Goal: Use online tool/utility: Utilize a website feature to perform a specific function

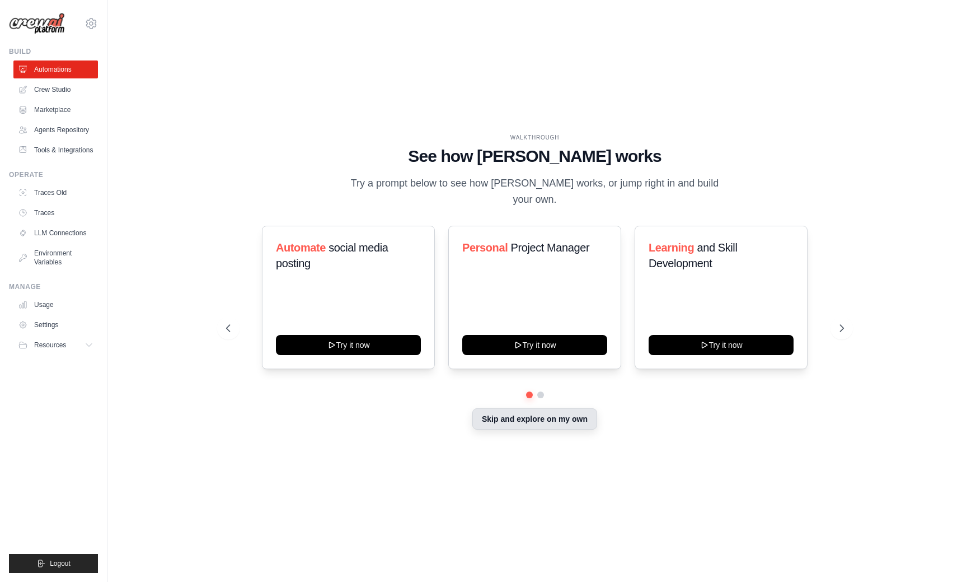
click at [506, 408] on button "Skip and explore on my own" at bounding box center [535, 418] width 125 height 21
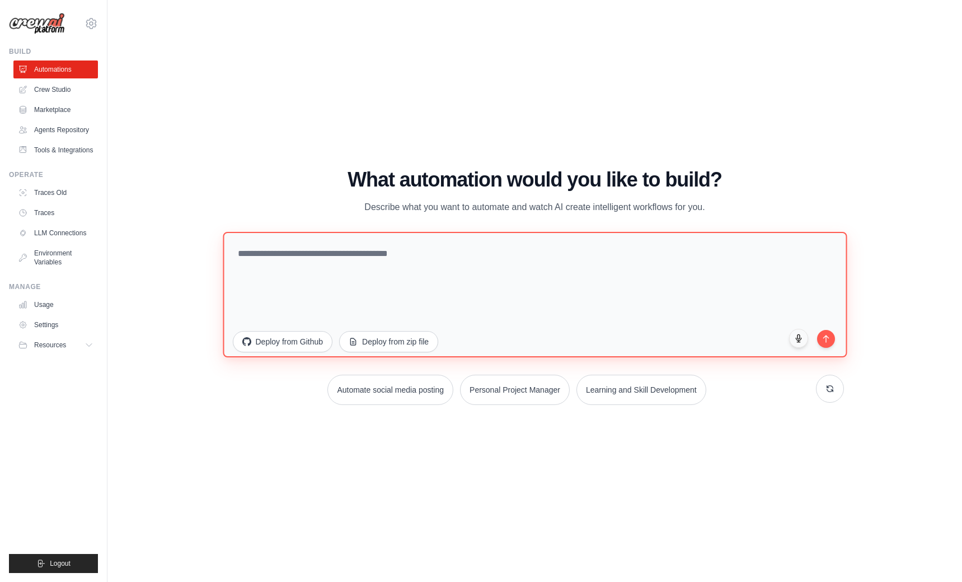
click at [316, 253] on textarea at bounding box center [535, 293] width 624 height 125
paste textarea "**********"
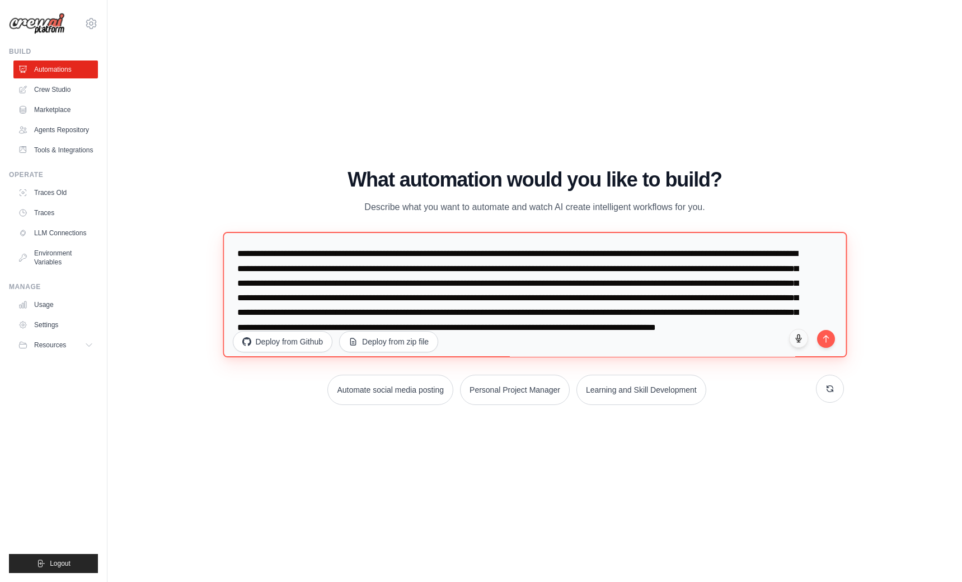
drag, startPoint x: 346, startPoint y: 255, endPoint x: 257, endPoint y: 254, distance: 89.0
click at [257, 254] on textarea "**********" at bounding box center [535, 293] width 624 height 125
click at [317, 252] on textarea "**********" at bounding box center [535, 293] width 624 height 125
click at [805, 253] on textarea "**********" at bounding box center [535, 293] width 624 height 125
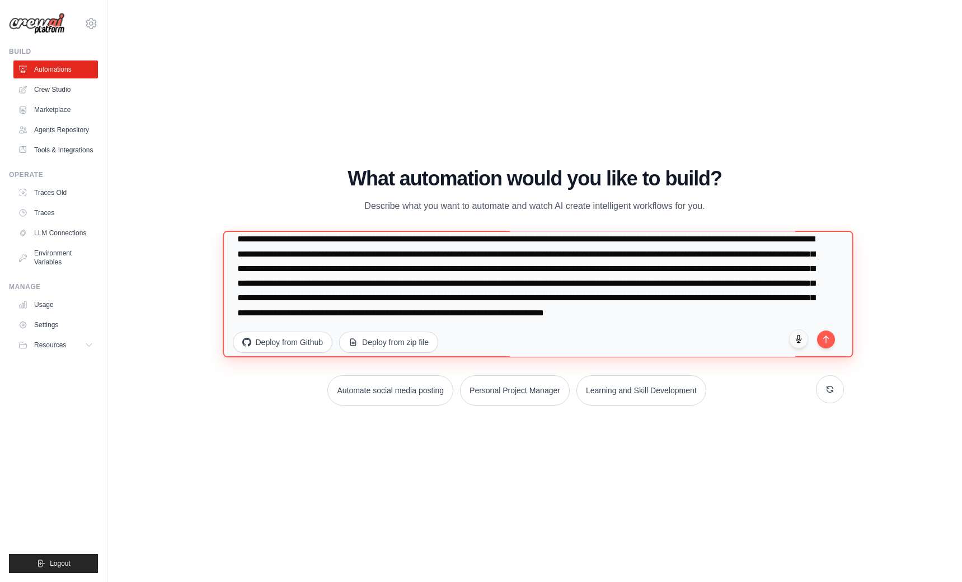
scroll to position [29, 0]
type textarea "**********"
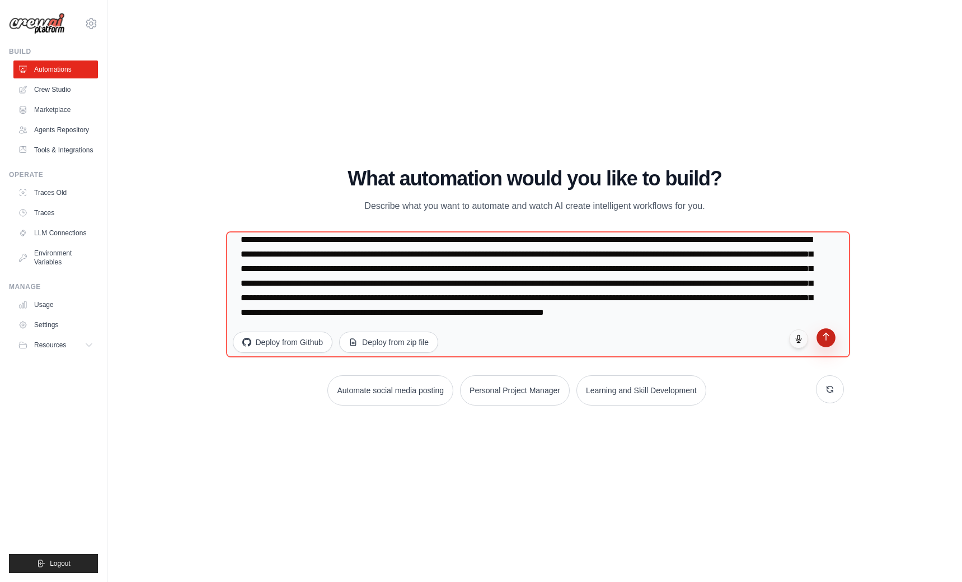
click at [830, 335] on icon "submit" at bounding box center [826, 336] width 10 height 10
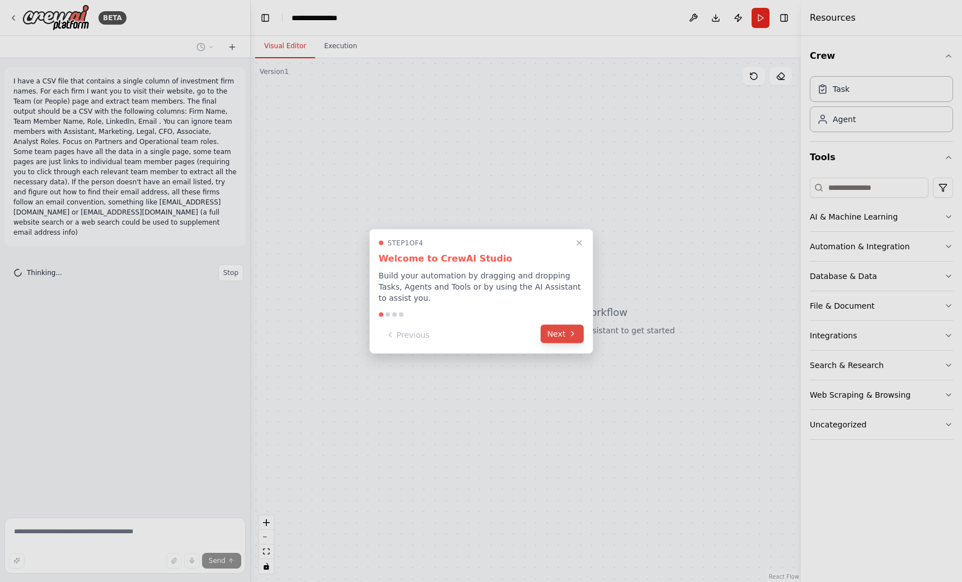
click at [558, 333] on button "Next" at bounding box center [562, 333] width 43 height 18
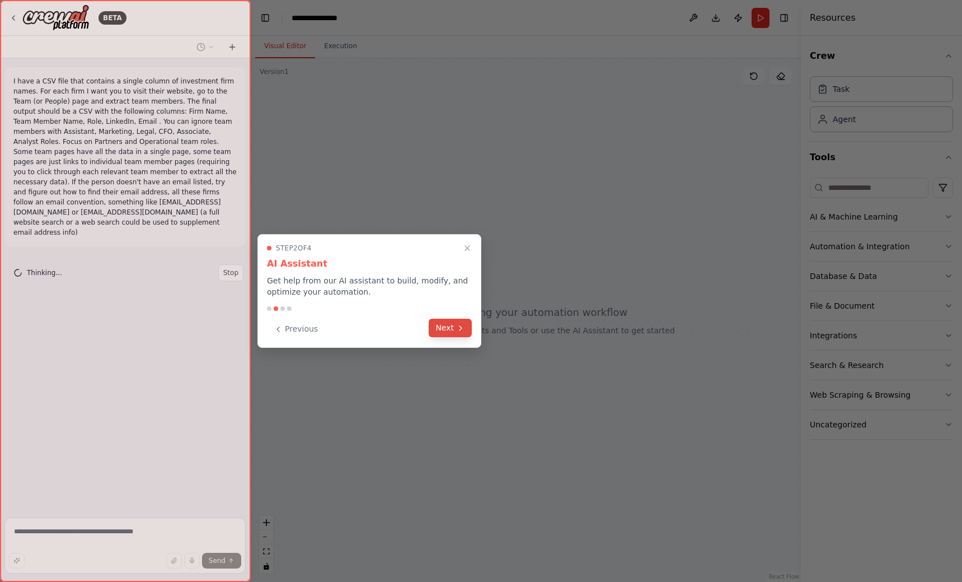
click at [441, 325] on button "Next" at bounding box center [450, 328] width 43 height 18
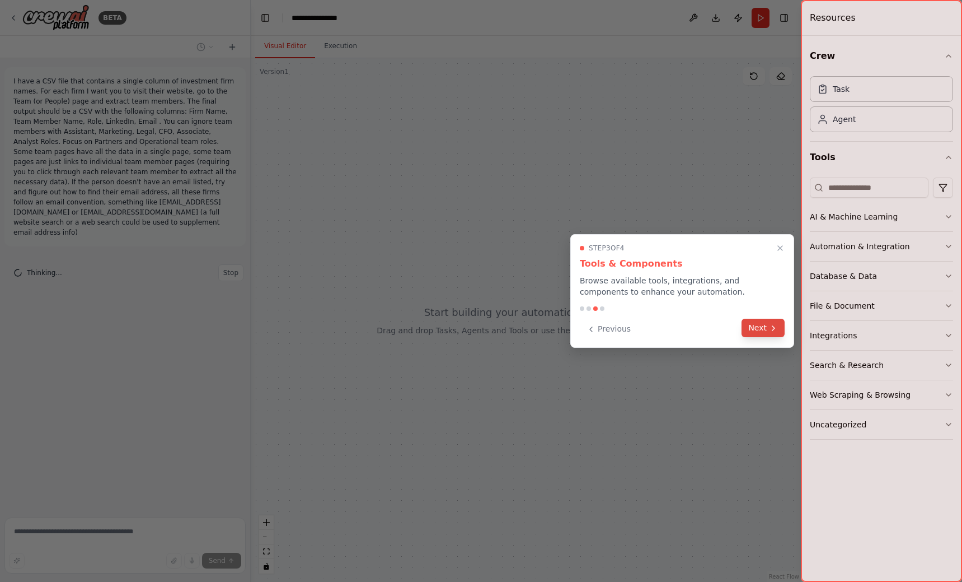
click at [756, 322] on button "Next" at bounding box center [763, 328] width 43 height 18
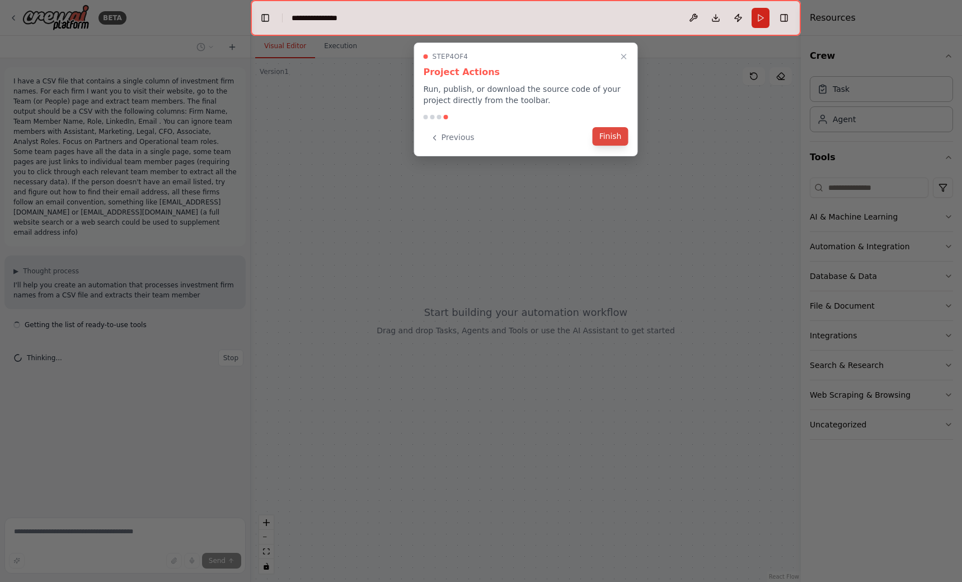
click at [602, 133] on button "Finish" at bounding box center [611, 136] width 36 height 18
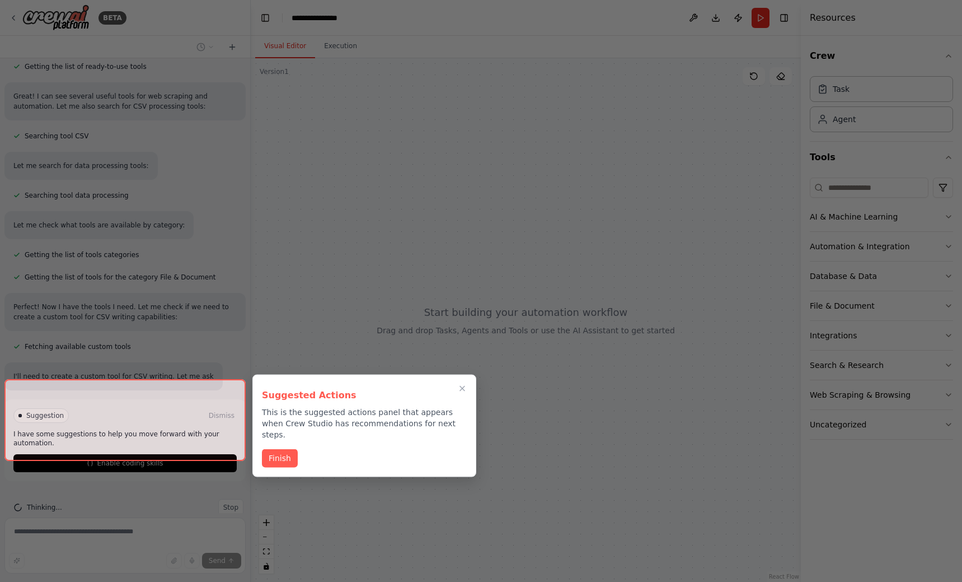
scroll to position [302, 0]
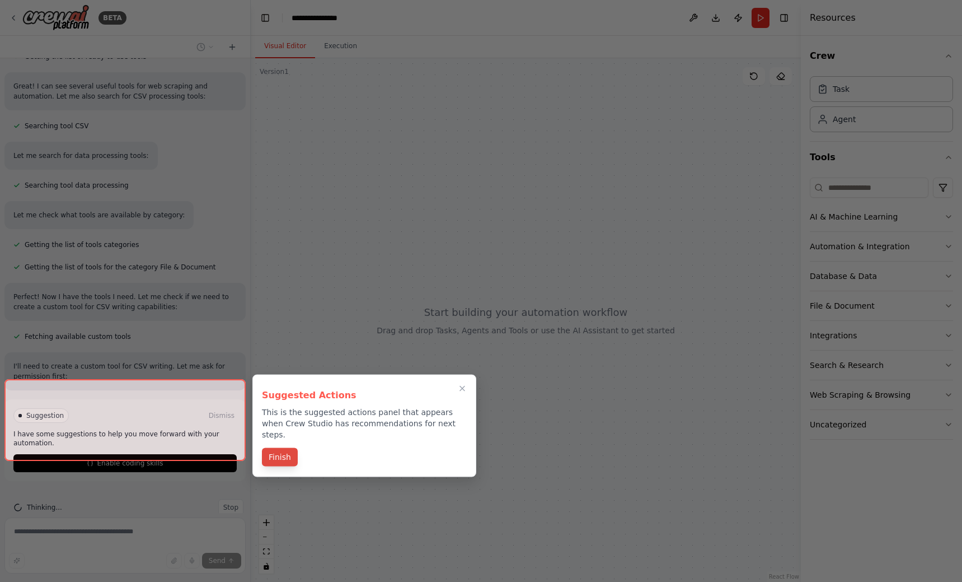
click at [278, 448] on button "Finish" at bounding box center [280, 457] width 36 height 18
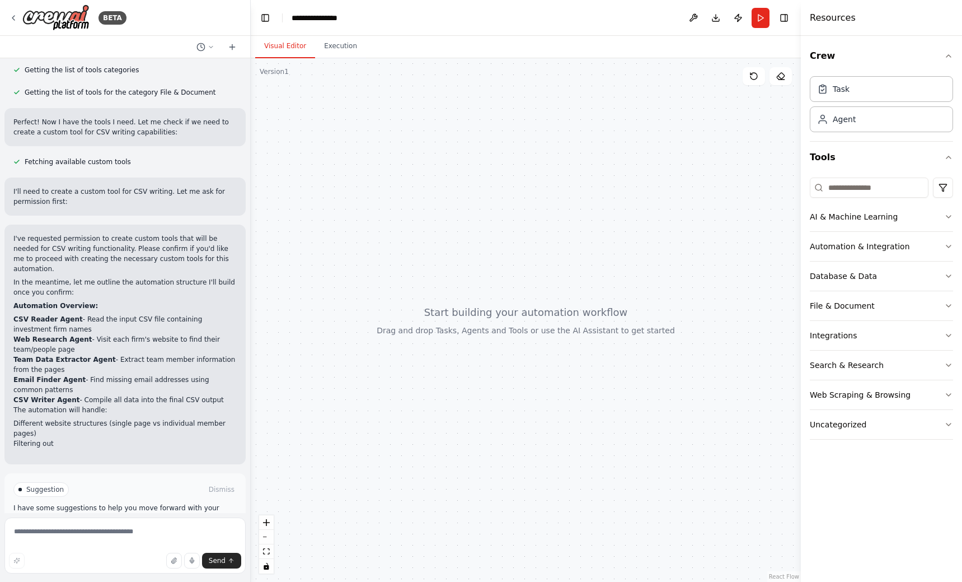
click at [132, 528] on button "Enable coding skills" at bounding box center [124, 537] width 223 height 18
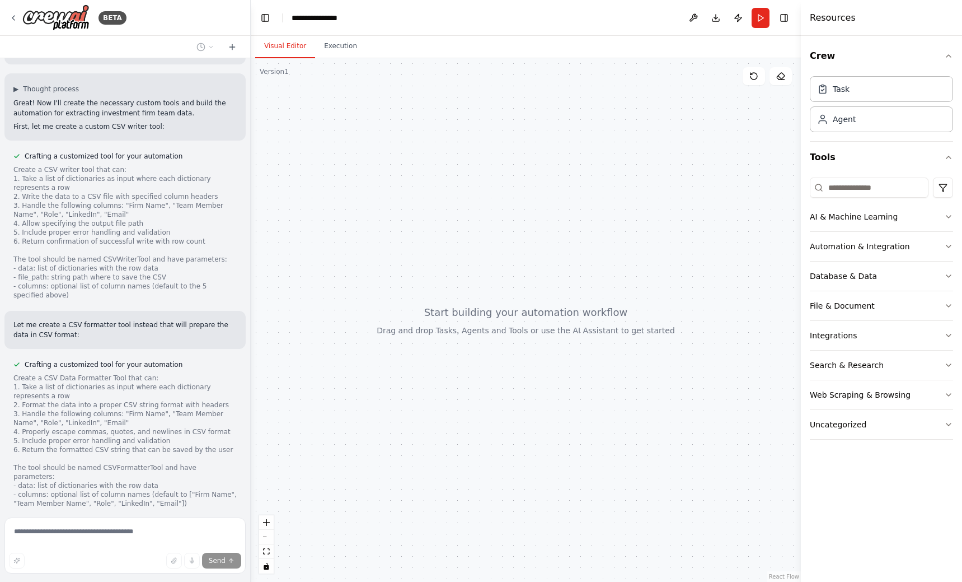
scroll to position [994, 0]
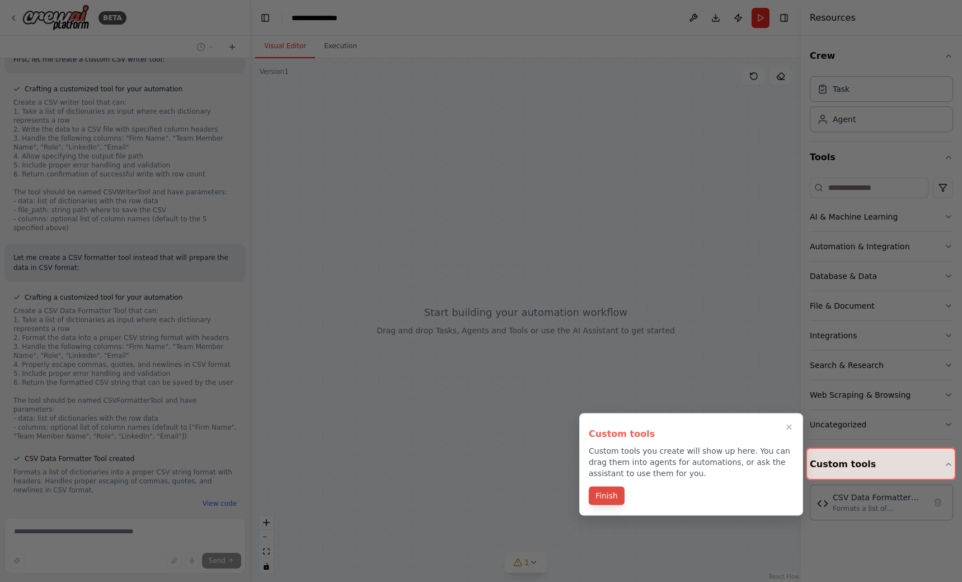
click at [616, 490] on button "Finish" at bounding box center [607, 496] width 36 height 18
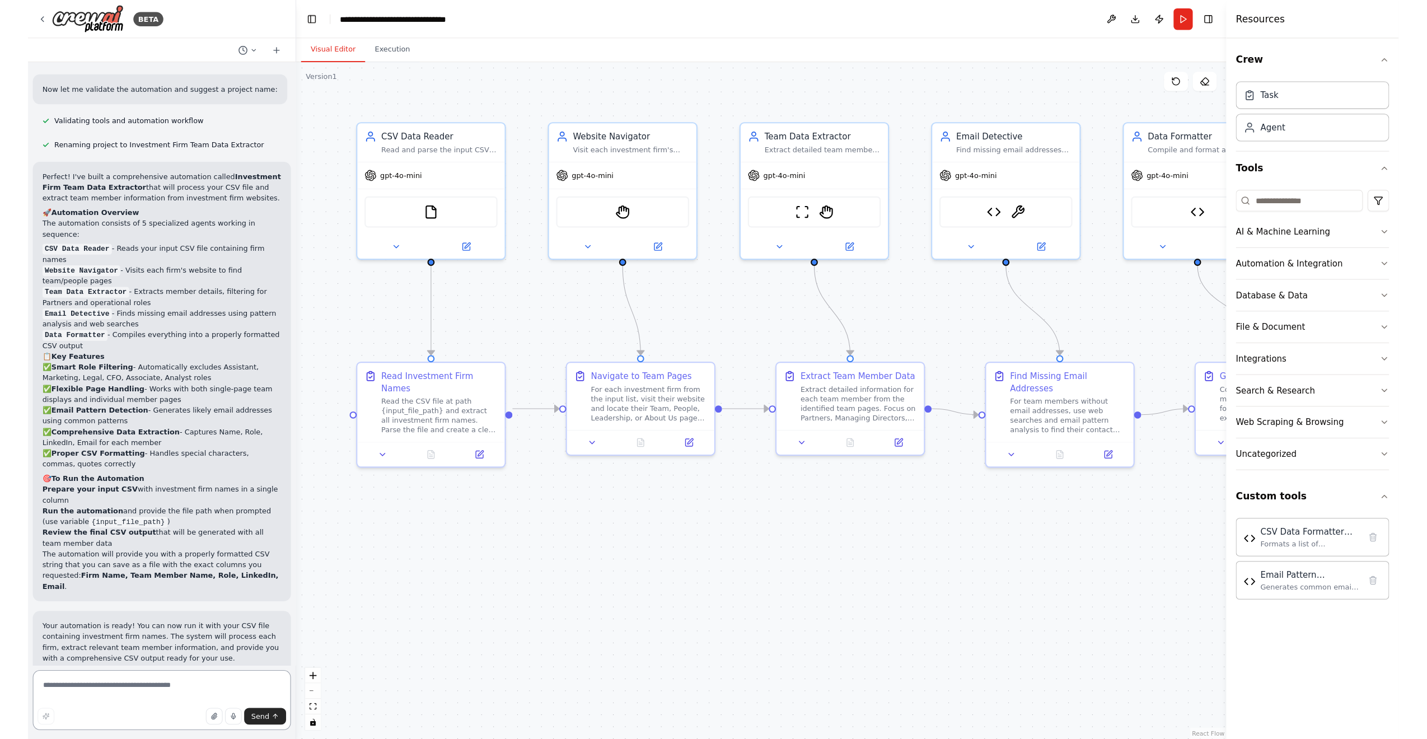
scroll to position [2059, 0]
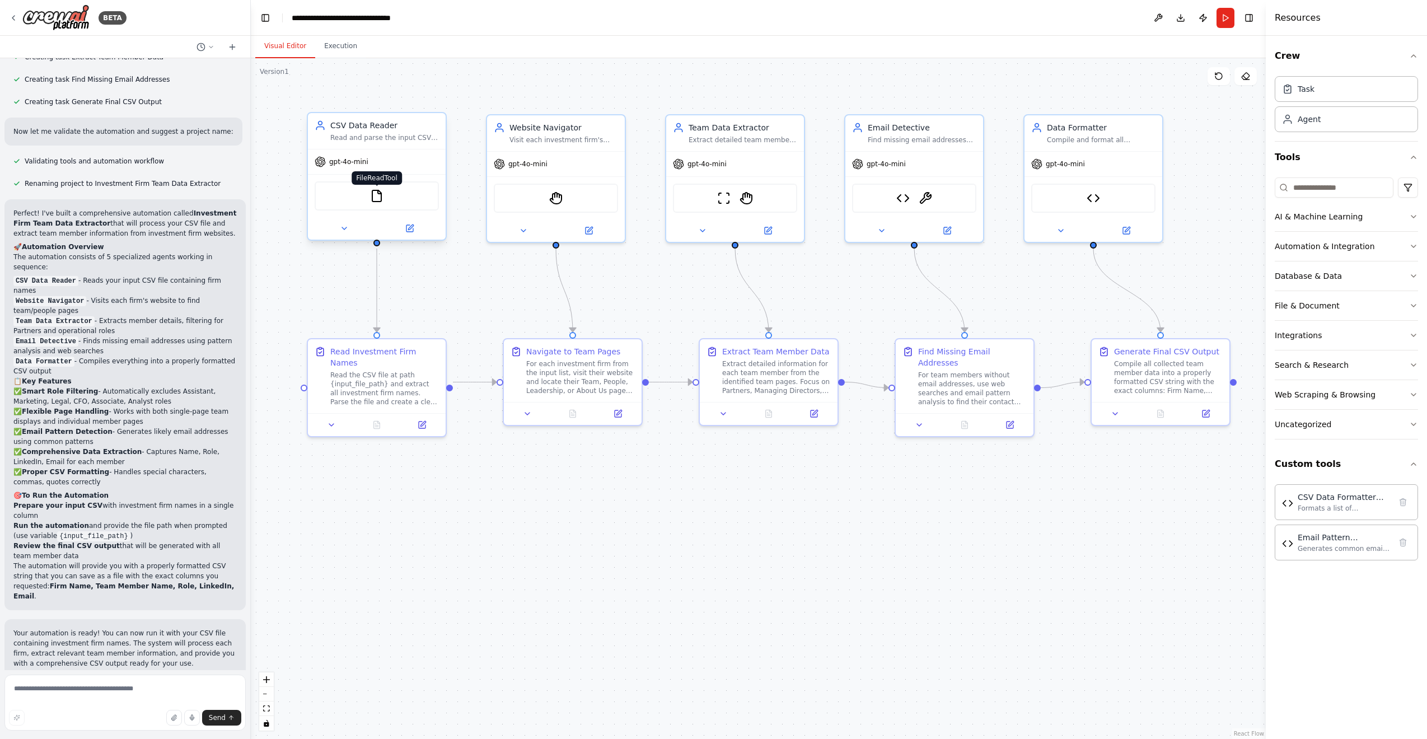
click at [374, 196] on img at bounding box center [376, 195] width 13 height 13
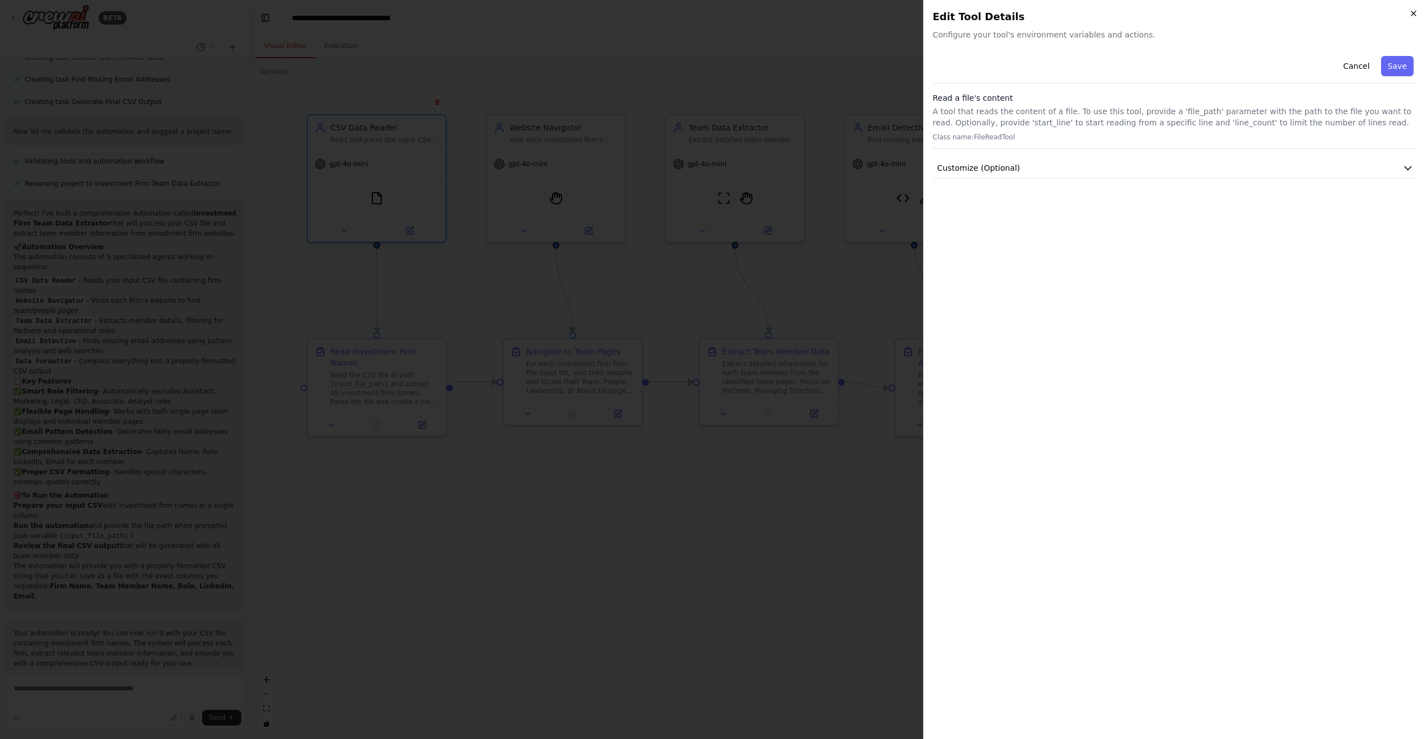
click at [962, 15] on icon "button" at bounding box center [1413, 13] width 9 height 9
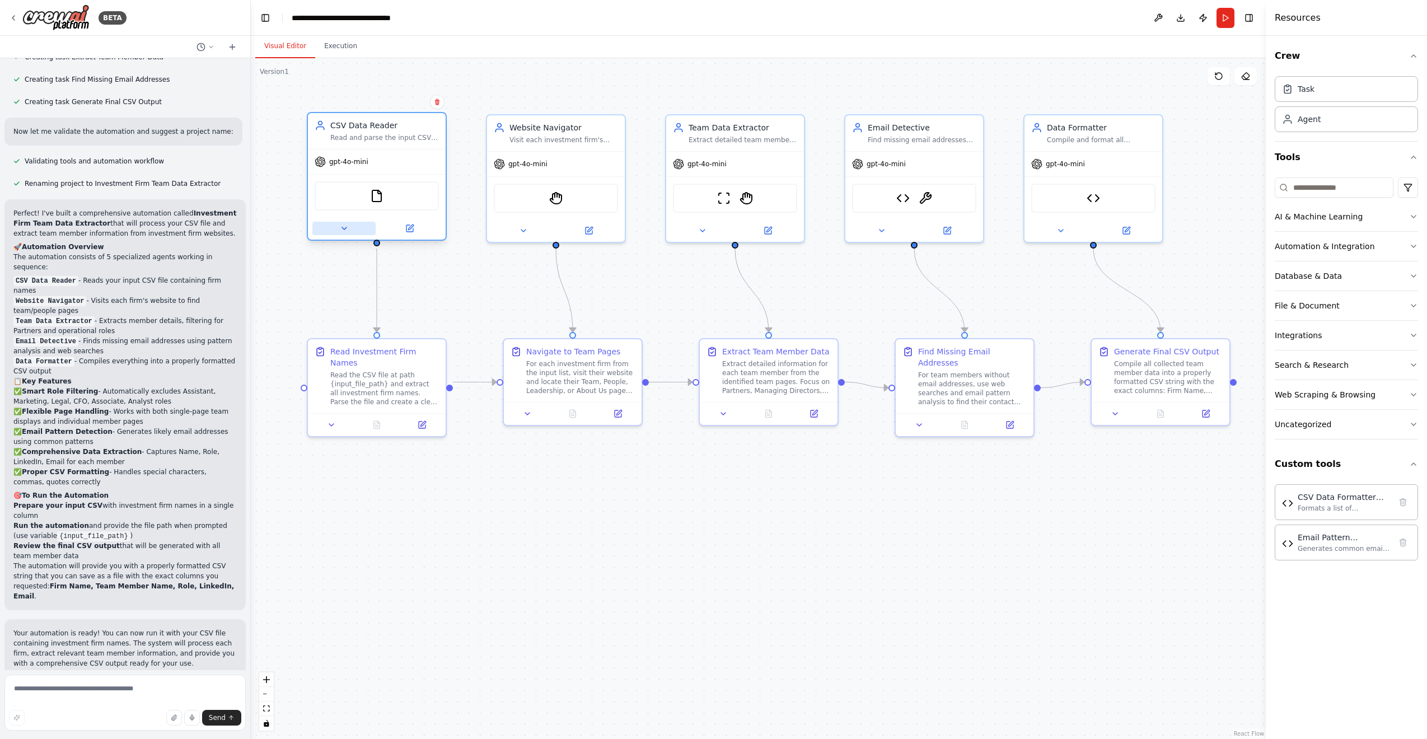
click at [340, 231] on icon at bounding box center [344, 228] width 9 height 9
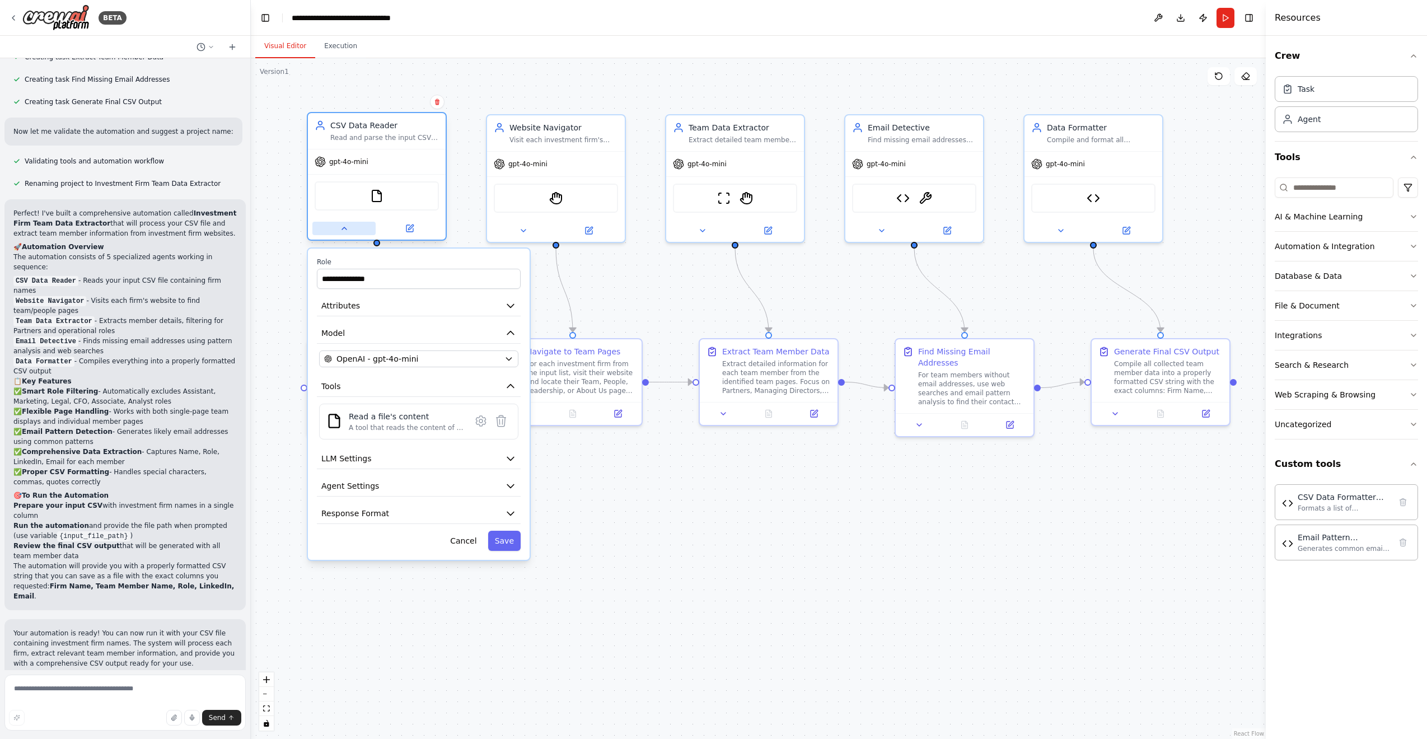
click at [341, 230] on icon at bounding box center [344, 228] width 9 height 9
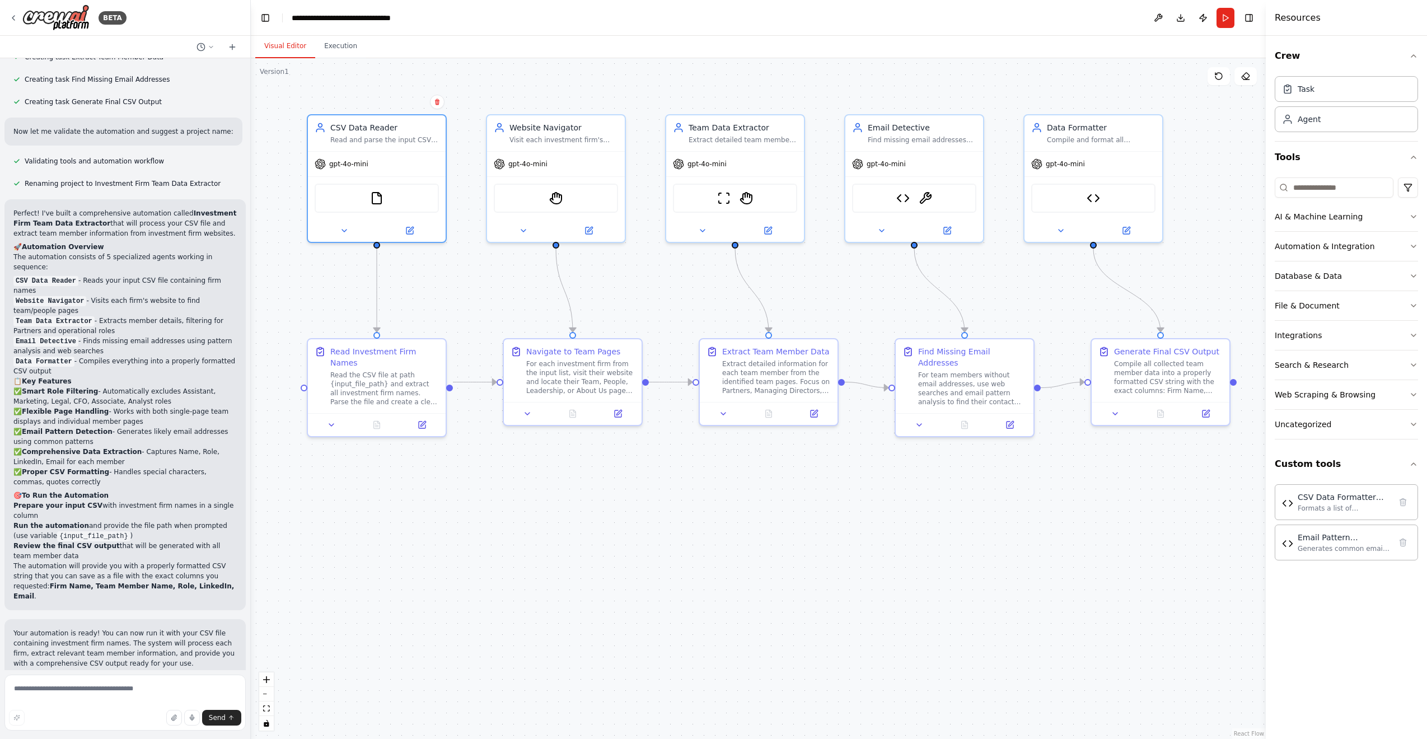
click at [121, 581] on span "Run Automation" at bounding box center [130, 750] width 54 height 9
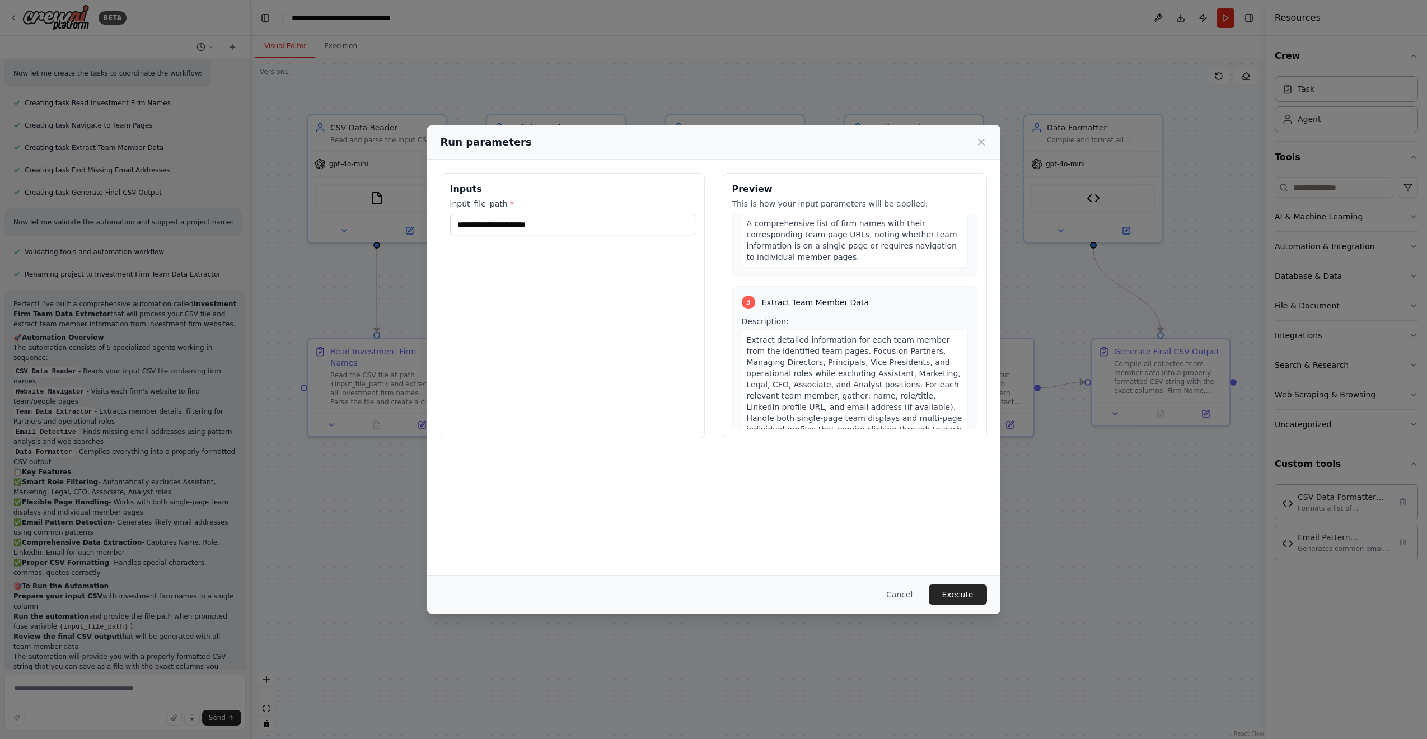
scroll to position [0, 0]
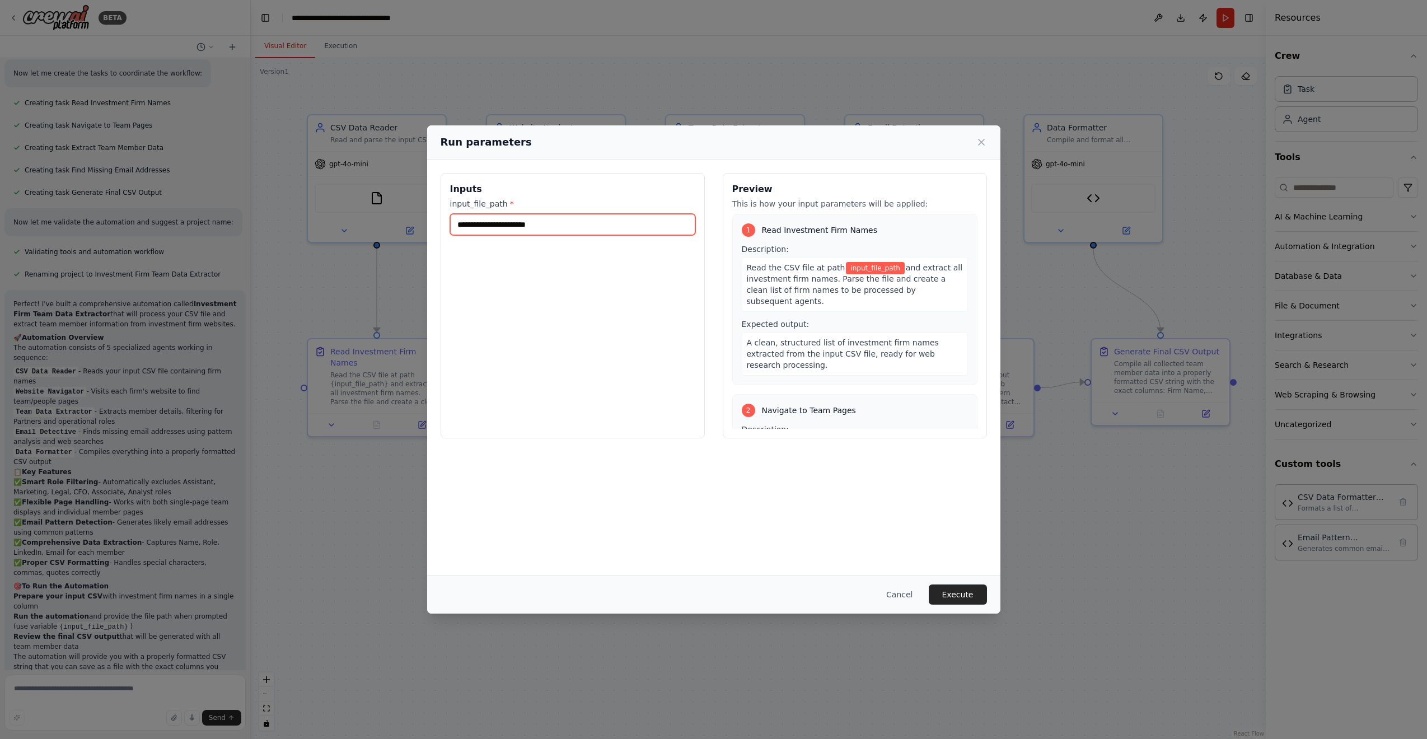
click at [588, 221] on input "input_file_path *" at bounding box center [572, 224] width 245 height 21
click at [962, 142] on icon at bounding box center [981, 142] width 11 height 11
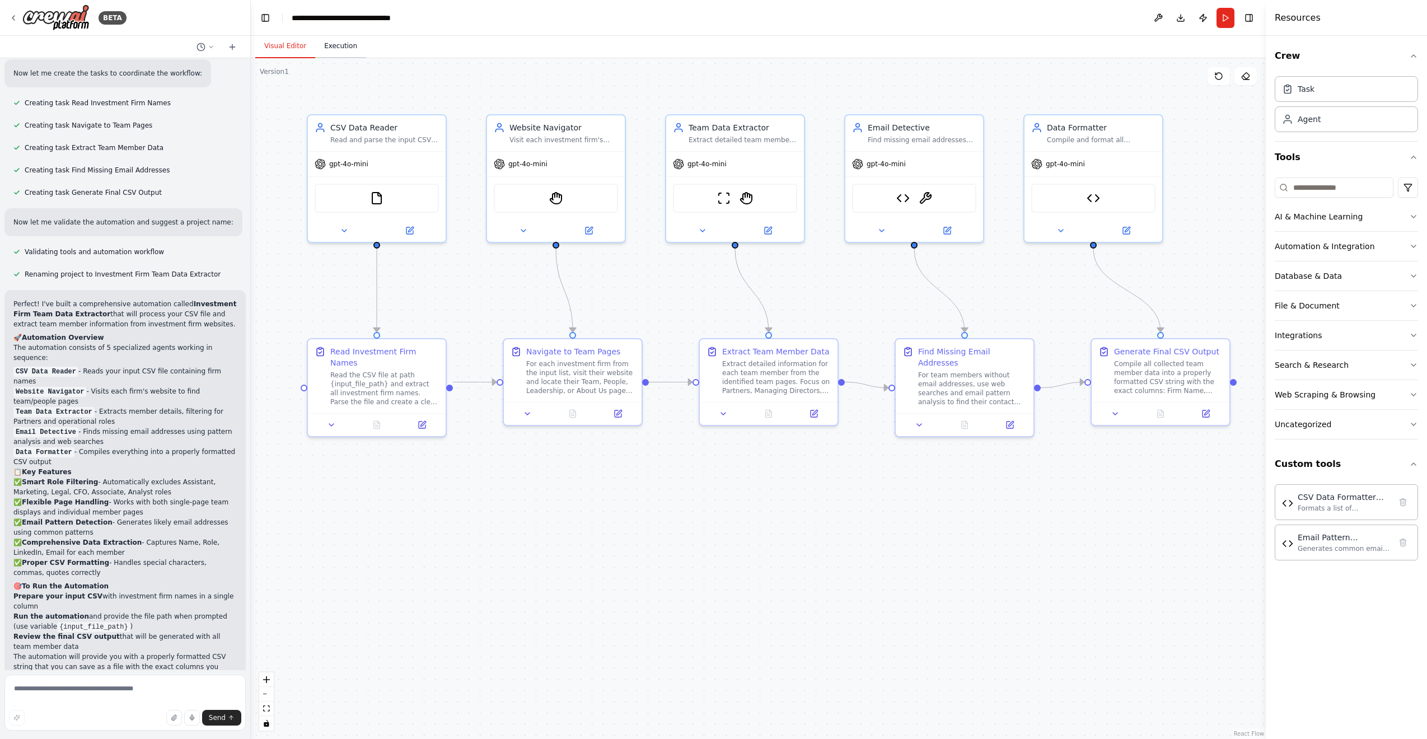
click at [337, 47] on button "Execution" at bounding box center [340, 47] width 51 height 24
click at [283, 46] on button "Visual Editor" at bounding box center [285, 47] width 60 height 24
click at [394, 195] on div "FileReadTool" at bounding box center [377, 195] width 124 height 29
click at [377, 197] on img at bounding box center [376, 195] width 13 height 13
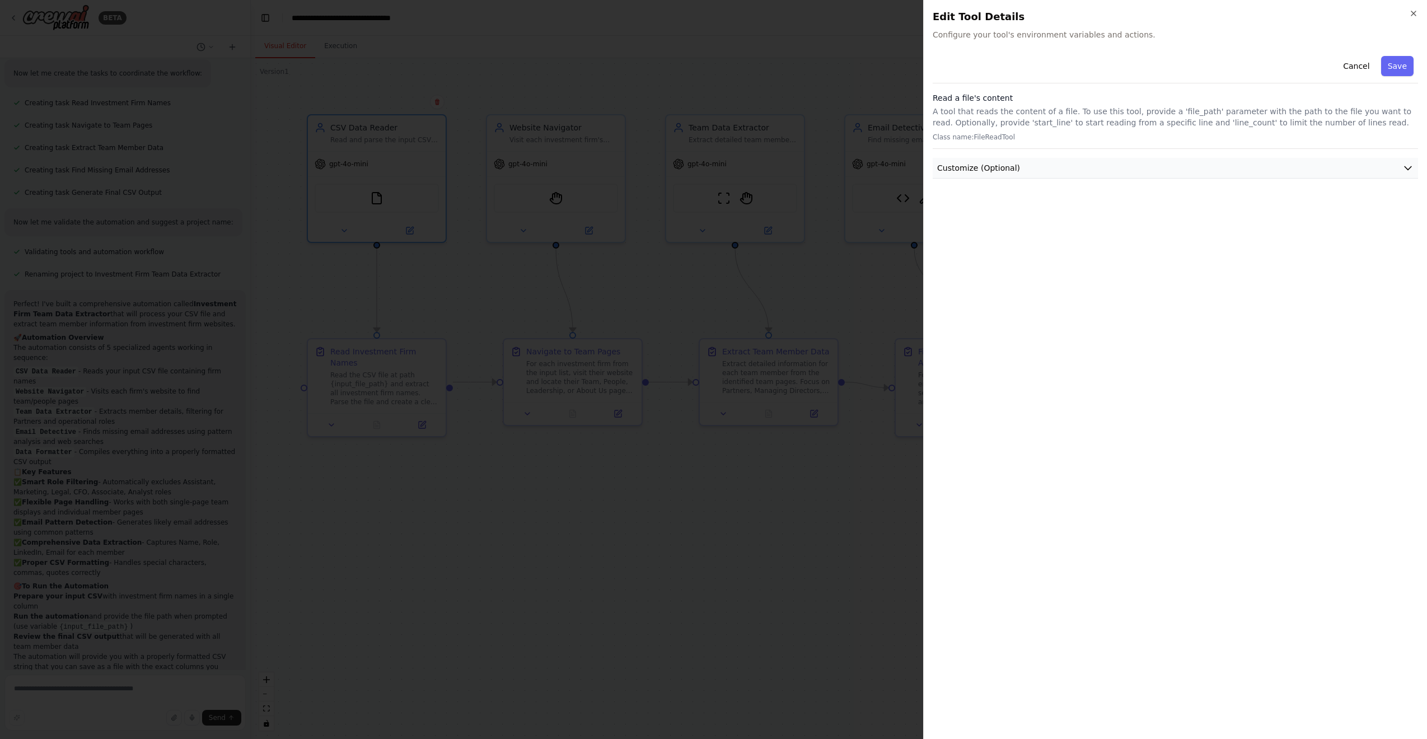
click at [962, 169] on button "Customize (Optional)" at bounding box center [1175, 168] width 485 height 21
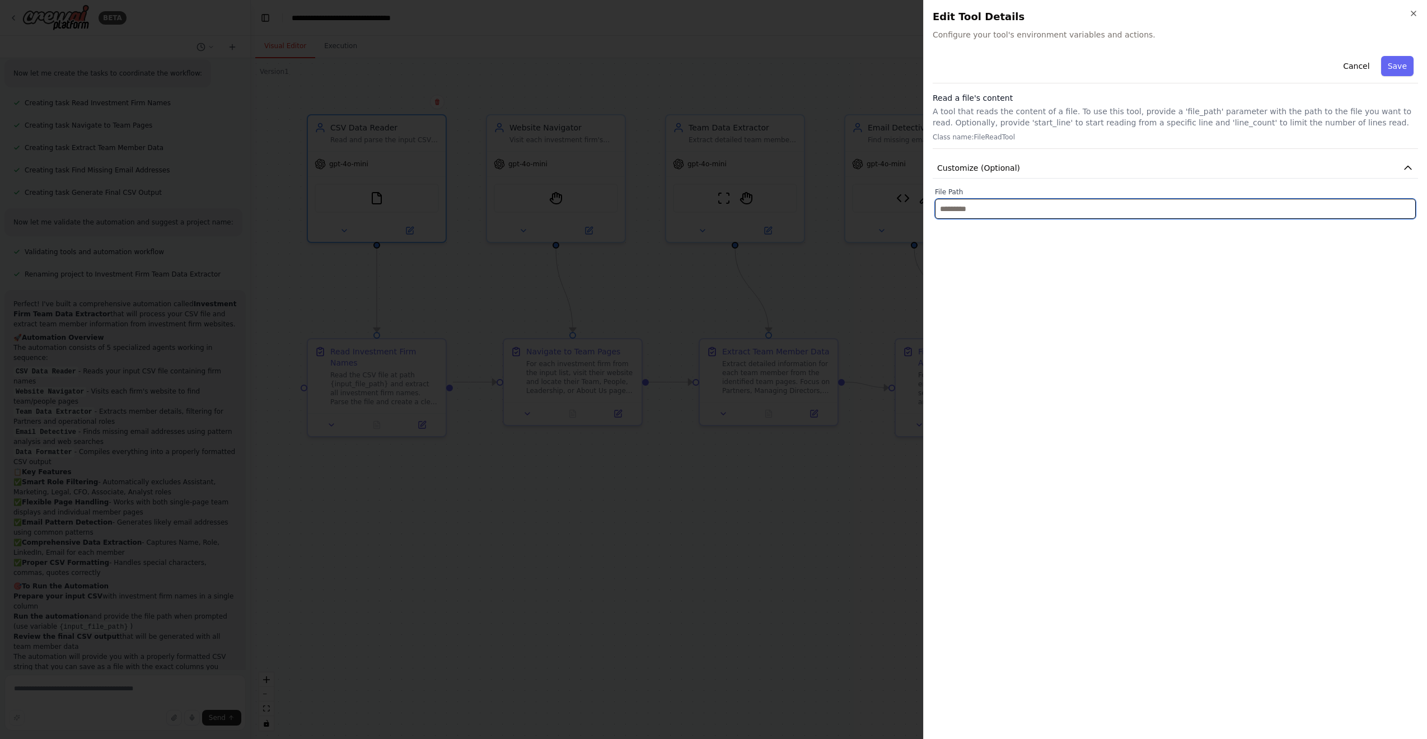
click at [962, 211] on input "text" at bounding box center [1175, 209] width 481 height 20
click at [962, 15] on icon "button" at bounding box center [1413, 13] width 9 height 9
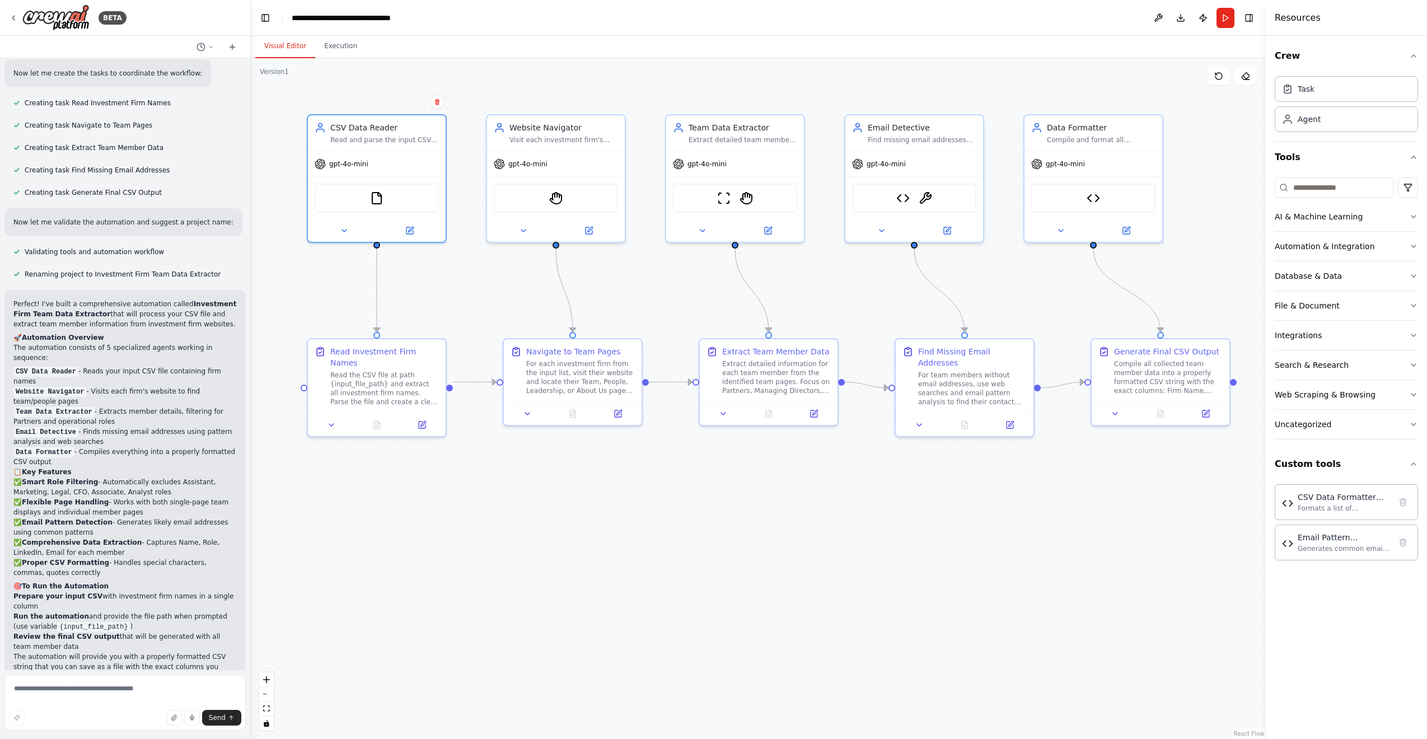
click at [461, 301] on div ".deletable-edge-delete-btn { width: 20px; height: 20px; border: 0px solid #ffff…" at bounding box center [758, 398] width 1015 height 681
click at [396, 199] on div "FileReadTool" at bounding box center [377, 195] width 124 height 29
click at [368, 194] on div "FileReadTool" at bounding box center [377, 195] width 124 height 29
click at [394, 193] on div "FileReadTool" at bounding box center [377, 195] width 124 height 29
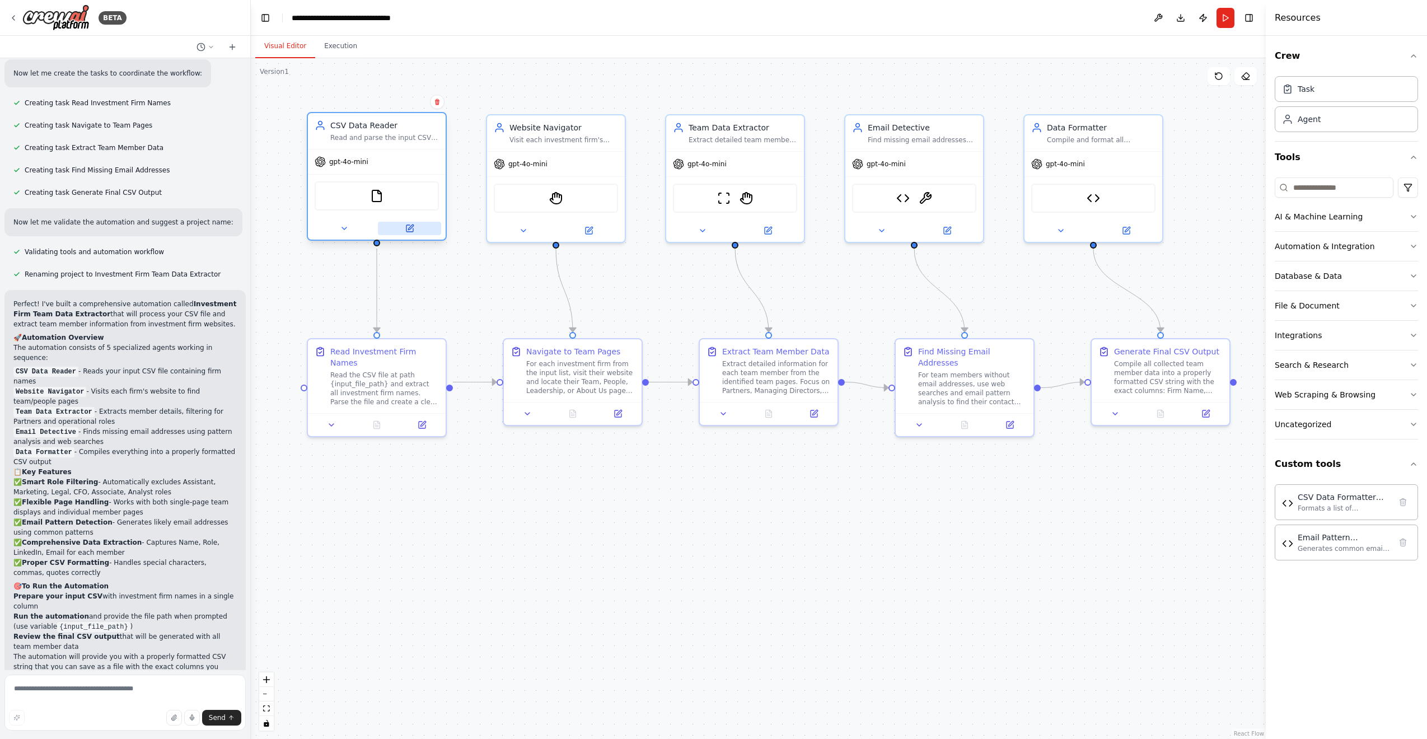
click at [414, 228] on icon at bounding box center [409, 228] width 9 height 9
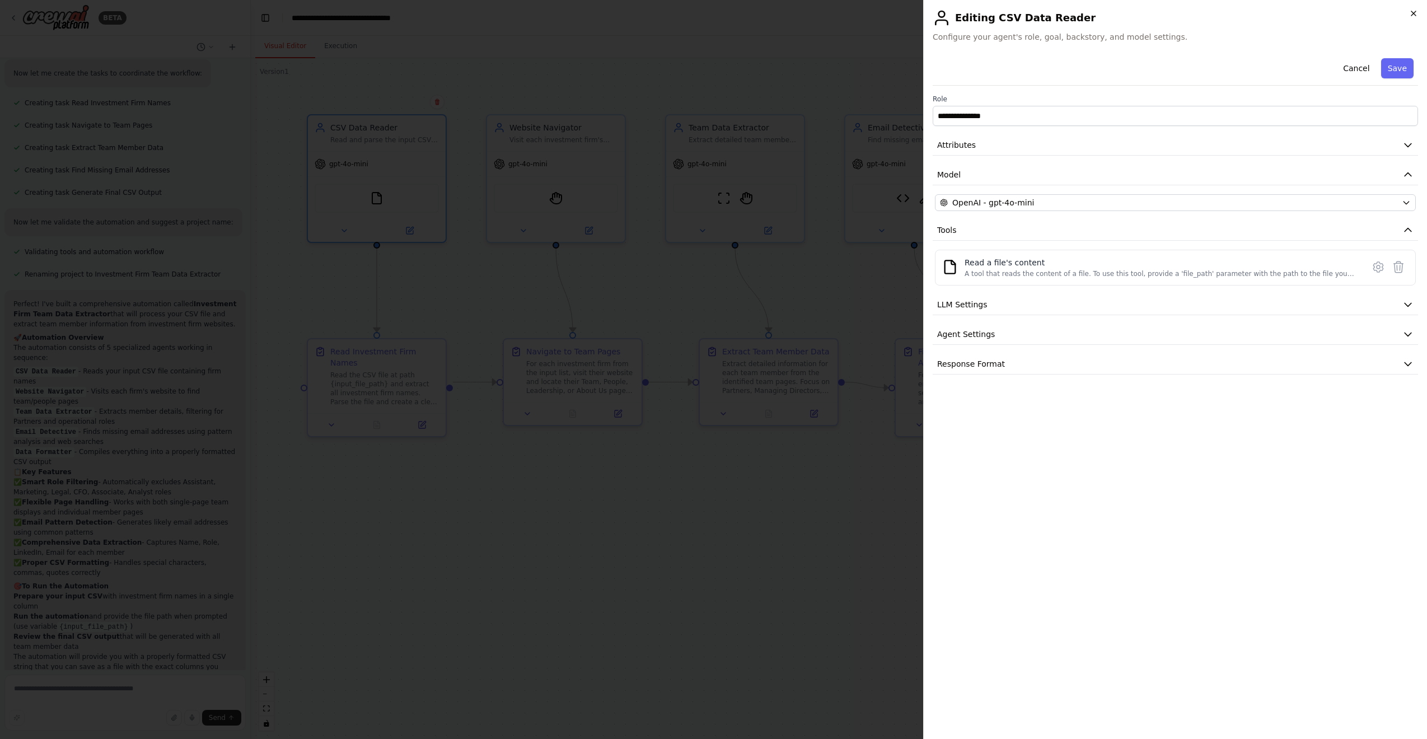
click at [962, 13] on icon "button" at bounding box center [1413, 13] width 9 height 9
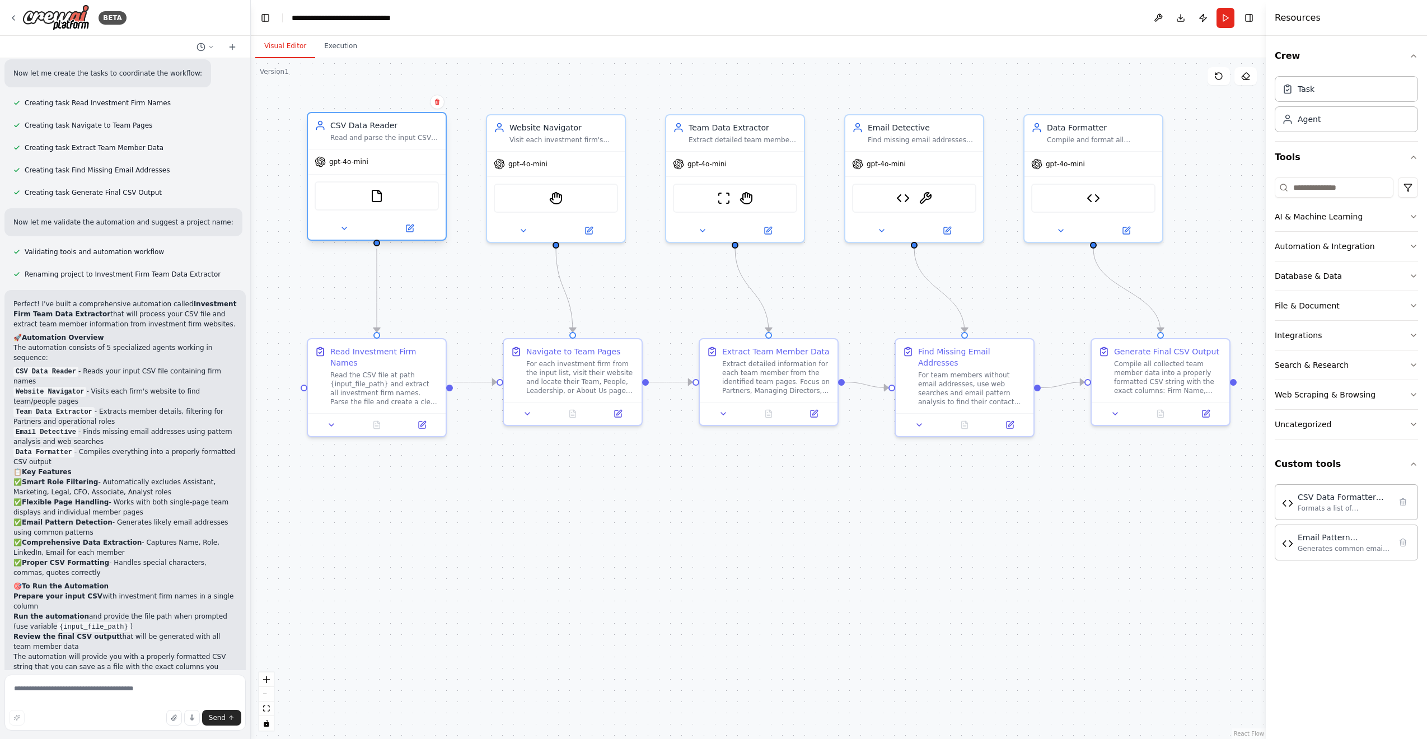
click at [360, 182] on div "FileReadTool" at bounding box center [377, 195] width 124 height 29
click at [349, 195] on div "FileReadTool" at bounding box center [377, 195] width 124 height 29
click at [287, 272] on div ".deletable-edge-delete-btn { width: 20px; height: 20px; border: 0px solid #ffff…" at bounding box center [758, 398] width 1015 height 681
click at [396, 193] on div "FileReadTool" at bounding box center [377, 195] width 124 height 29
click at [365, 198] on div "FileReadTool" at bounding box center [377, 195] width 124 height 29
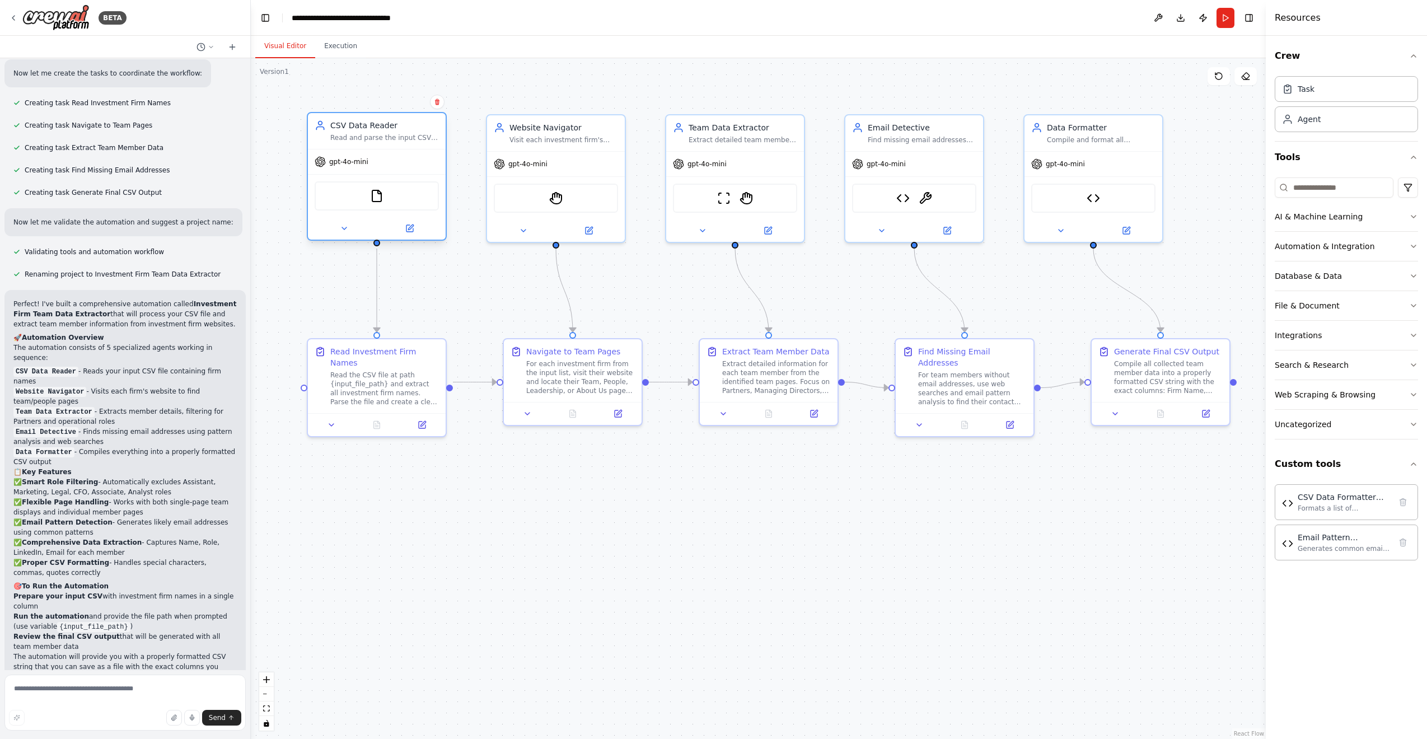
click at [365, 198] on div "FileReadTool" at bounding box center [377, 195] width 124 height 29
click at [375, 198] on img at bounding box center [376, 195] width 13 height 13
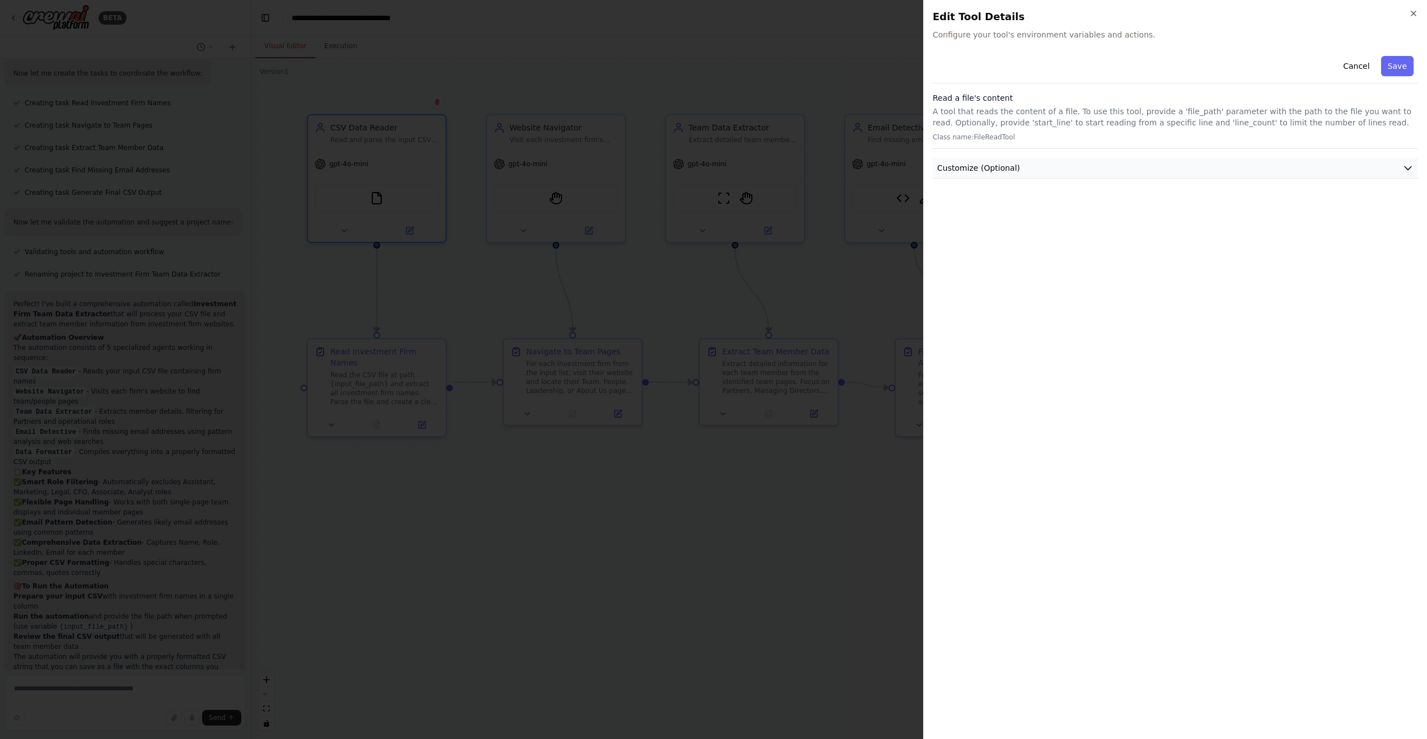
click at [962, 169] on button "Customize (Optional)" at bounding box center [1175, 168] width 485 height 21
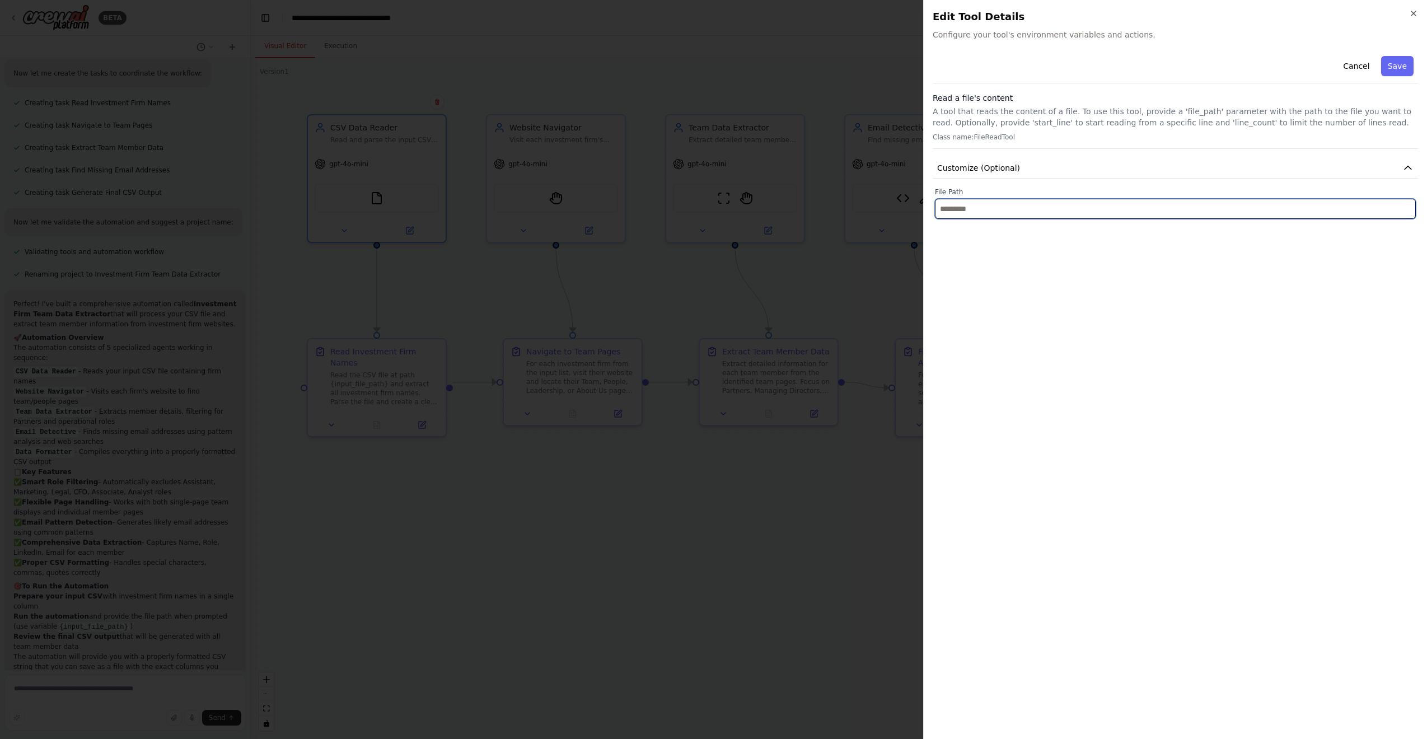
click at [962, 201] on input "text" at bounding box center [1175, 209] width 481 height 20
paste input "**********"
type input "**********"
click at [962, 238] on div "**********" at bounding box center [1175, 391] width 485 height 679
click at [962, 74] on button "Save" at bounding box center [1397, 66] width 32 height 20
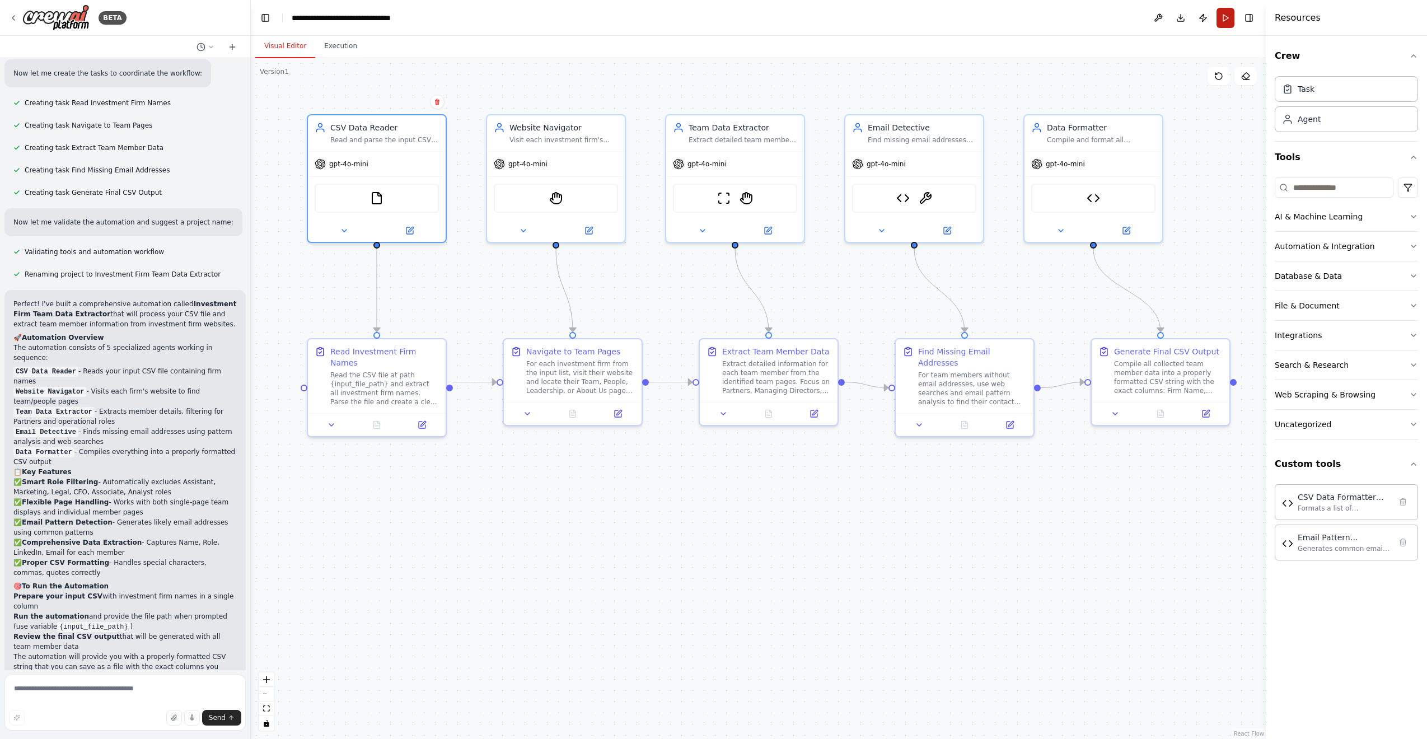
click at [962, 19] on button "Run" at bounding box center [1226, 18] width 18 height 20
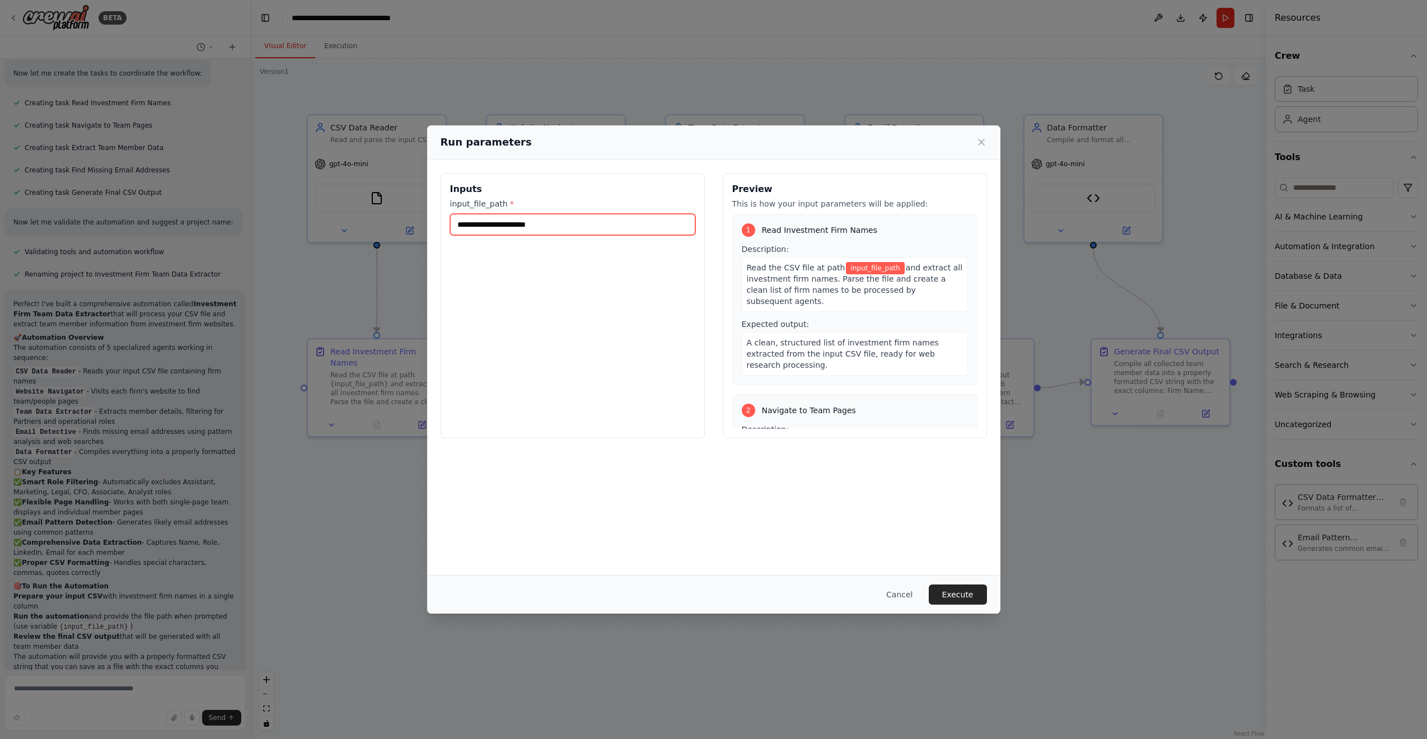
click at [544, 218] on input "input_file_path *" at bounding box center [572, 224] width 245 height 21
paste input "**********"
type input "**********"
click at [950, 581] on button "Execute" at bounding box center [958, 595] width 58 height 20
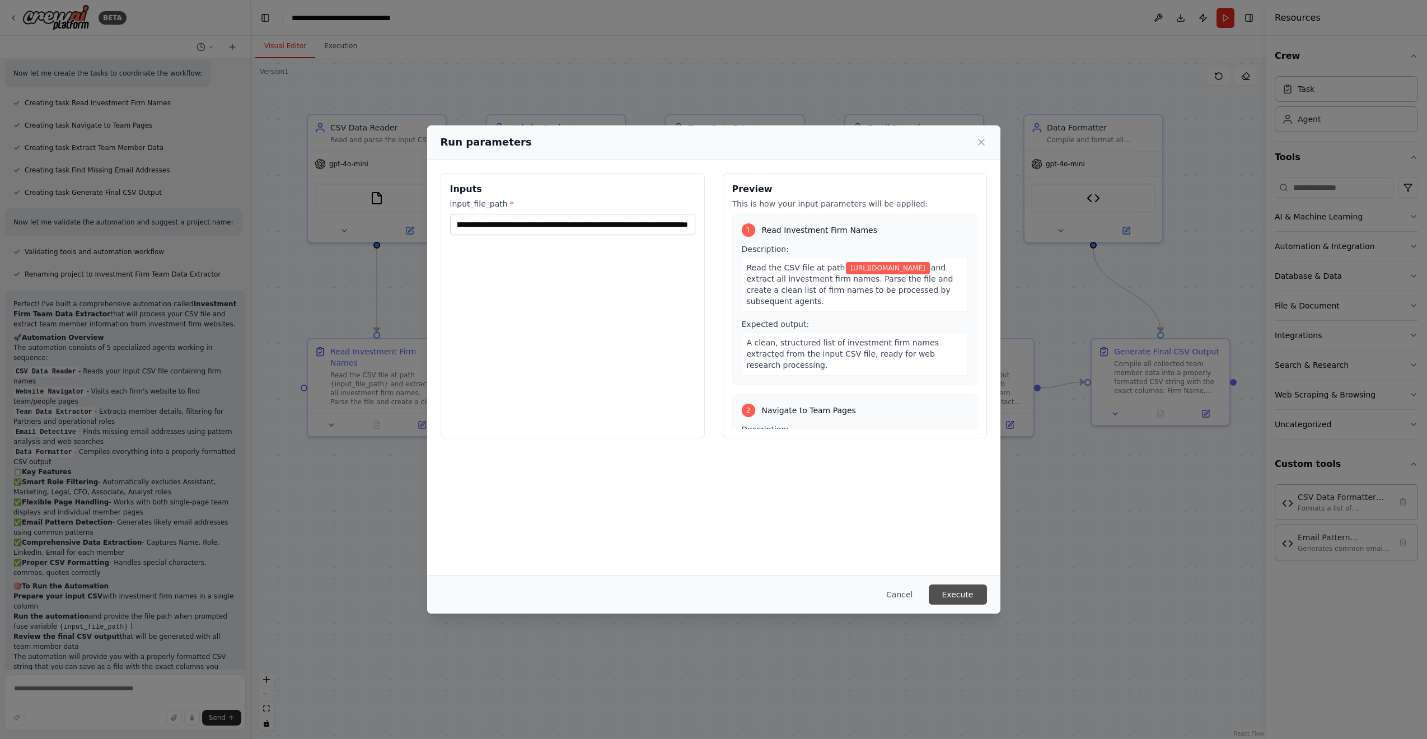
scroll to position [0, 0]
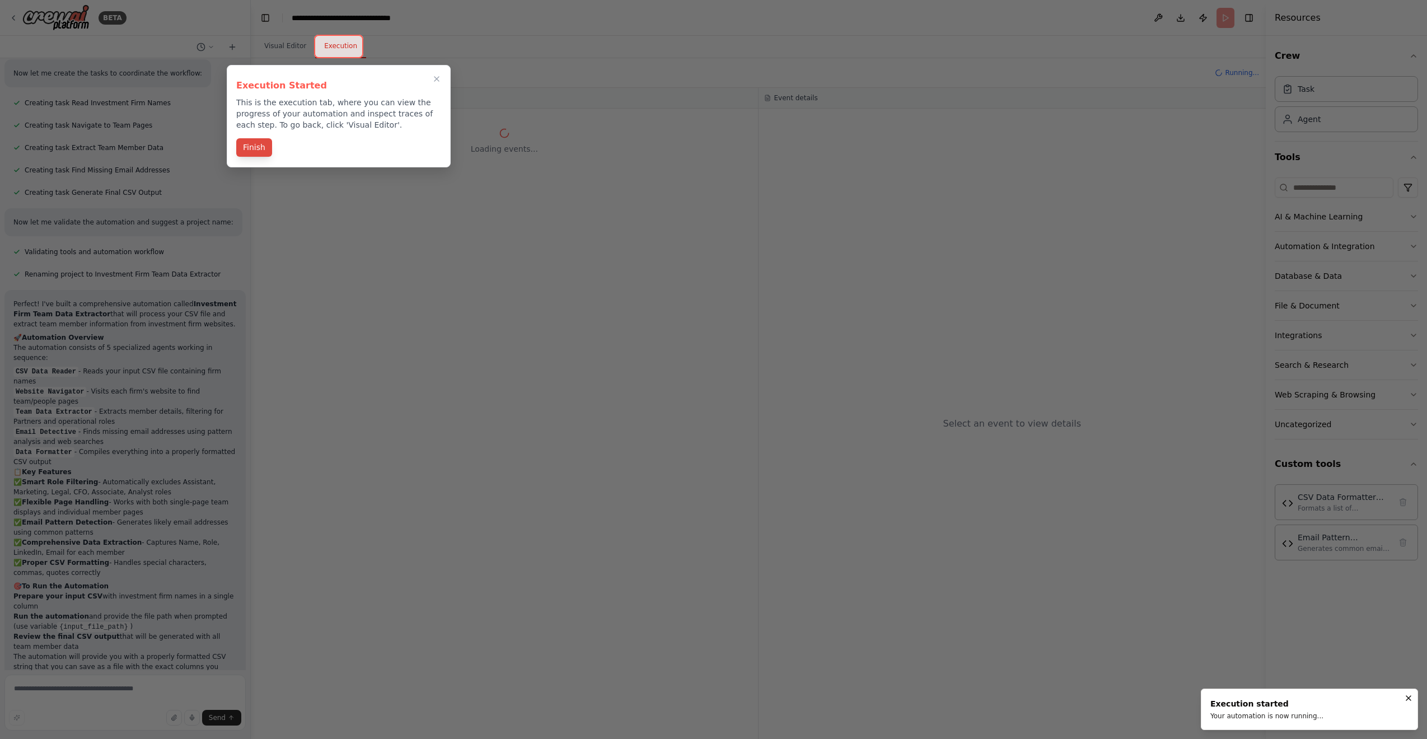
click at [256, 146] on button "Finish" at bounding box center [254, 147] width 36 height 18
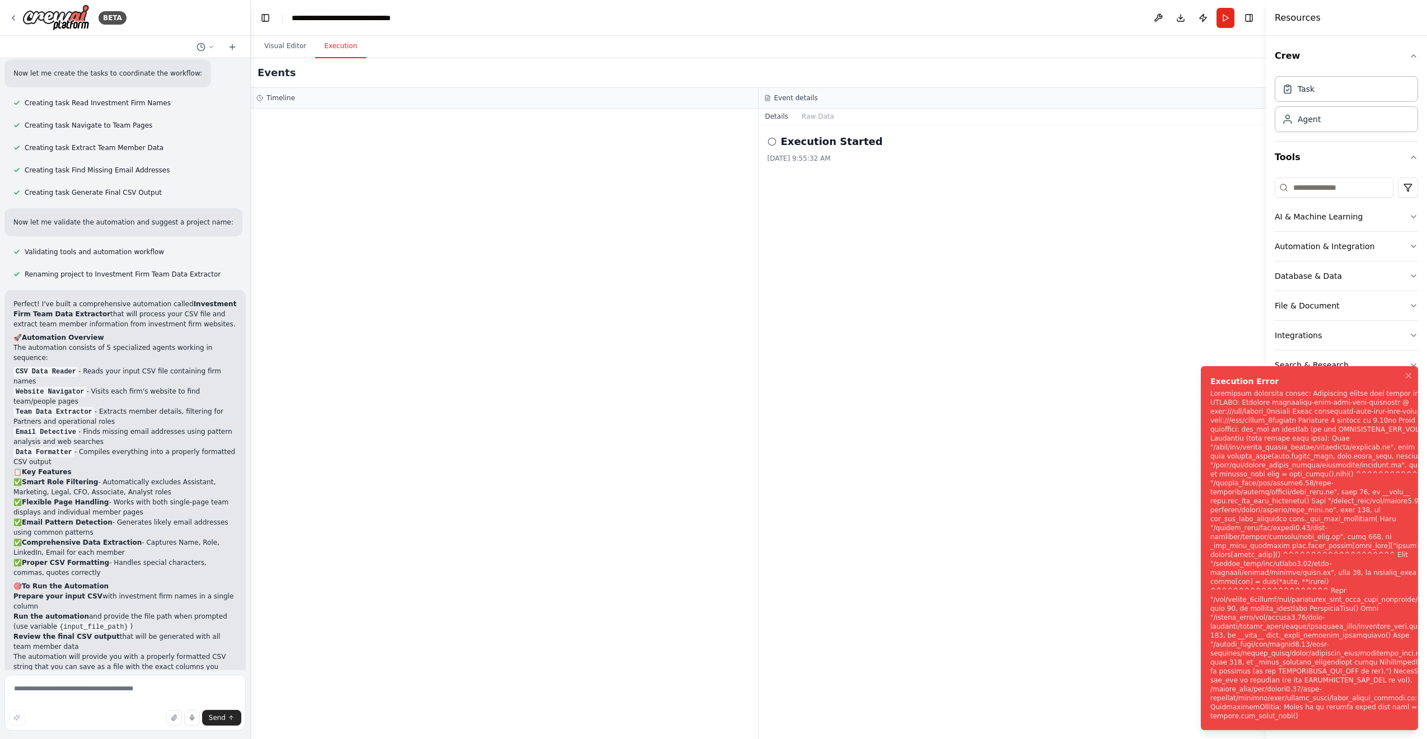
scroll to position [2059, 0]
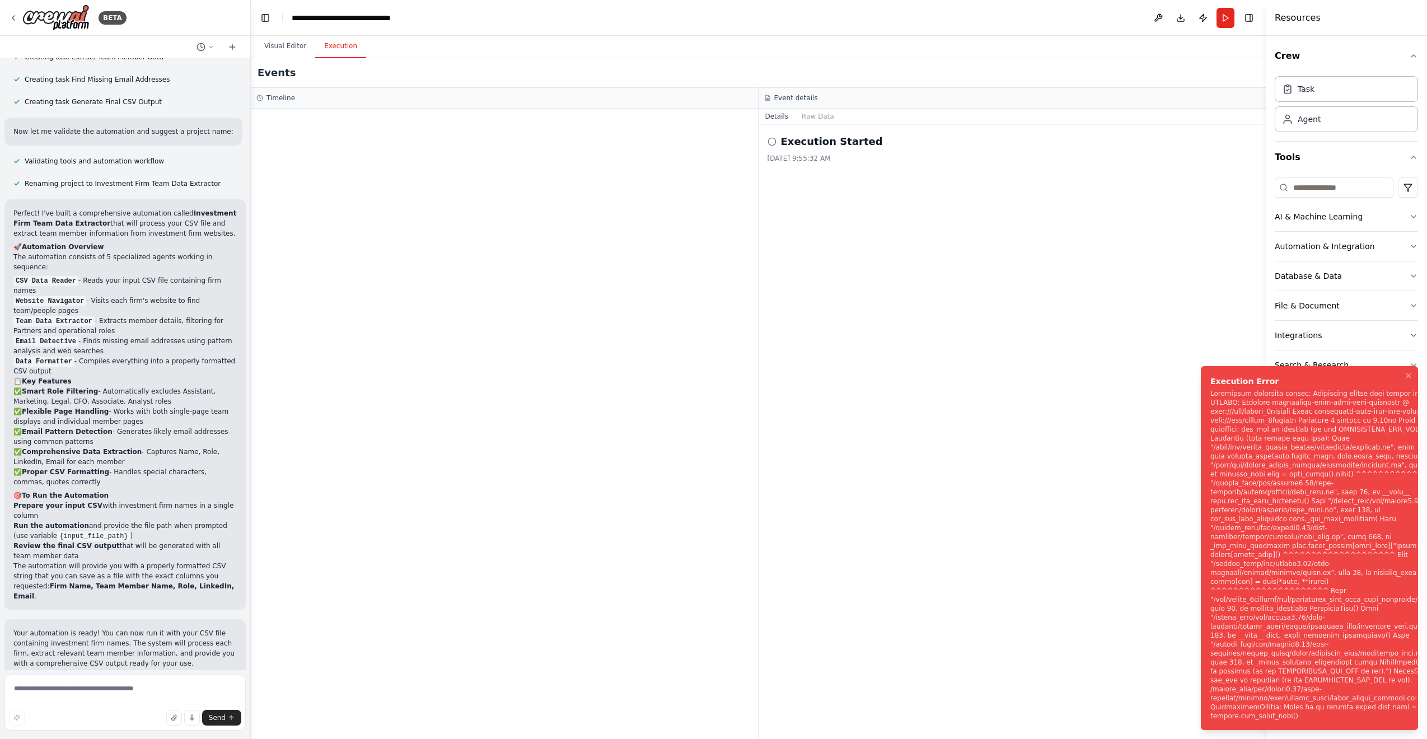
click at [962, 502] on div "Notifications (F8)" at bounding box center [1329, 554] width 237 height 331
click at [962, 380] on icon "Notifications (F8)" at bounding box center [1408, 375] width 9 height 9
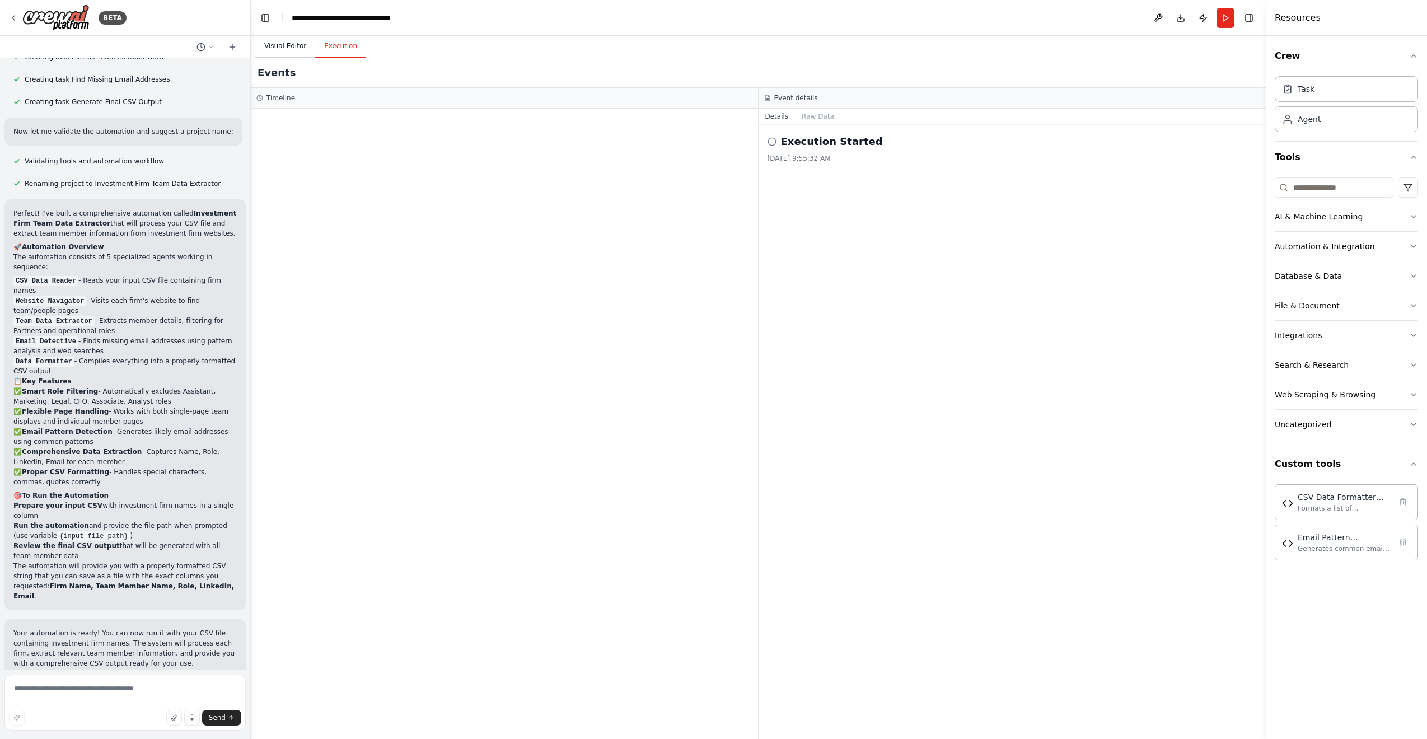
click at [286, 44] on button "Visual Editor" at bounding box center [285, 47] width 60 height 24
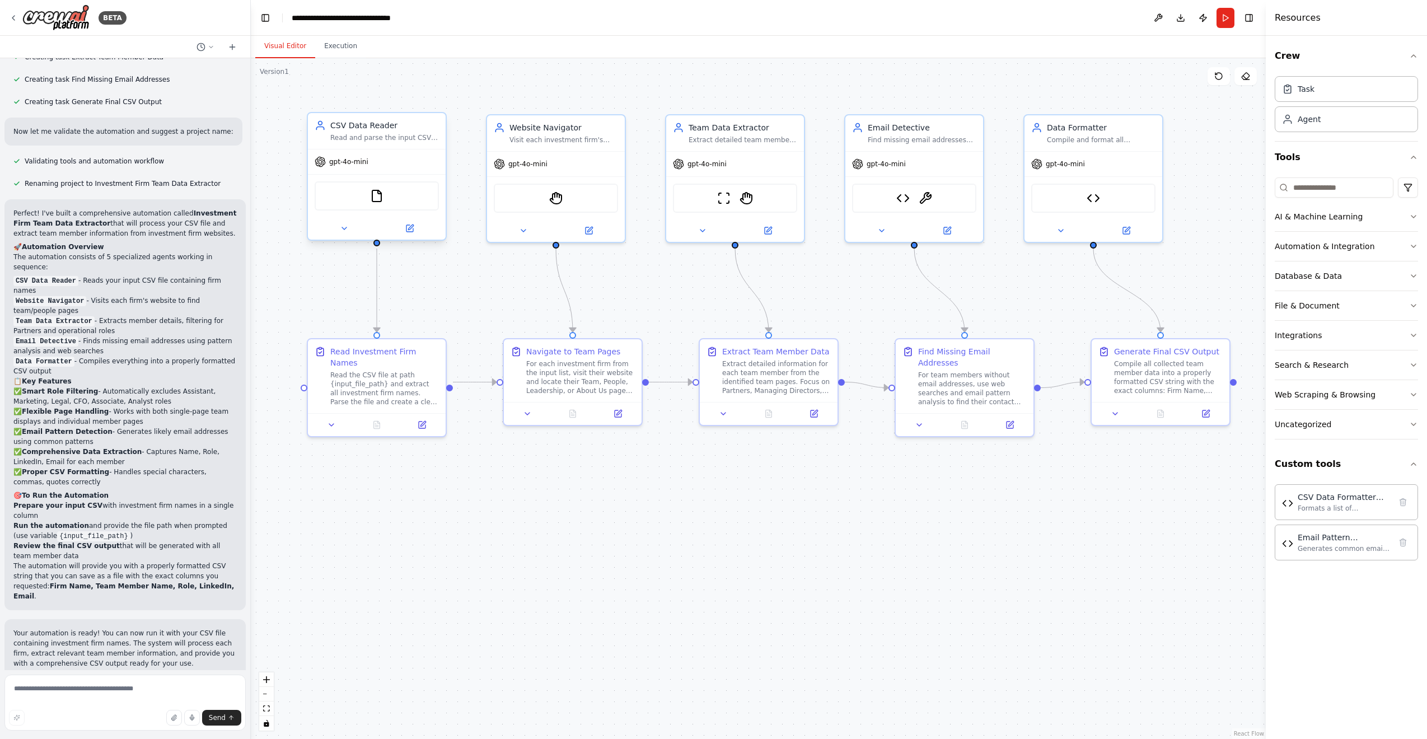
click at [403, 193] on div "FileReadTool" at bounding box center [377, 195] width 124 height 29
click at [370, 200] on img at bounding box center [376, 195] width 13 height 13
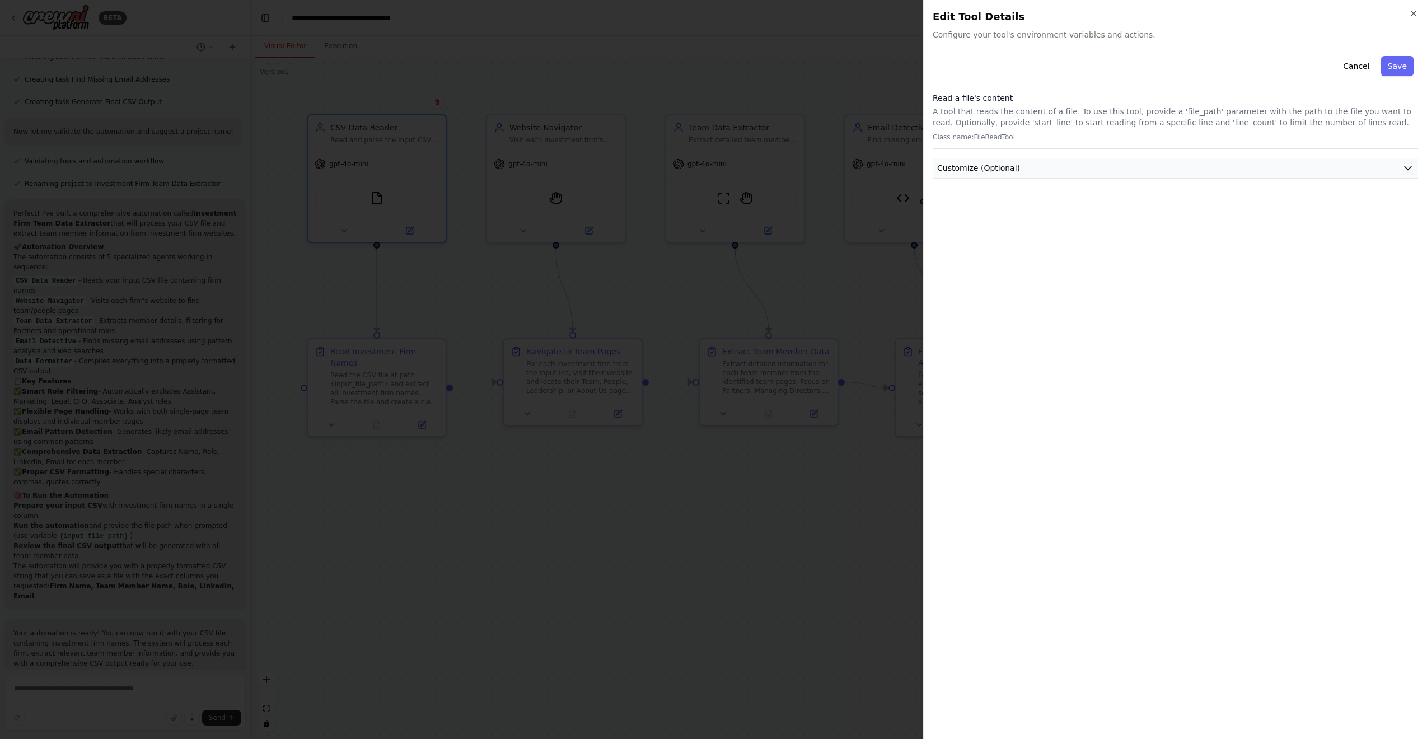
click at [962, 176] on button "Customize (Optional)" at bounding box center [1175, 168] width 485 height 21
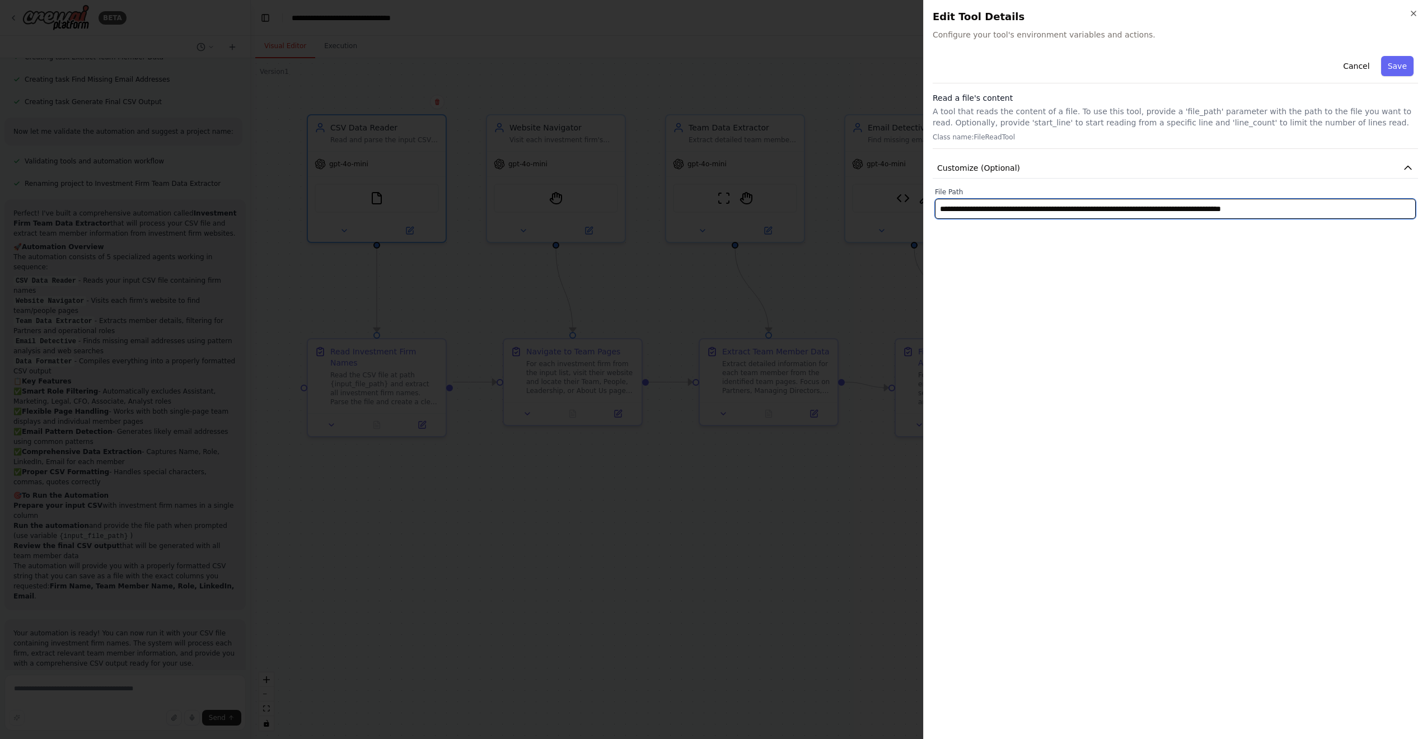
click at [962, 209] on input "**********" at bounding box center [1175, 209] width 481 height 20
click at [962, 249] on div "Cancel Save Read a file's content A tool that reads the content of a file. To u…" at bounding box center [1175, 391] width 485 height 679
click at [962, 71] on button "Save" at bounding box center [1397, 66] width 32 height 20
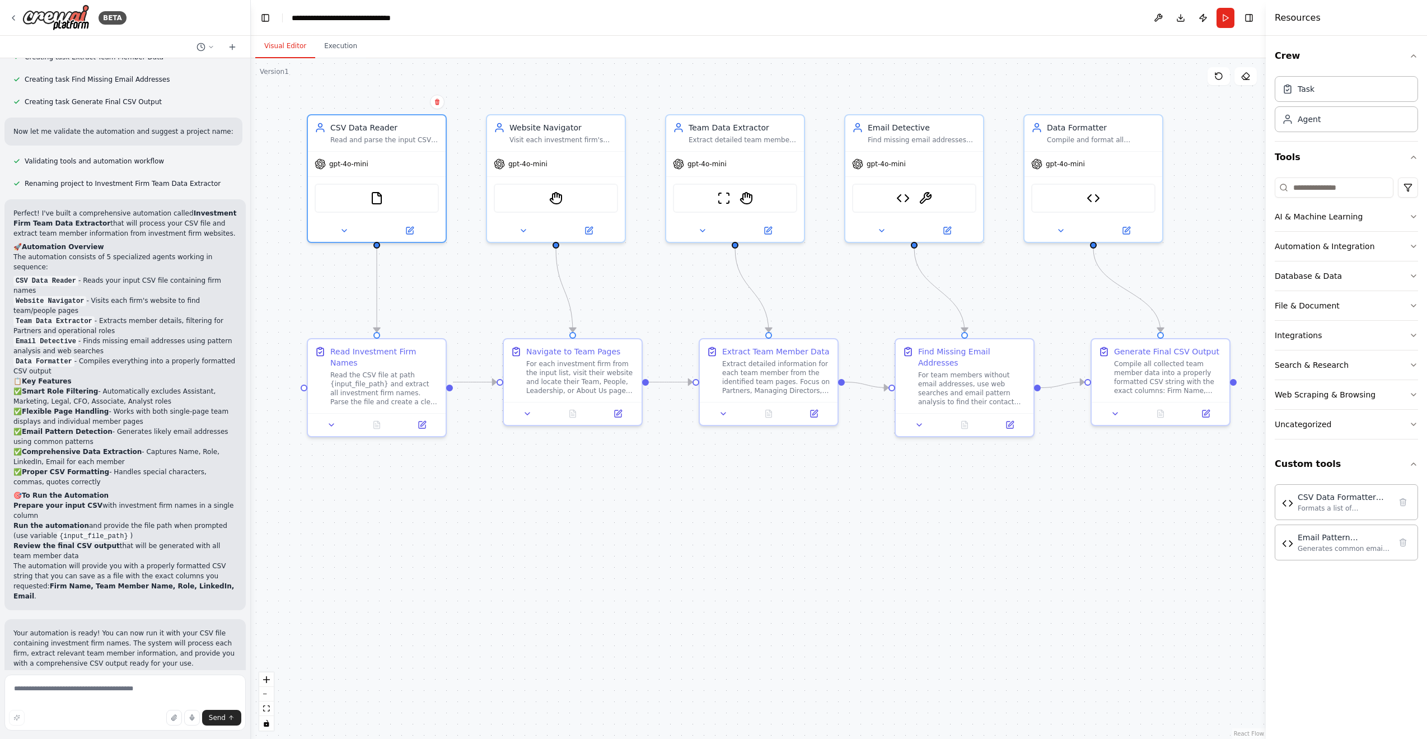
click at [376, 89] on div ".deletable-edge-delete-btn { width: 20px; height: 20px; border: 0px solid #ffff…" at bounding box center [758, 398] width 1015 height 681
click at [962, 14] on button "Run" at bounding box center [1226, 18] width 18 height 20
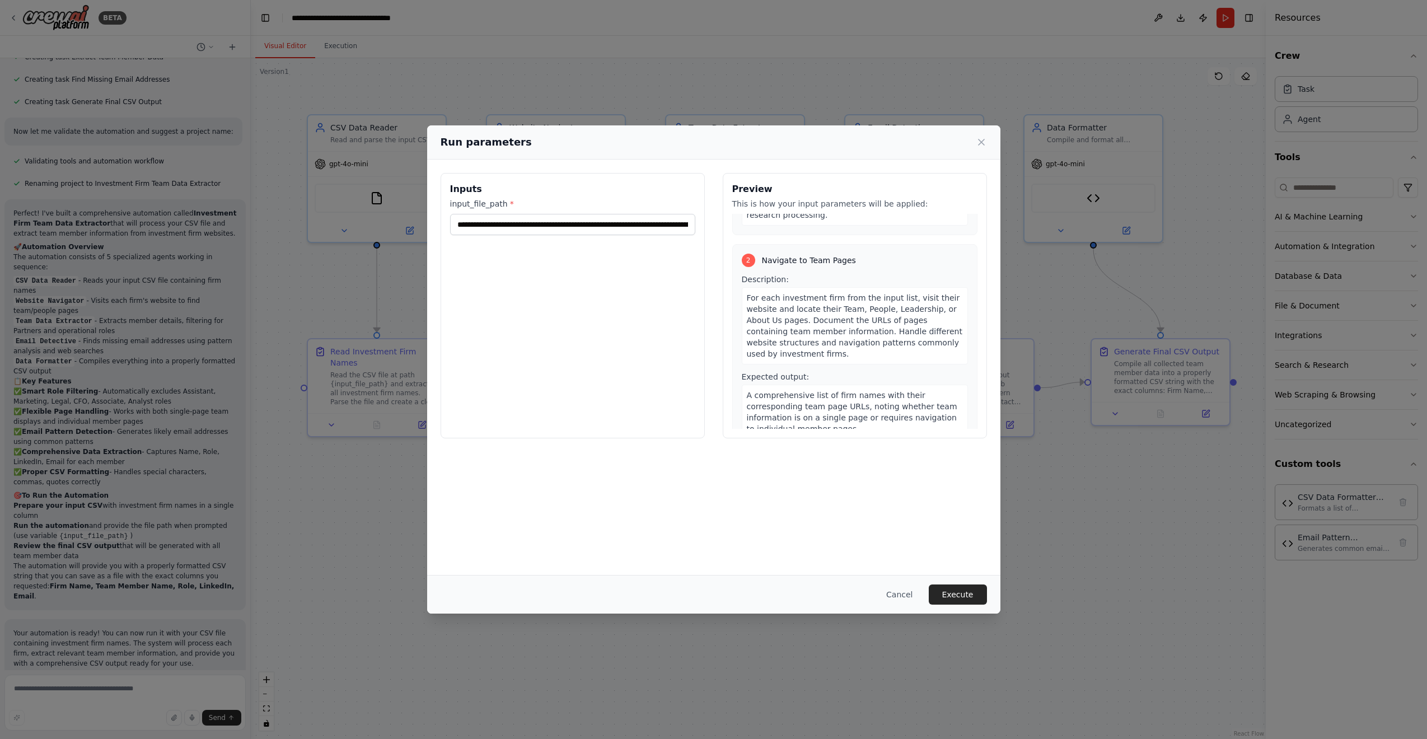
scroll to position [0, 0]
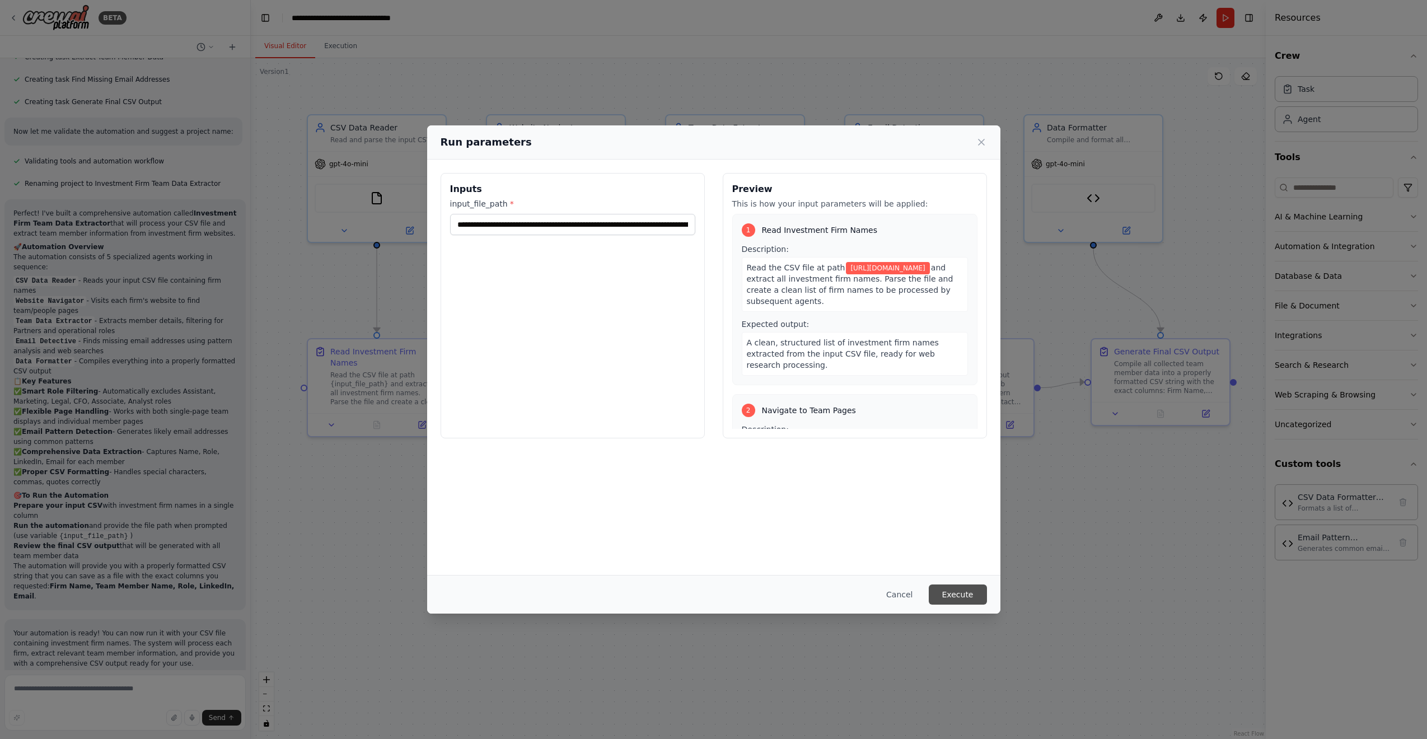
click at [960, 581] on button "Execute" at bounding box center [958, 595] width 58 height 20
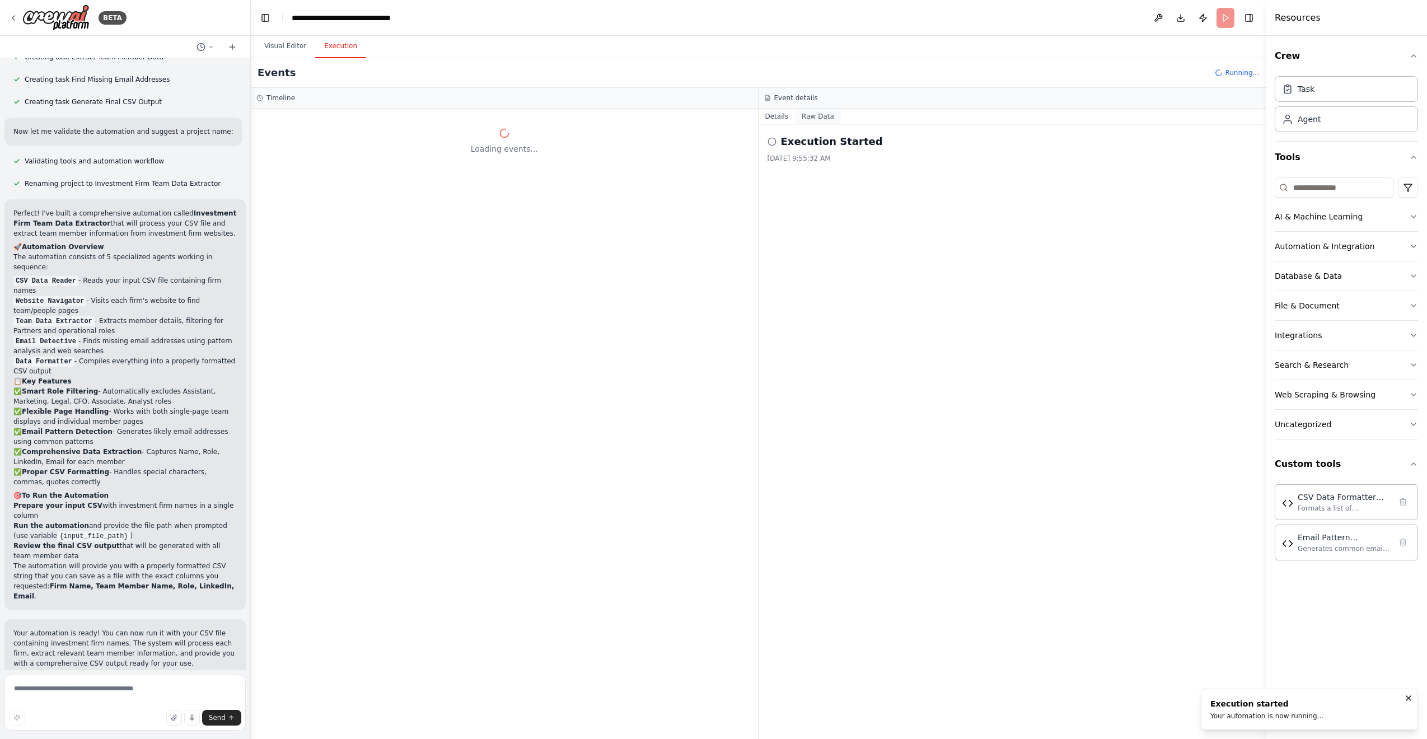
click at [822, 110] on button "Raw Data" at bounding box center [818, 117] width 46 height 16
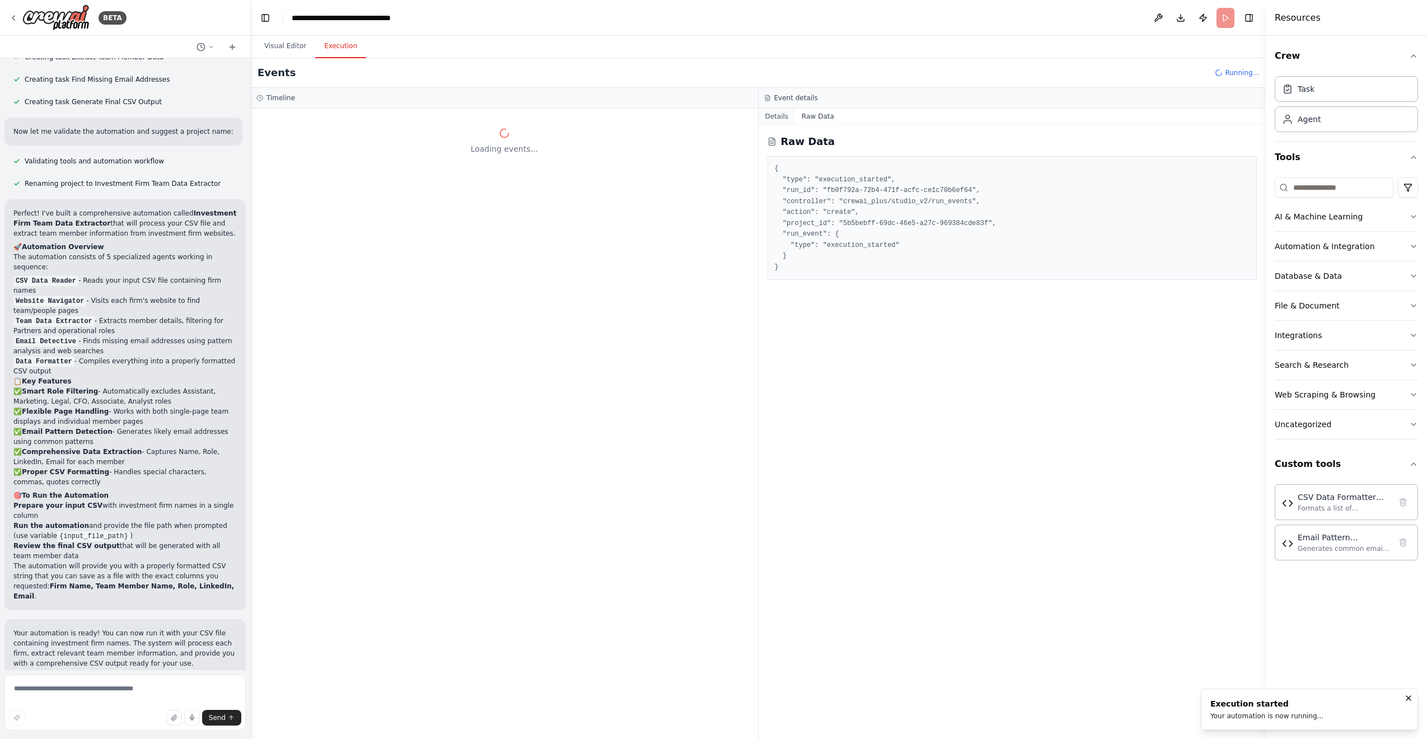
click at [775, 118] on button "Details" at bounding box center [777, 117] width 37 height 16
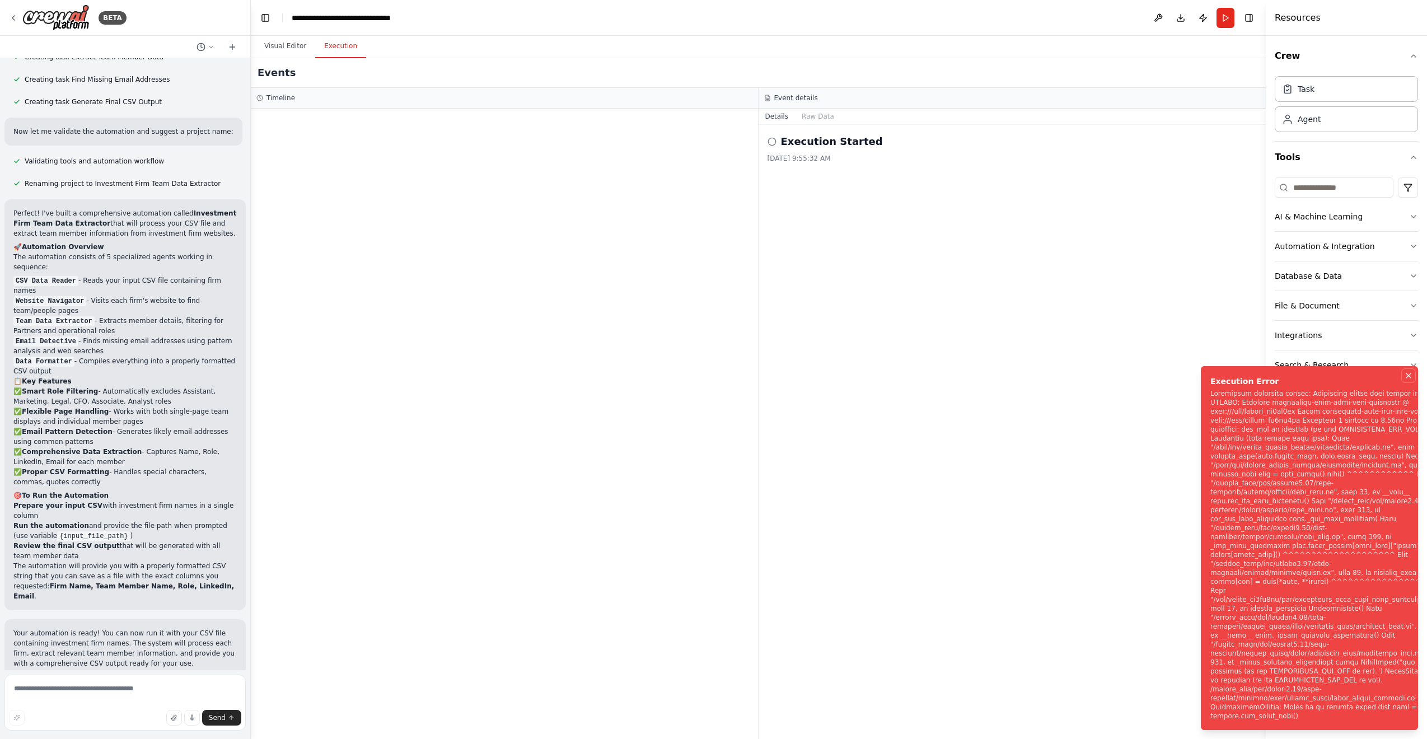
click at [962, 378] on icon "Notifications (F8)" at bounding box center [1408, 375] width 4 height 4
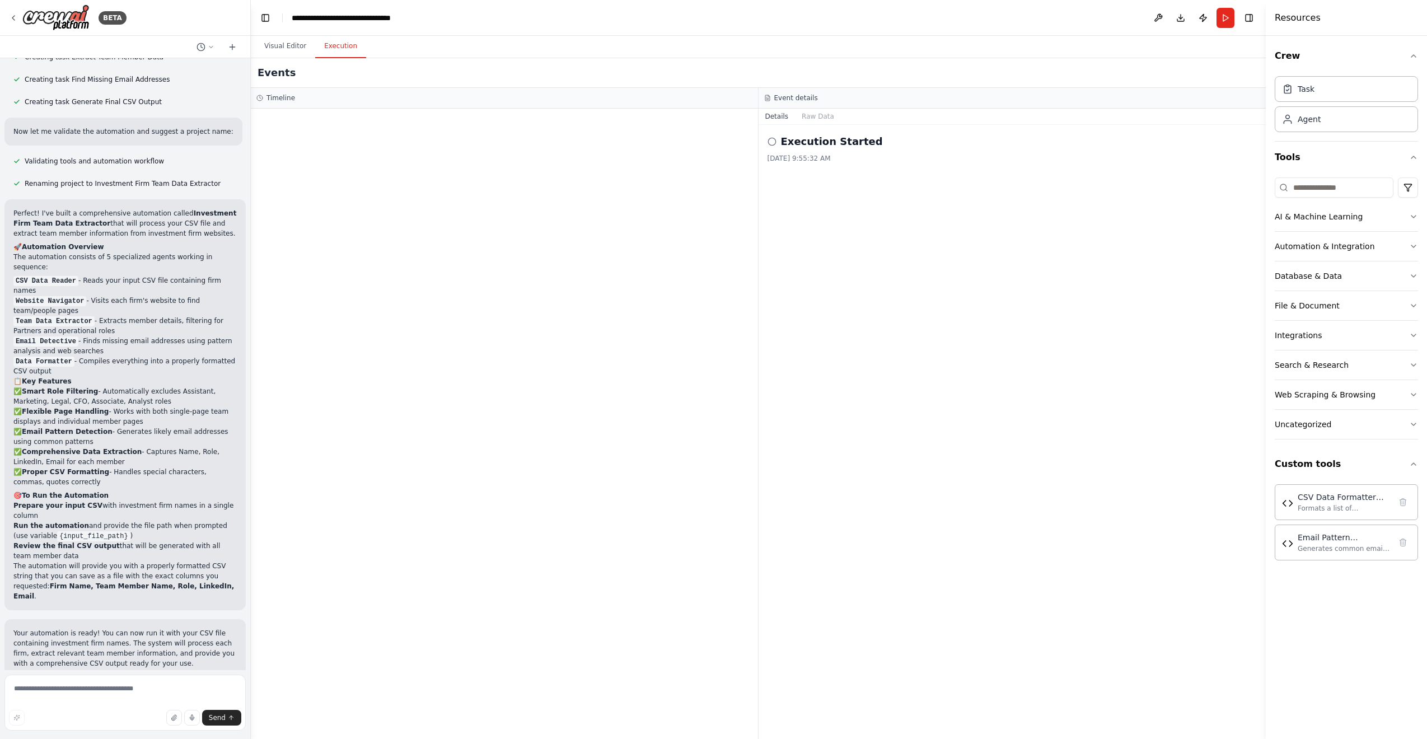
click at [107, 581] on button "Help fix error" at bounding box center [124, 750] width 223 height 18
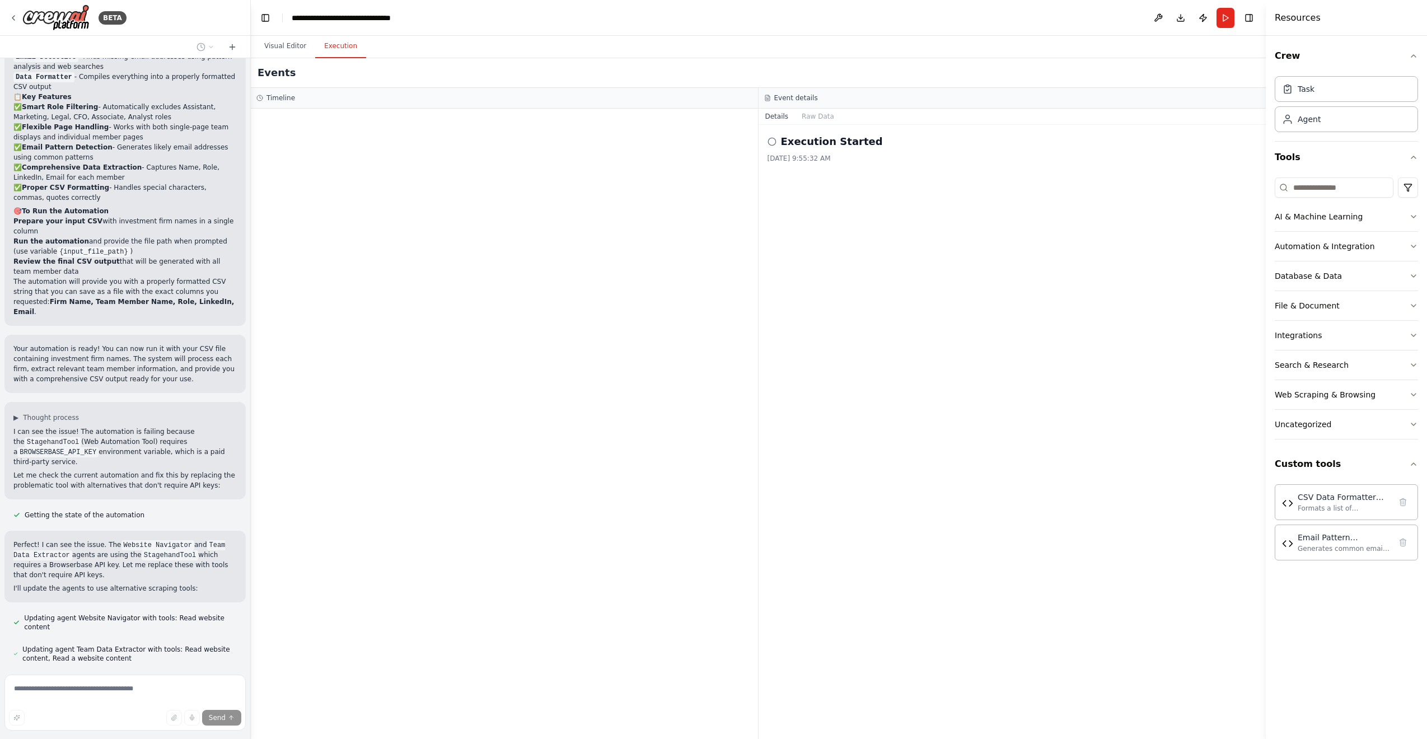
scroll to position [2354, 0]
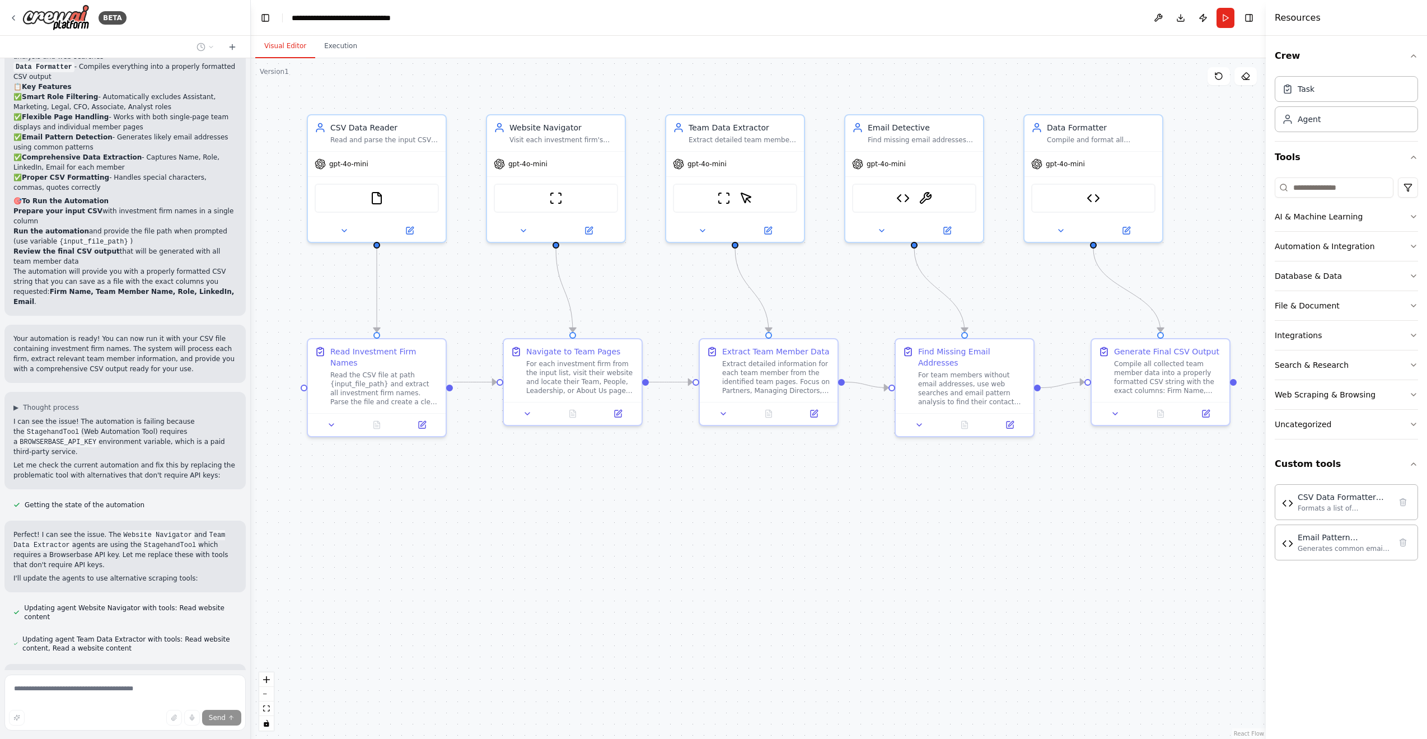
click at [286, 40] on button "Visual Editor" at bounding box center [285, 47] width 60 height 24
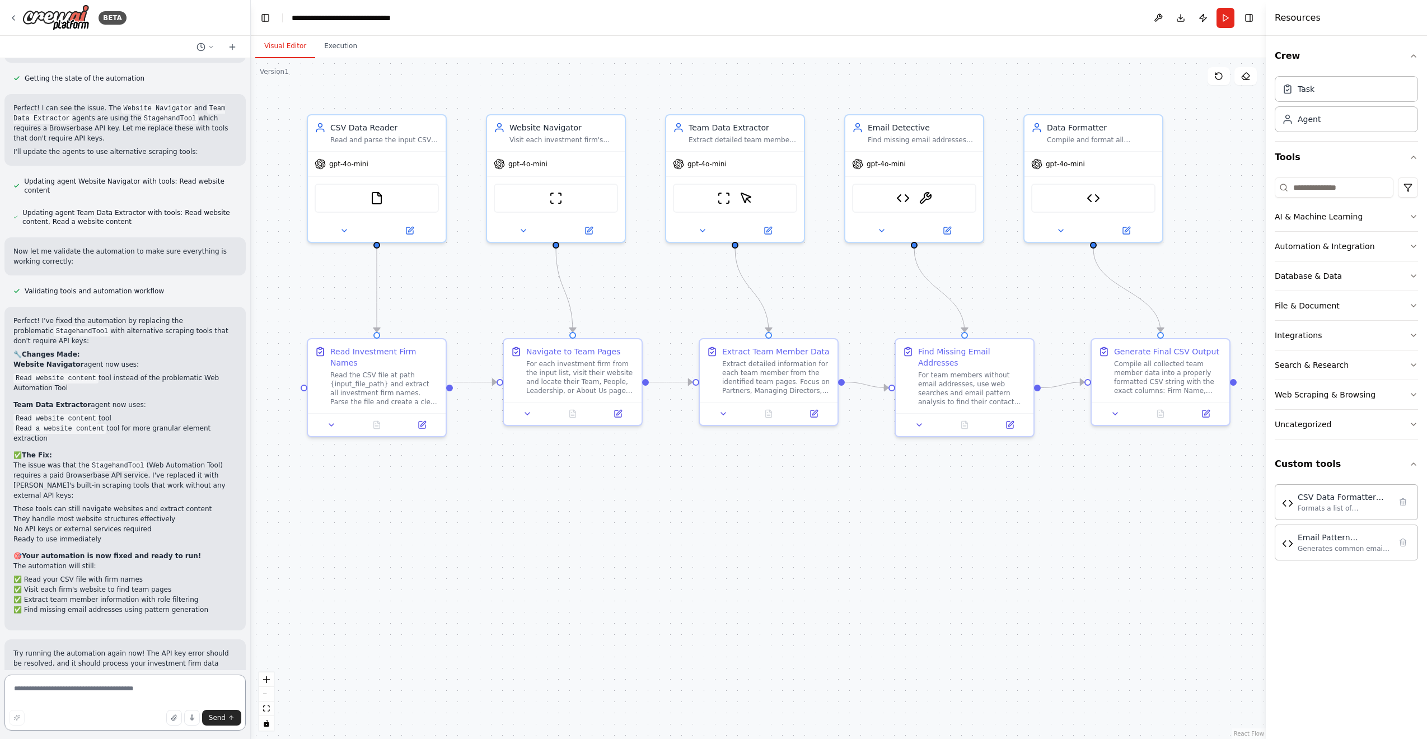
scroll to position [2791, 0]
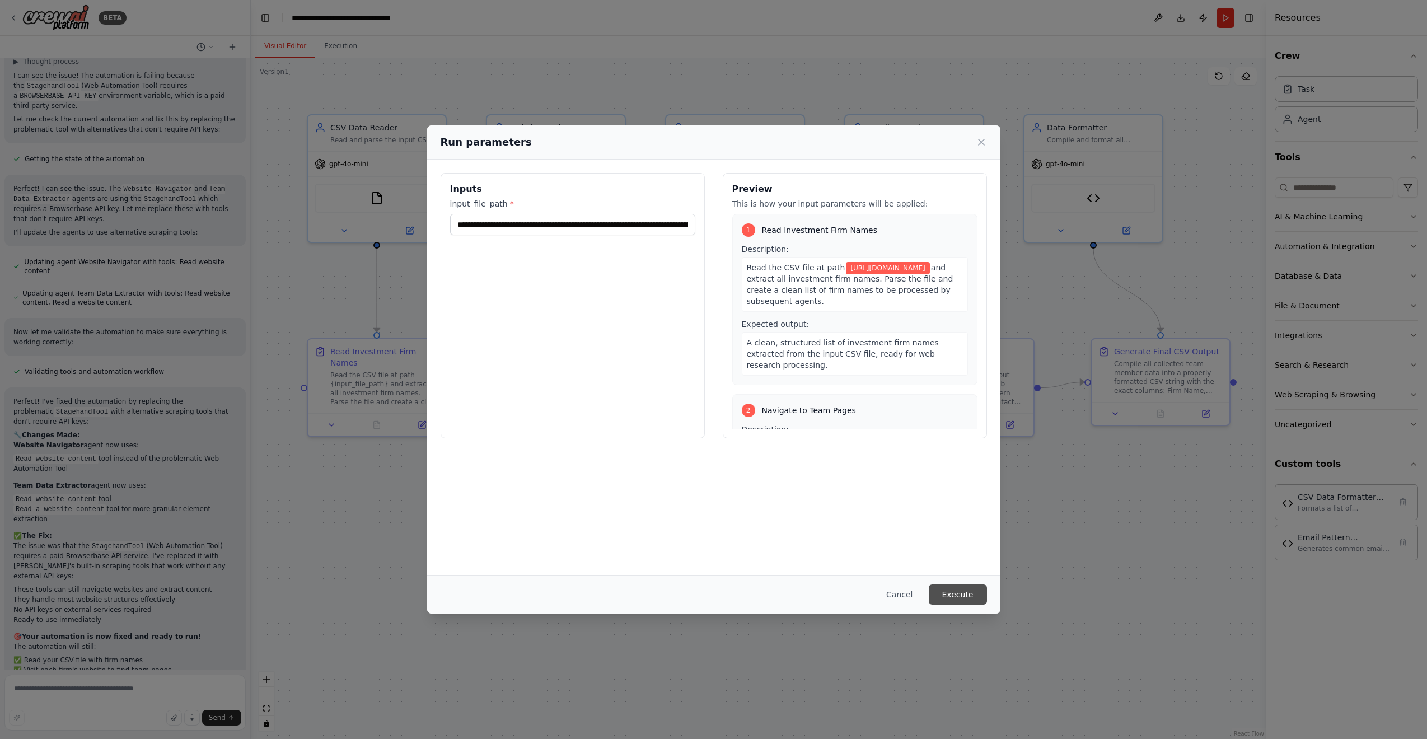
click at [957, 581] on button "Execute" at bounding box center [958, 595] width 58 height 20
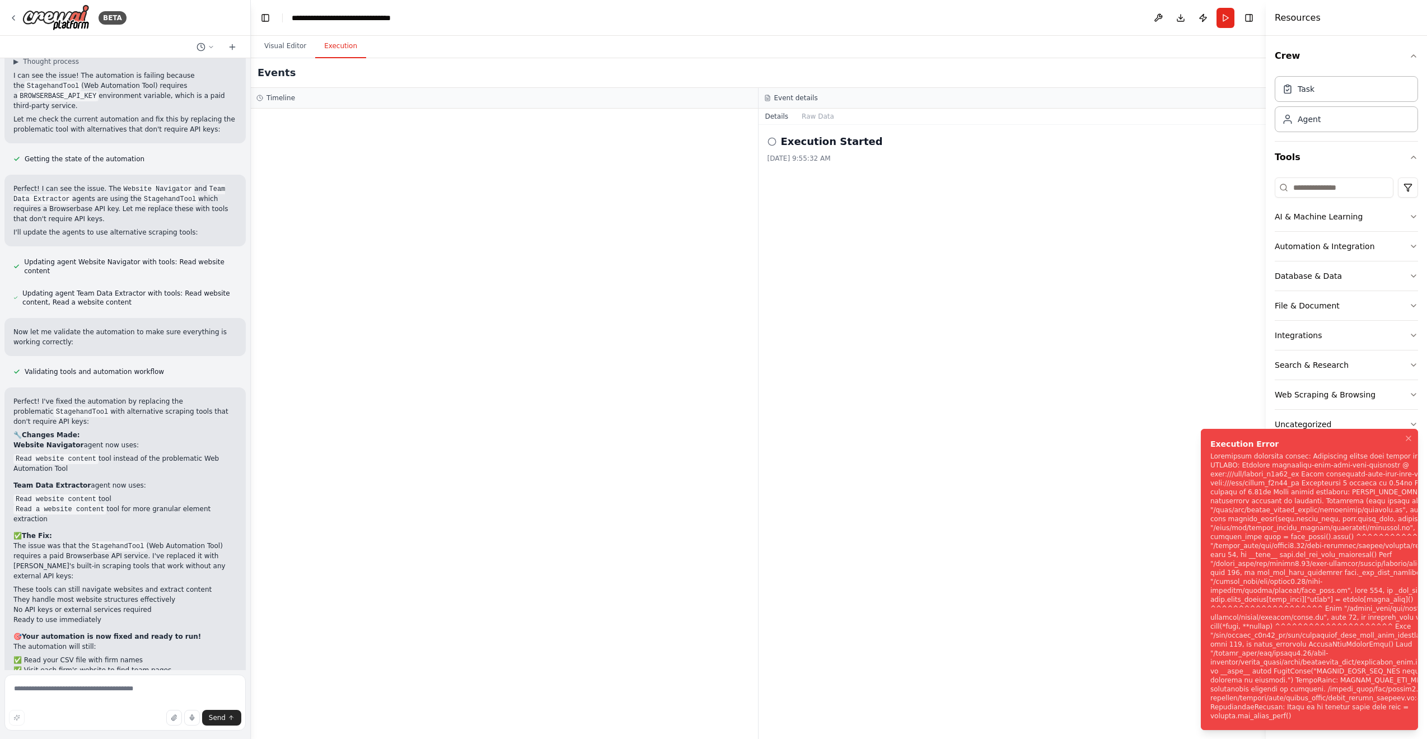
scroll to position [2791, 0]
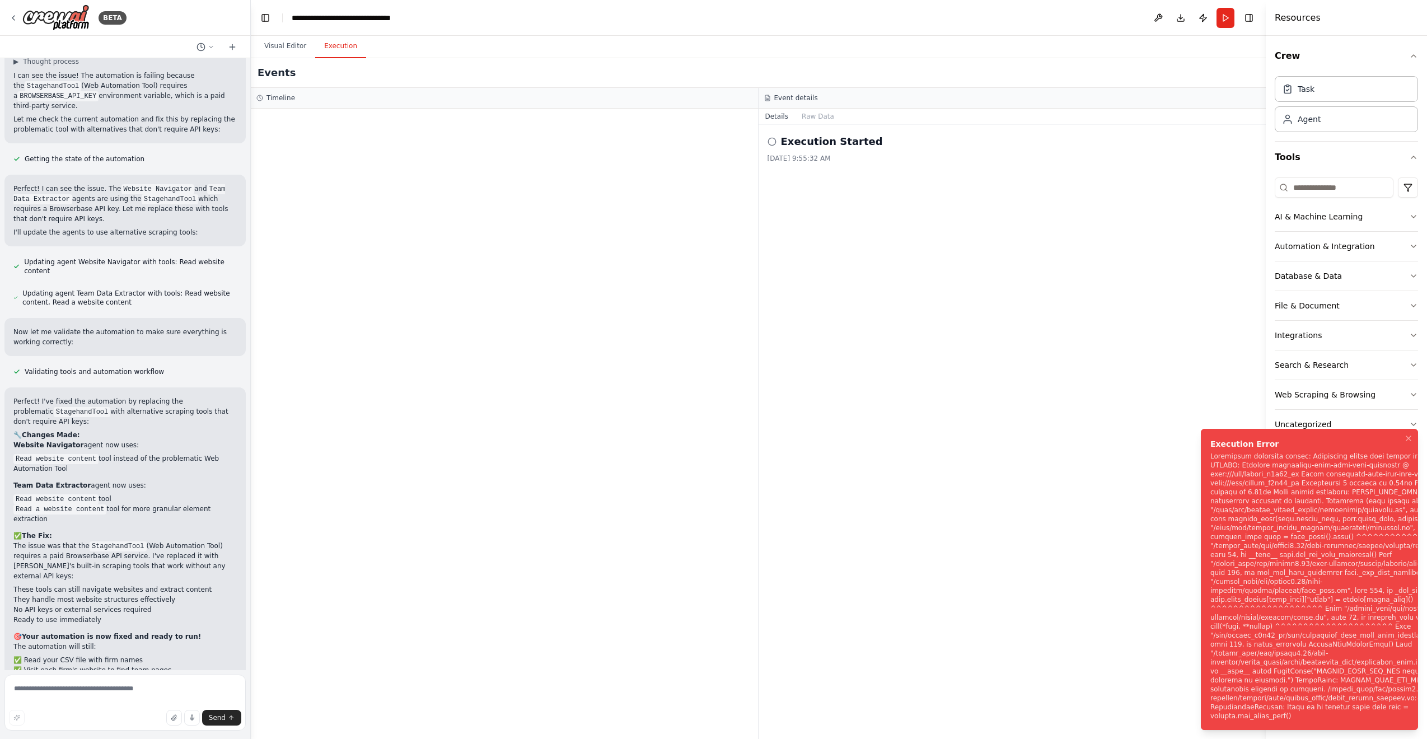
scroll to position [2744, 0]
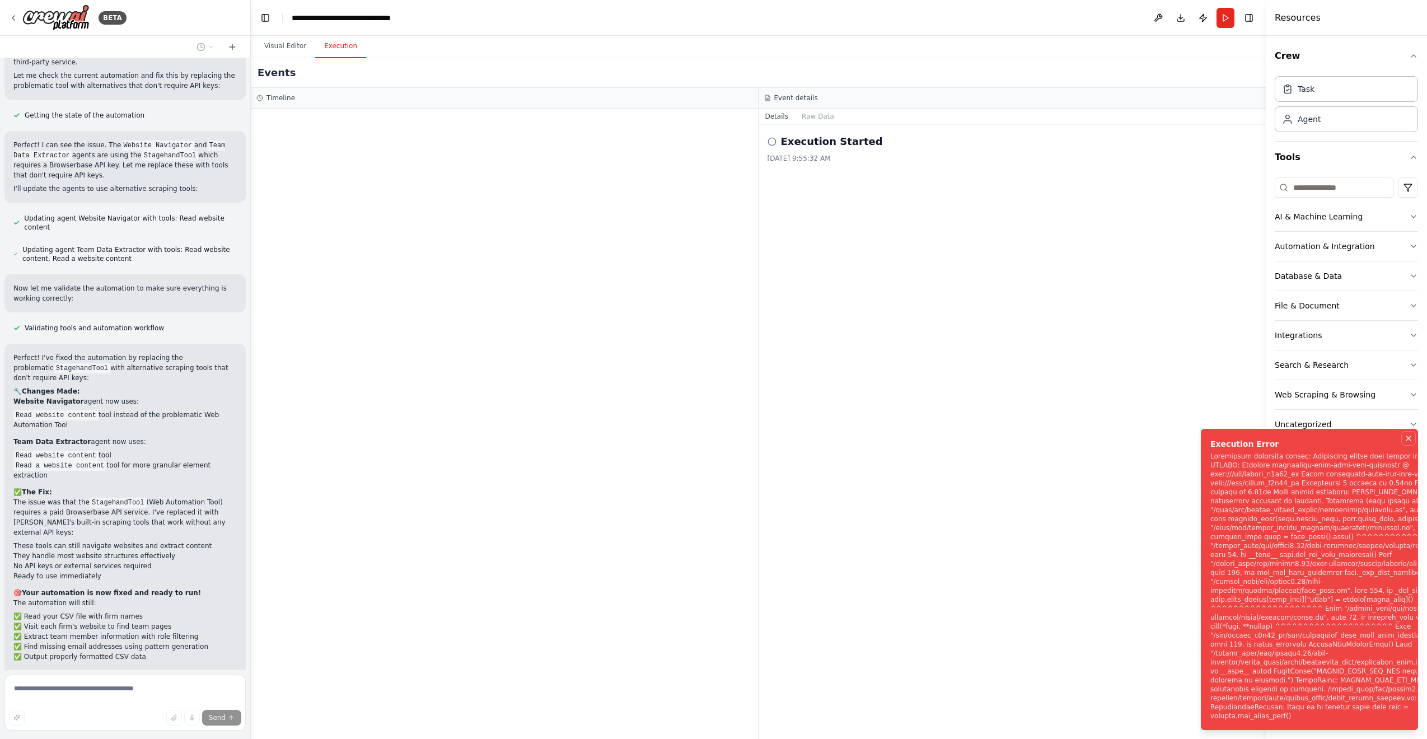
click at [962, 440] on icon "Notifications (F8)" at bounding box center [1408, 438] width 9 height 9
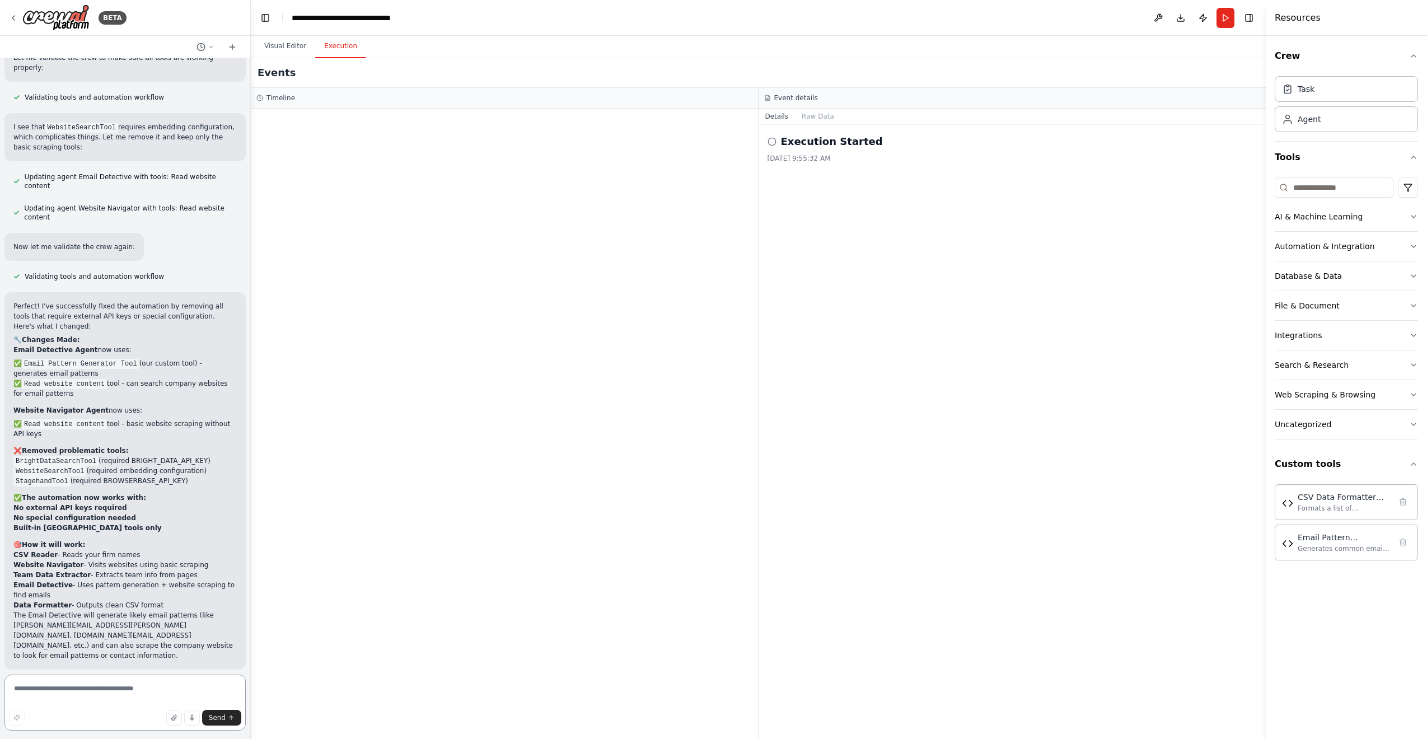
scroll to position [3898, 0]
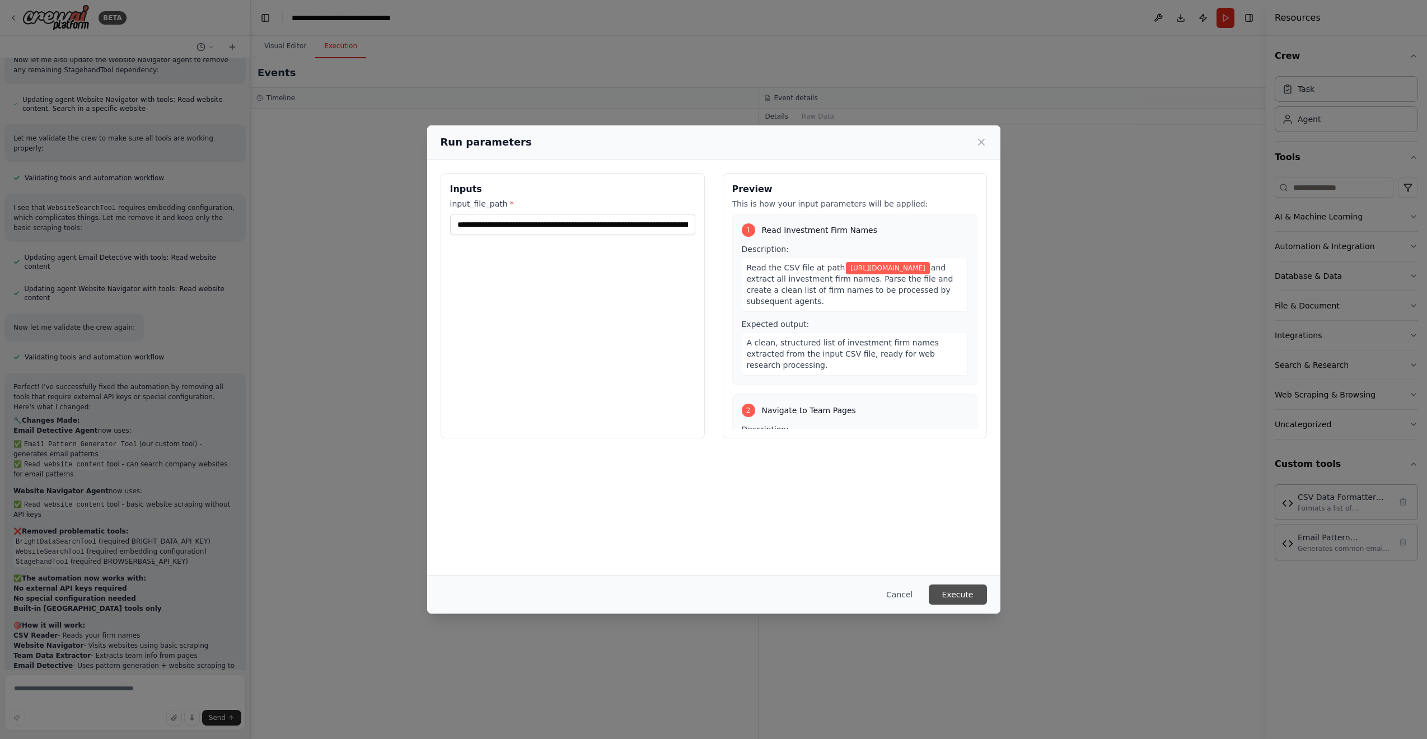
click at [948, 581] on button "Execute" at bounding box center [958, 595] width 58 height 20
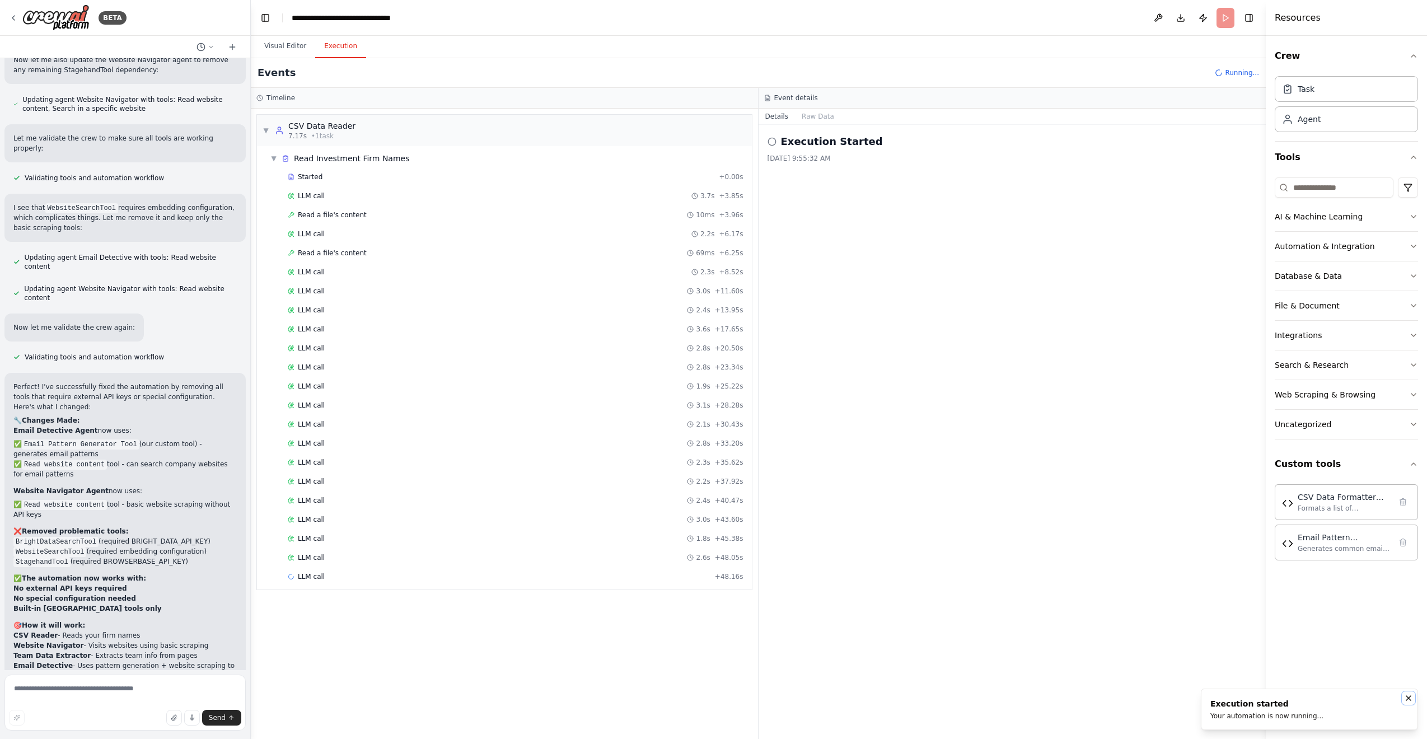
click at [962, 581] on icon "Notifications (F8)" at bounding box center [1408, 698] width 4 height 4
click at [318, 271] on span "LLM call" at bounding box center [311, 272] width 27 height 9
click at [356, 128] on div "▼ CSV Data Reader 7.17s • 1 task" at bounding box center [504, 130] width 495 height 31
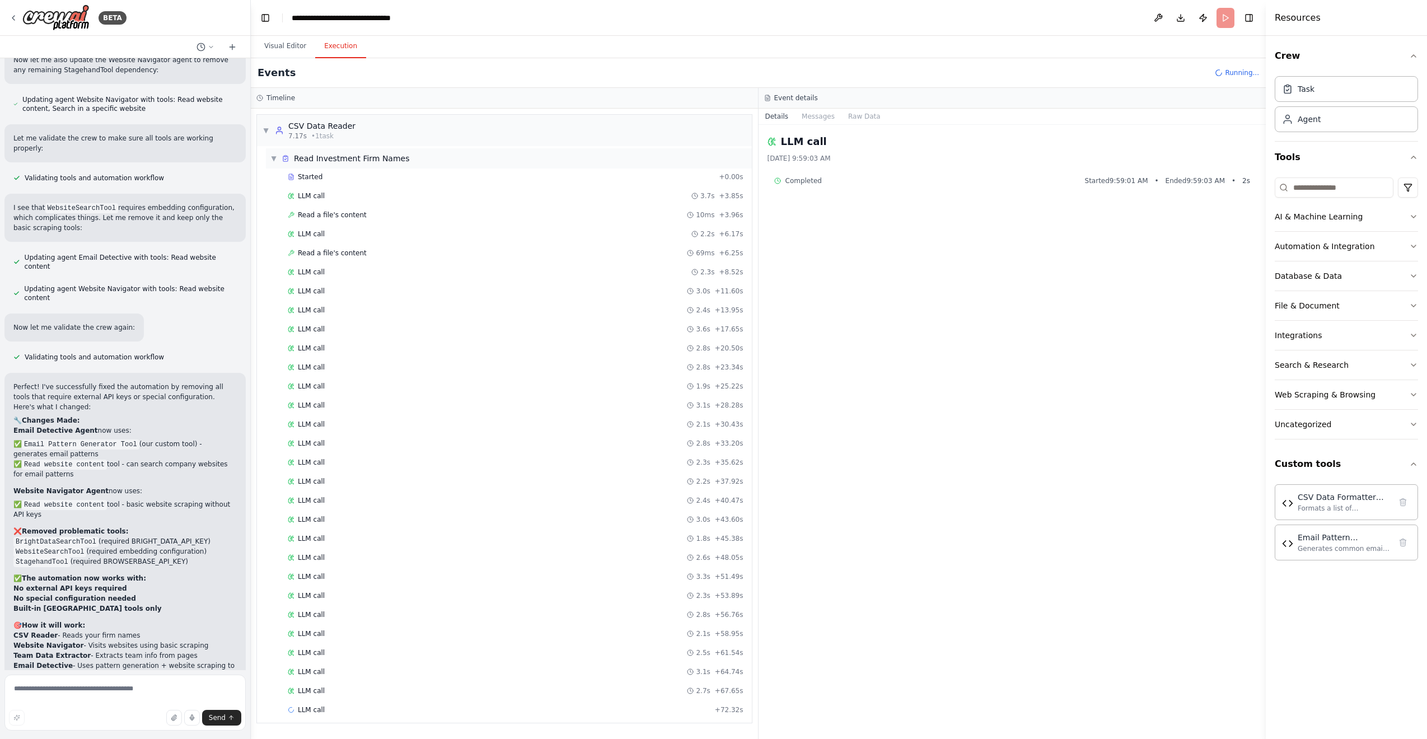
click at [338, 161] on span "Read Investment Firm Names" at bounding box center [352, 158] width 116 height 11
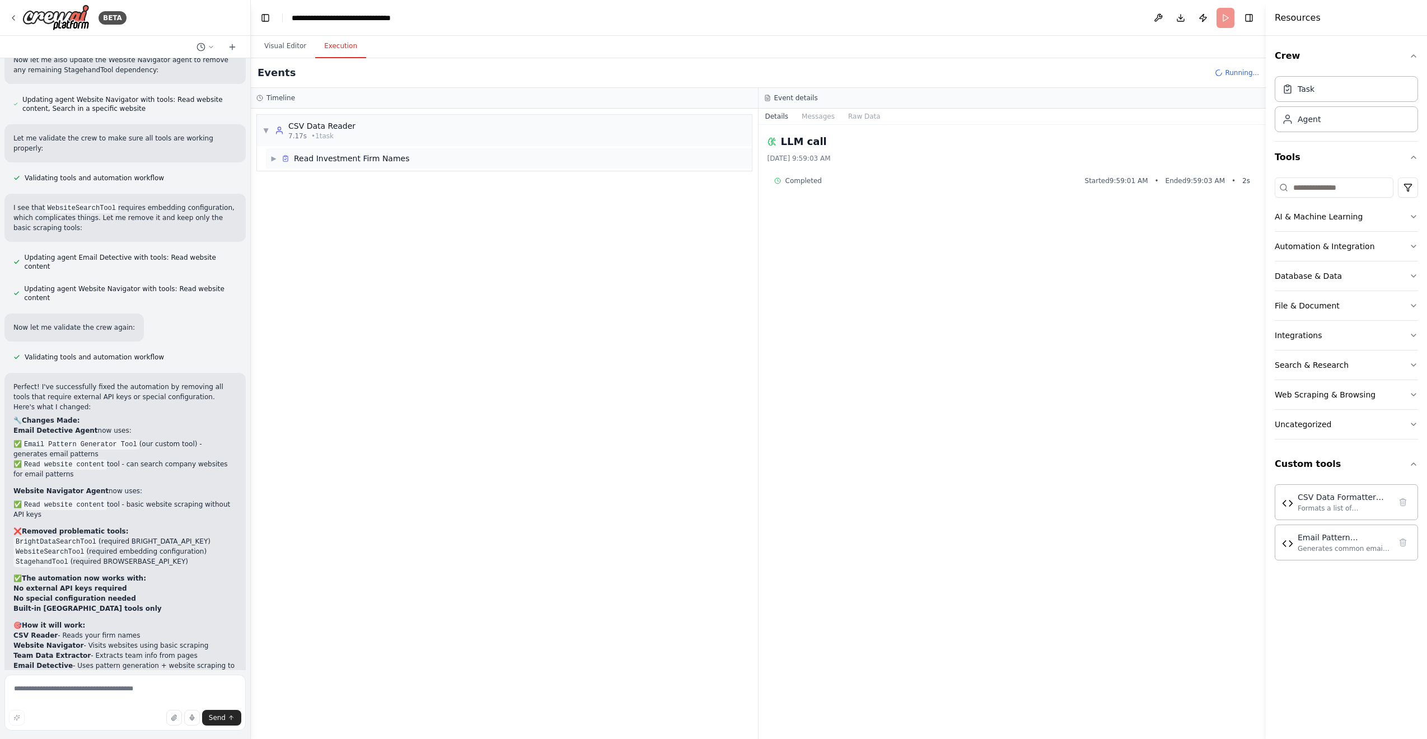
click at [344, 163] on span "Read Investment Firm Names" at bounding box center [352, 158] width 116 height 11
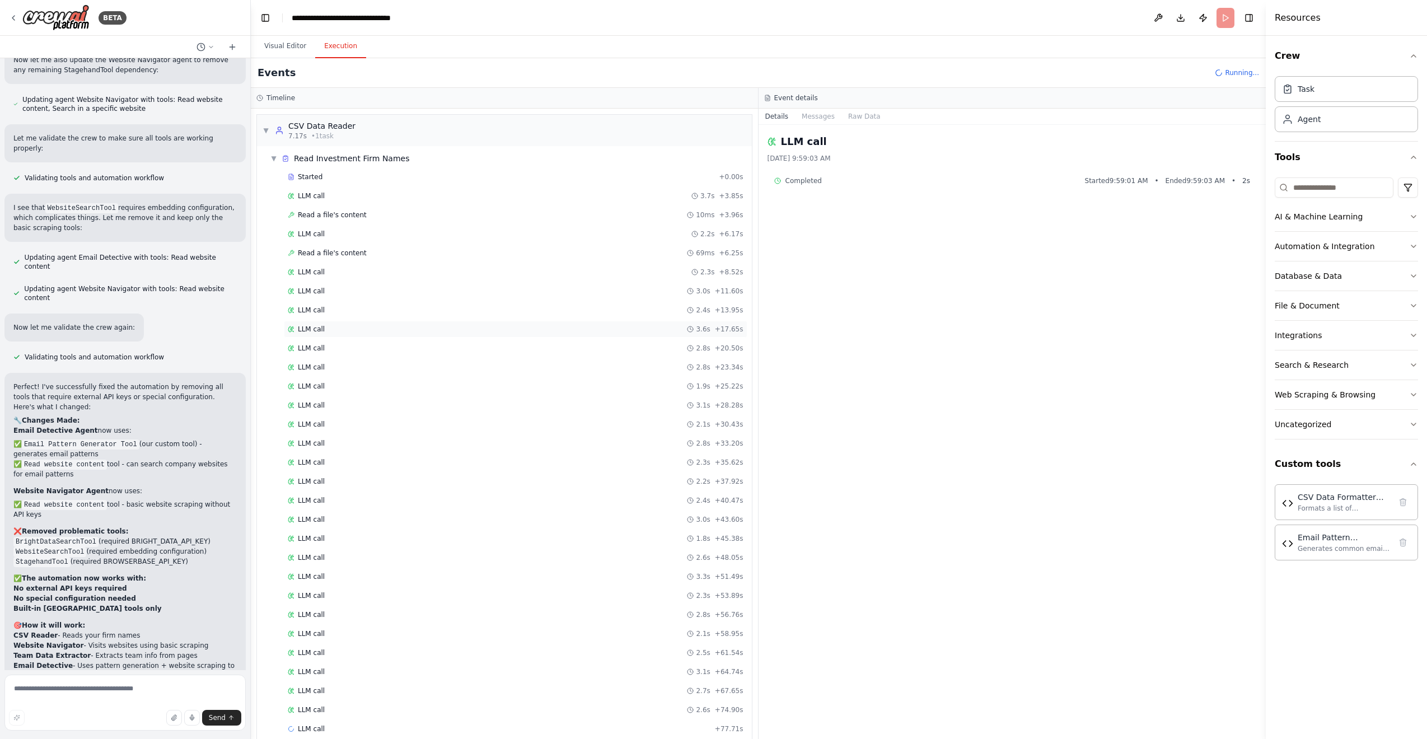
scroll to position [16, 0]
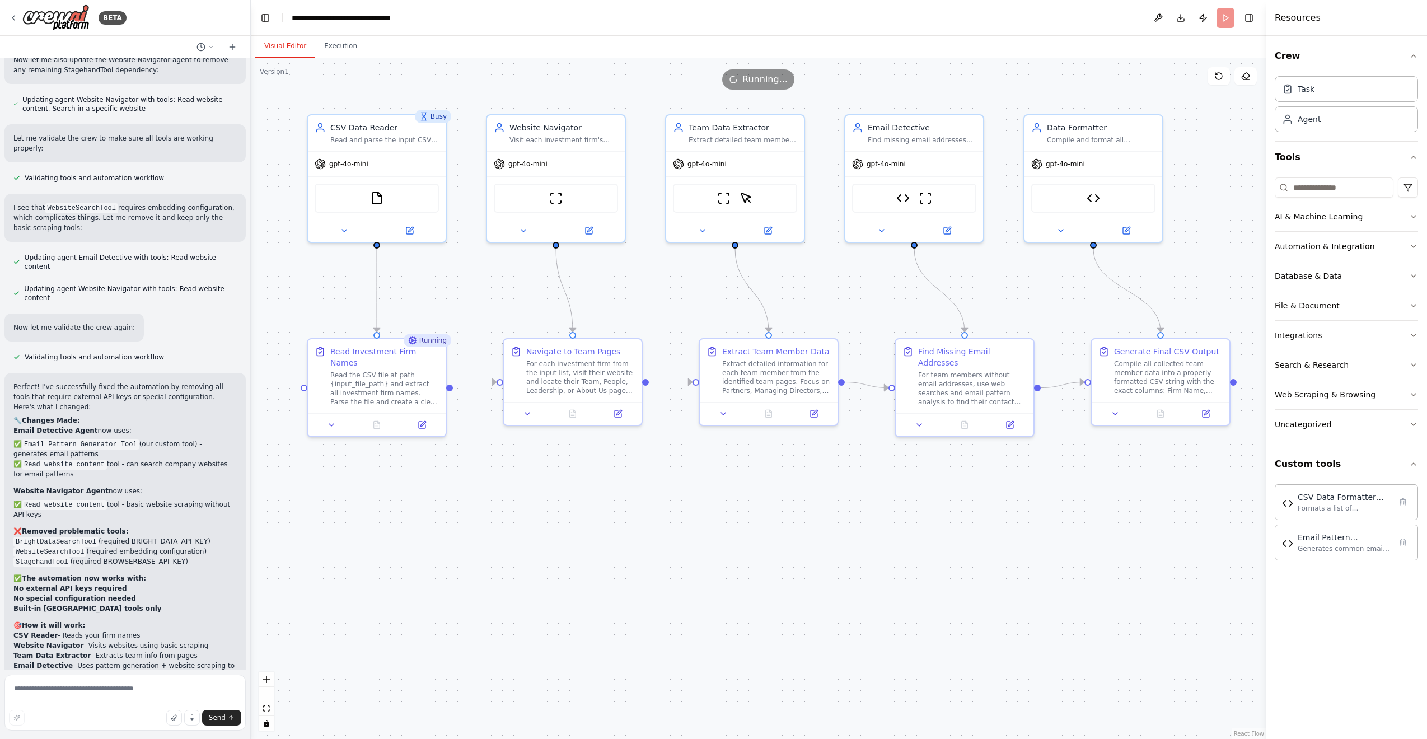
click at [289, 46] on button "Visual Editor" at bounding box center [285, 47] width 60 height 24
click at [348, 49] on button "Execution" at bounding box center [340, 47] width 51 height 24
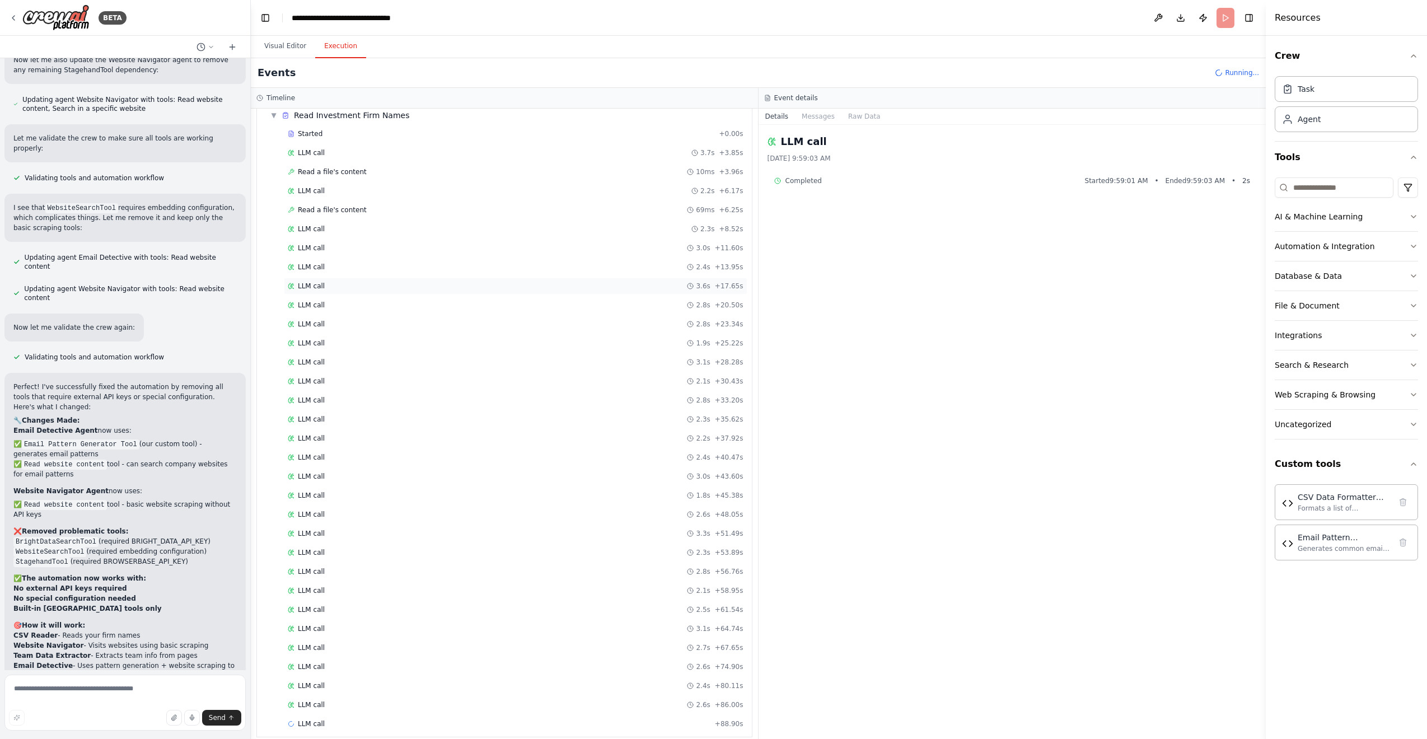
scroll to position [54, 0]
click at [820, 120] on button "Messages" at bounding box center [818, 117] width 46 height 16
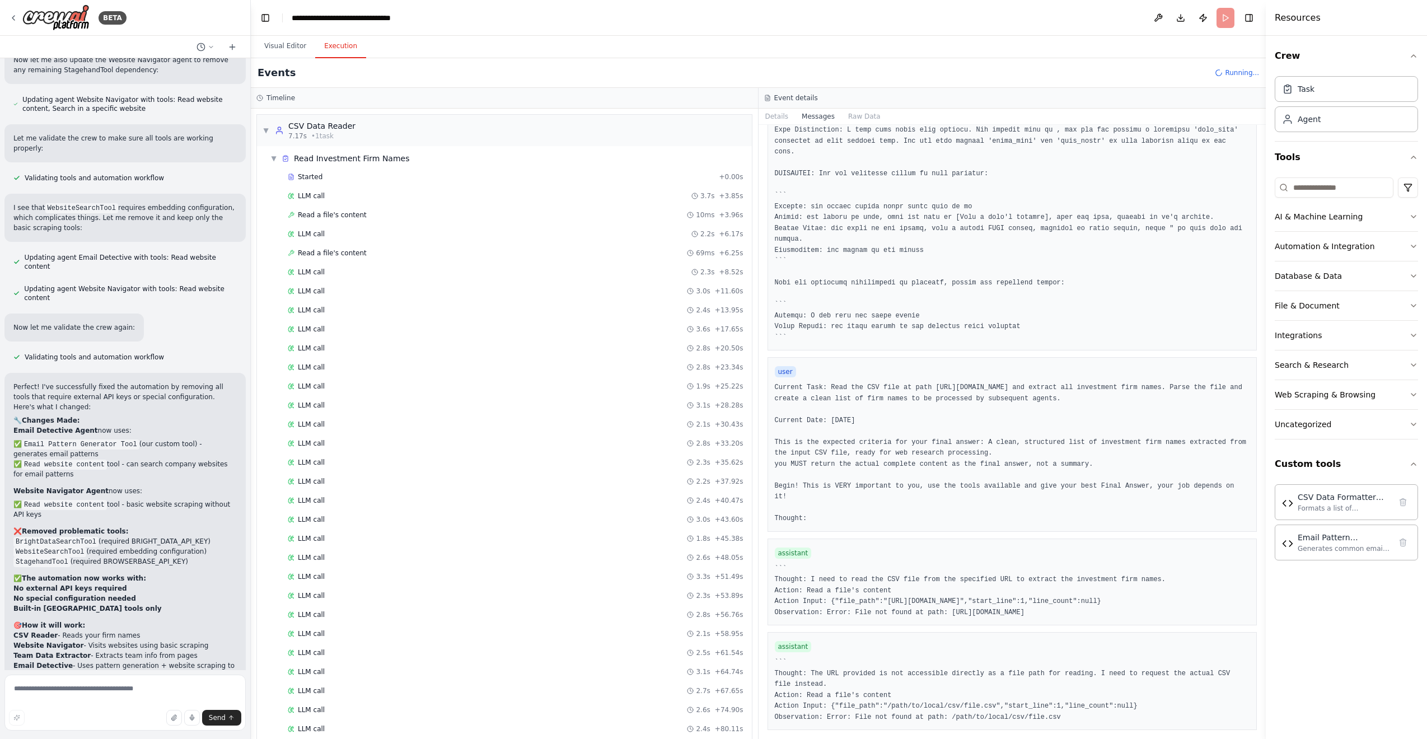
scroll to position [111, 0]
click at [288, 48] on button "Visual Editor" at bounding box center [285, 47] width 60 height 24
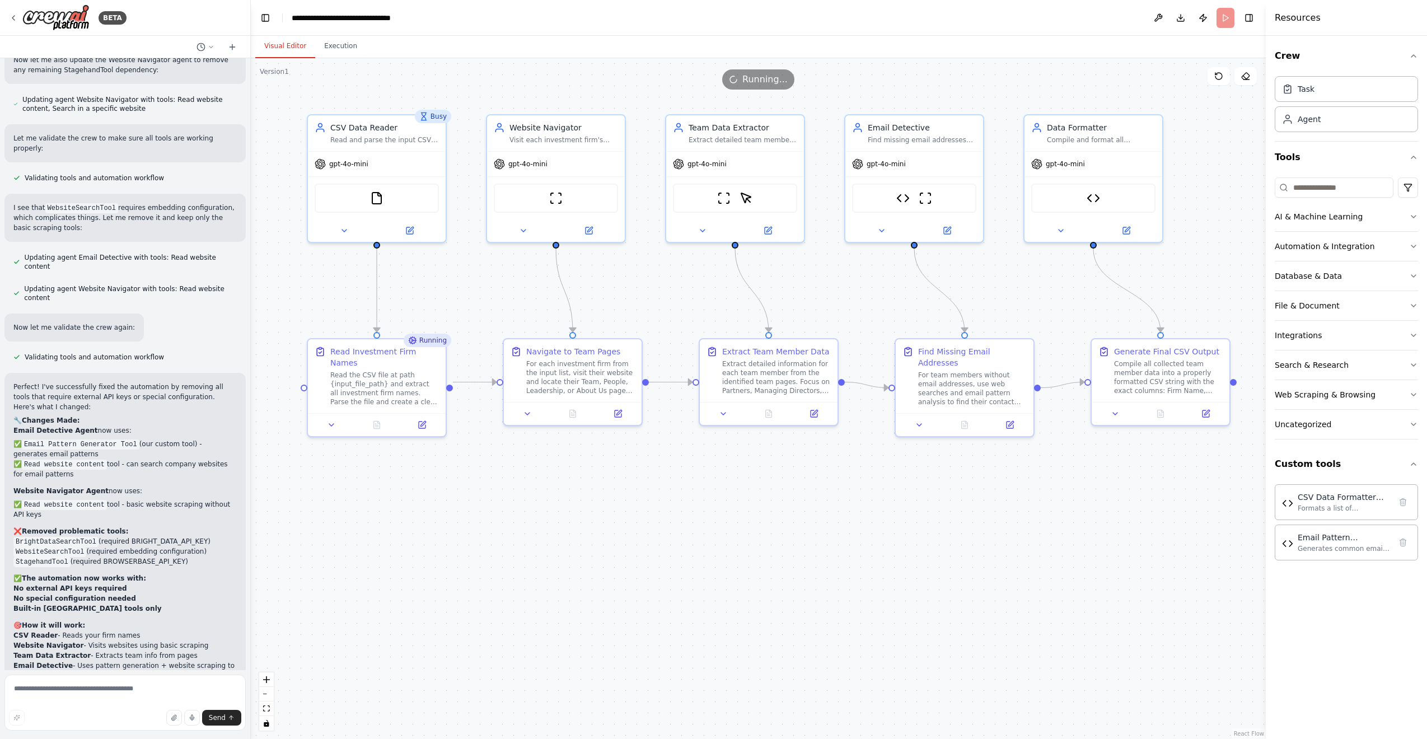
click at [962, 24] on header "**********" at bounding box center [758, 18] width 1015 height 36
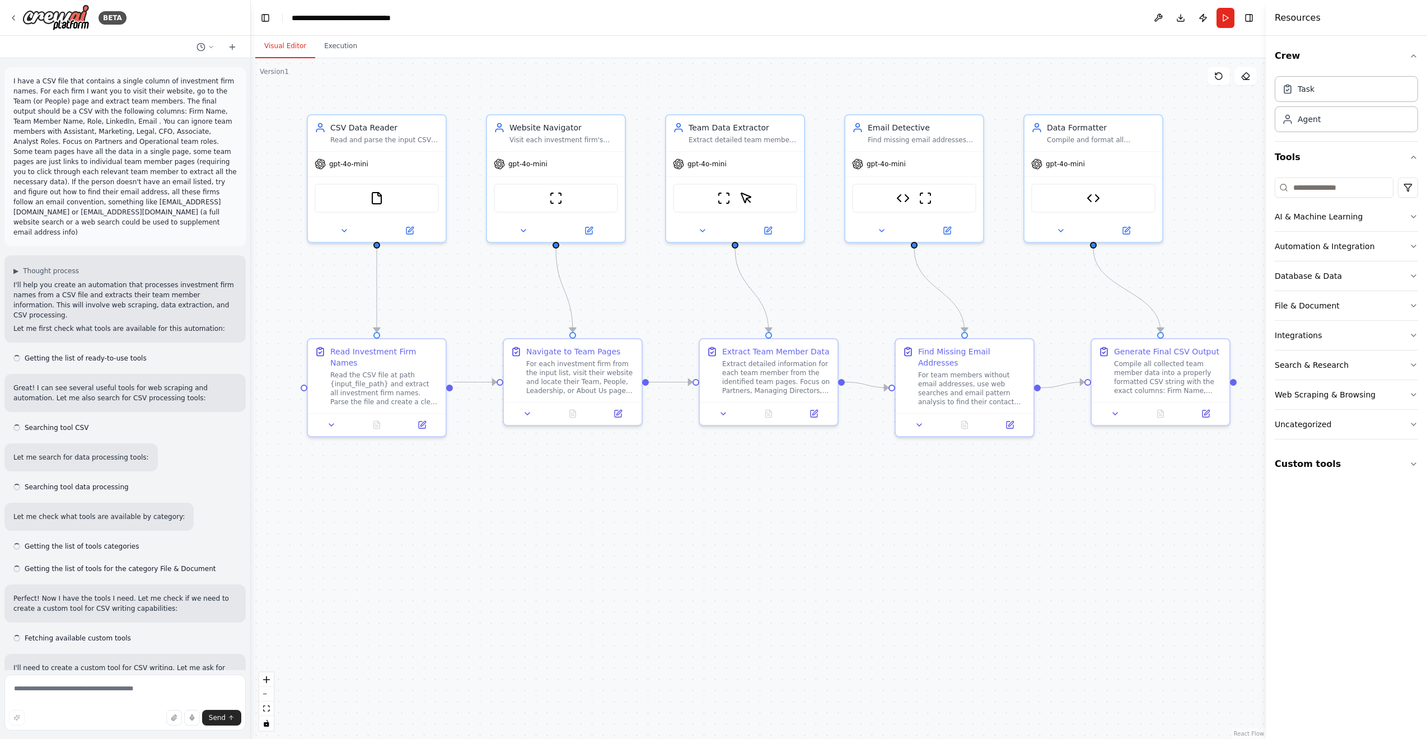
scroll to position [3807, 0]
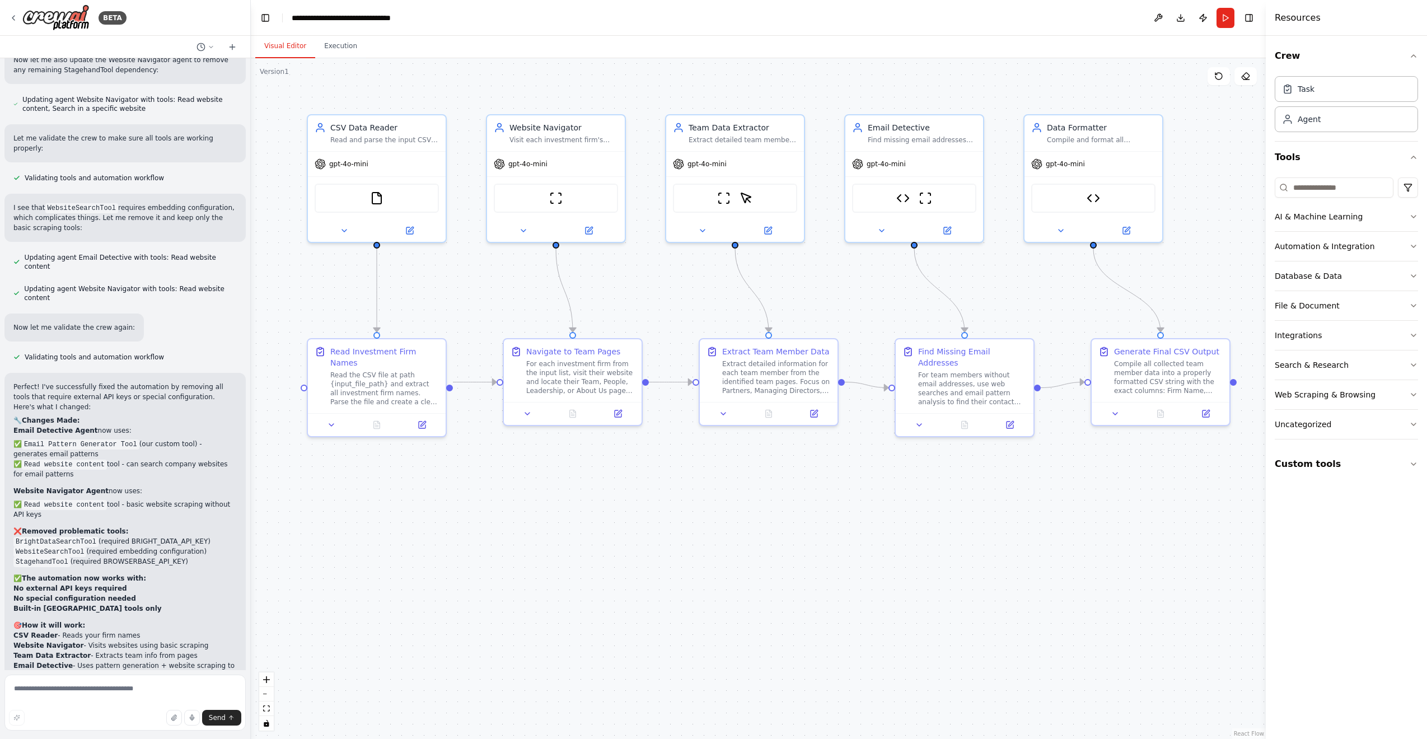
click at [342, 58] on div ".deletable-edge-delete-btn { width: 20px; height: 20px; border: 0px solid #ffff…" at bounding box center [758, 398] width 1015 height 681
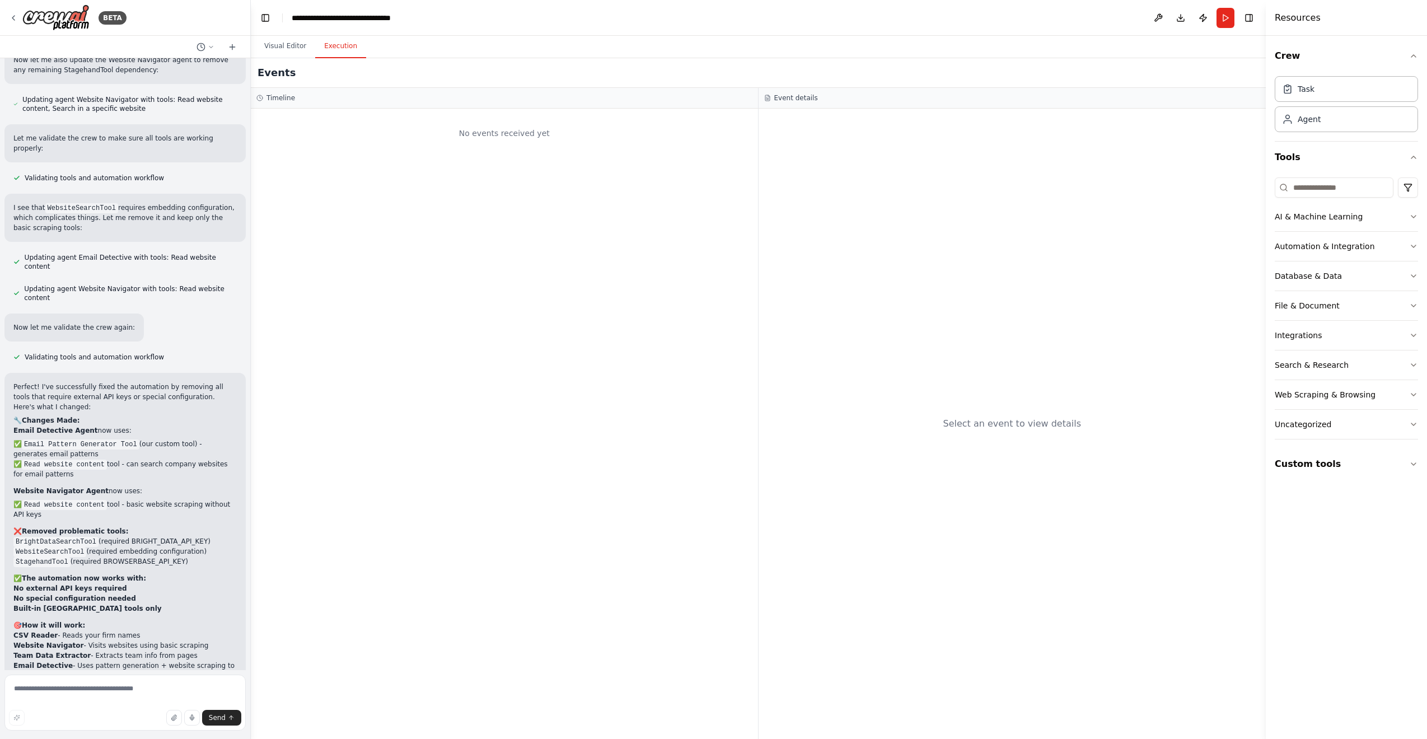
click at [340, 49] on button "Execution" at bounding box center [340, 47] width 51 height 24
click at [288, 48] on button "Visual Editor" at bounding box center [285, 47] width 60 height 24
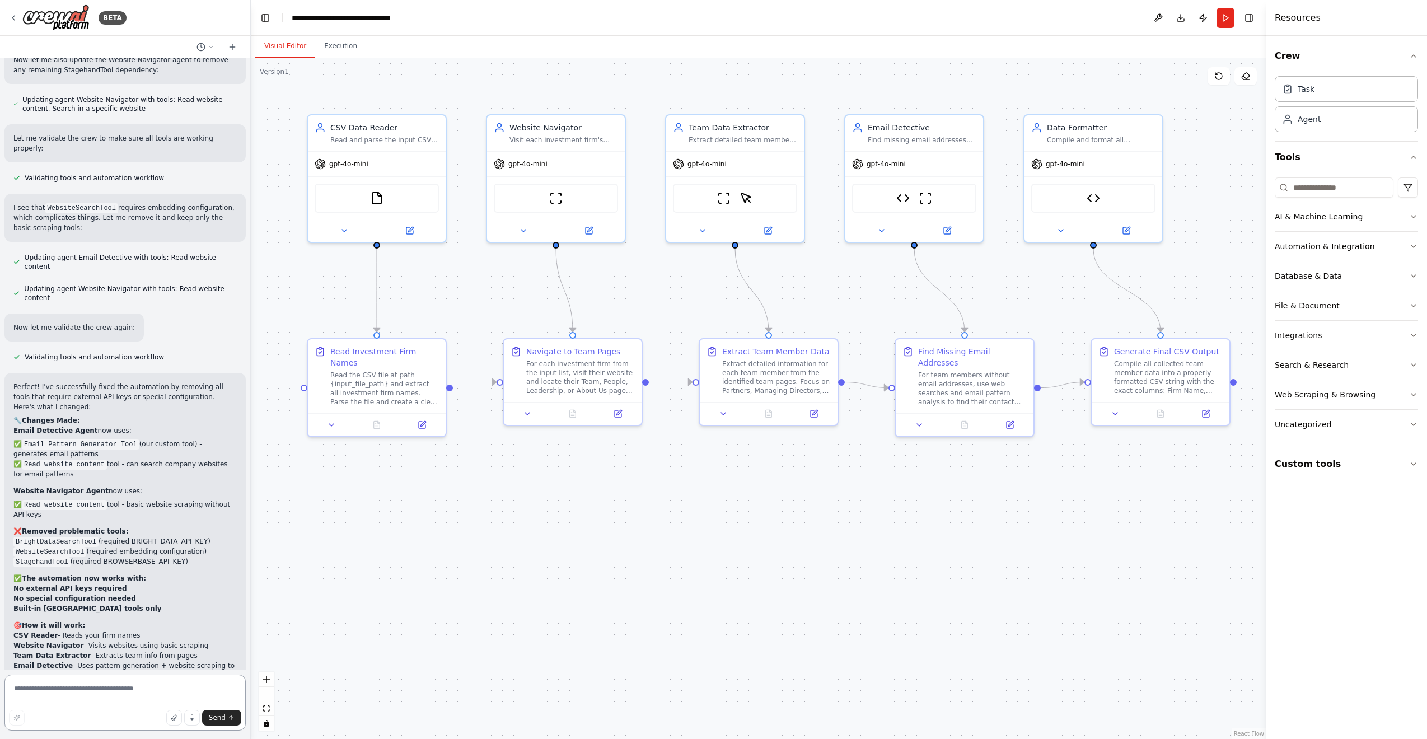
click at [110, 689] on textarea at bounding box center [124, 703] width 241 height 56
type textarea "**********"
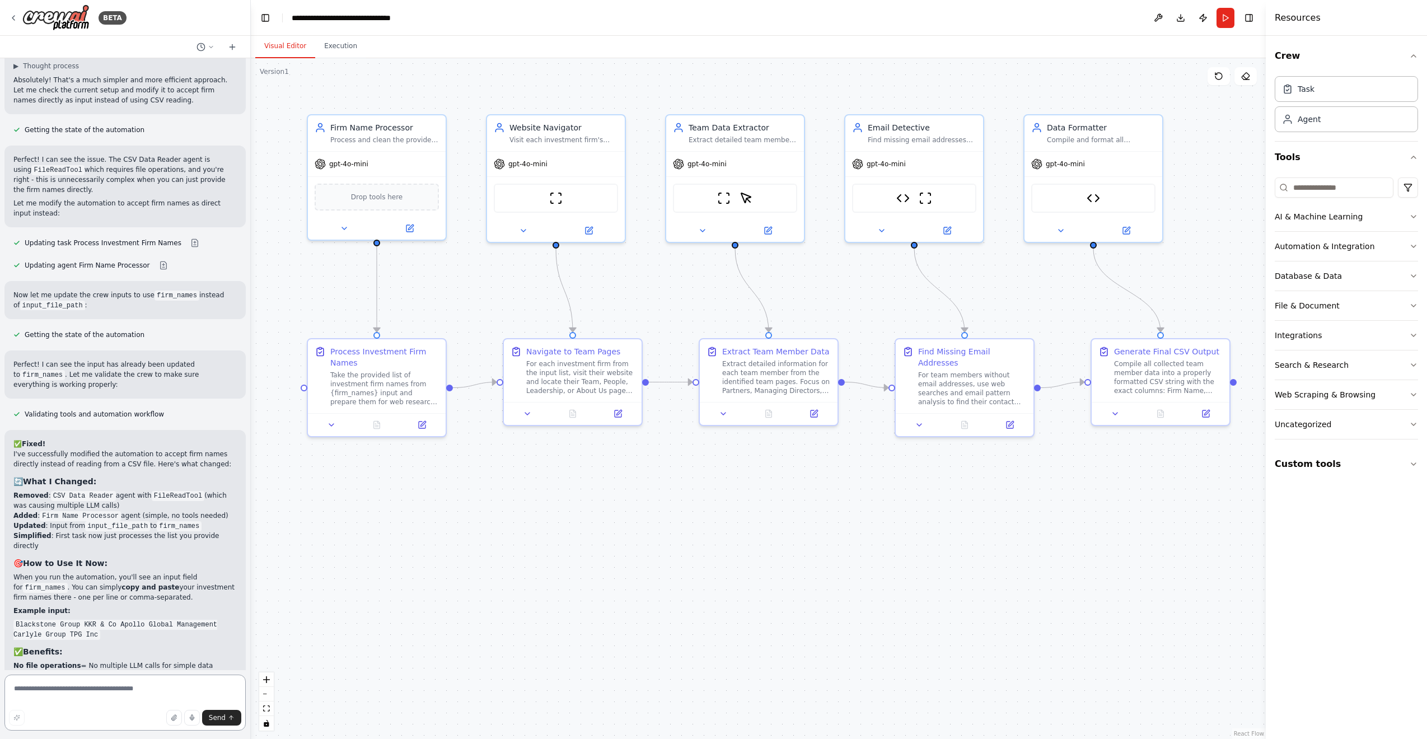
scroll to position [4658, 0]
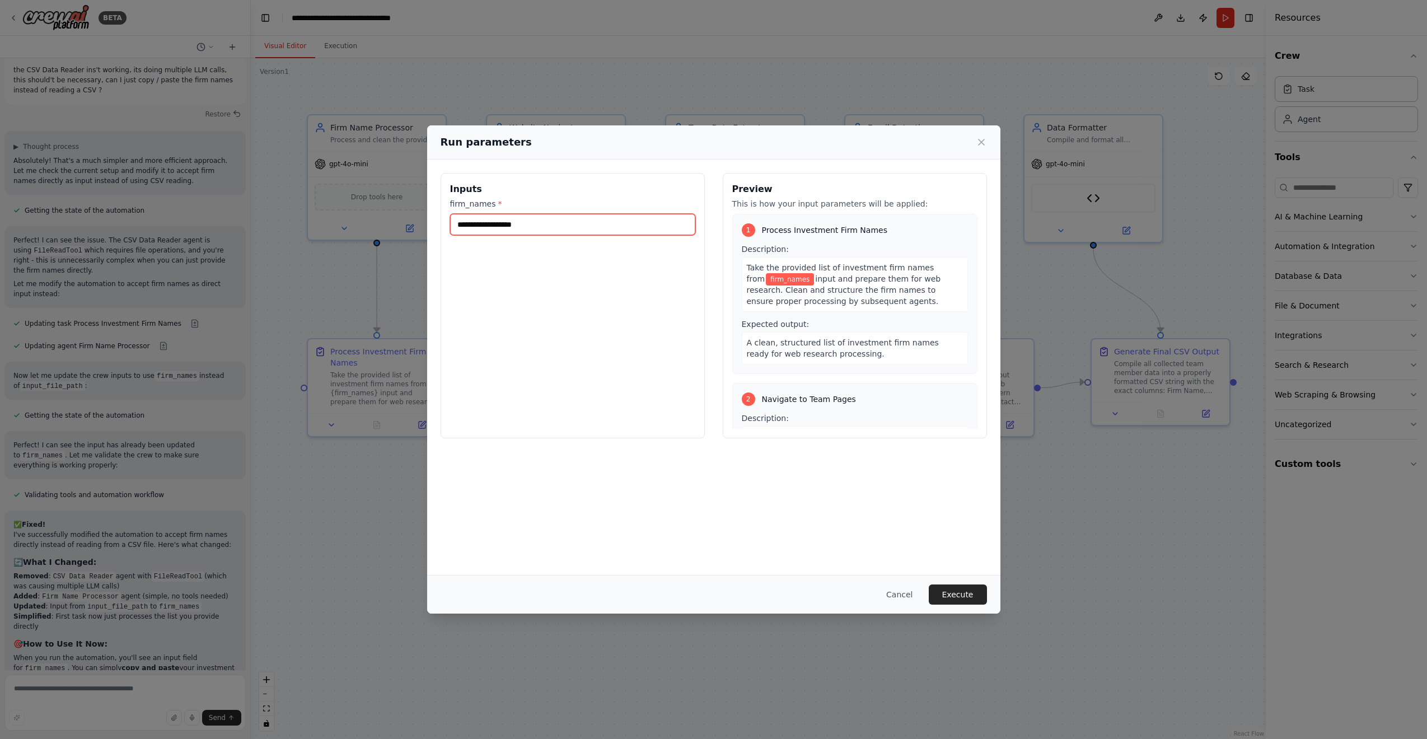
click at [525, 232] on input "firm_names *" at bounding box center [572, 224] width 245 height 21
paste input "**********"
click at [542, 226] on input "**********" at bounding box center [572, 224] width 245 height 21
type input "**********"
click at [900, 595] on button "Cancel" at bounding box center [899, 595] width 44 height 20
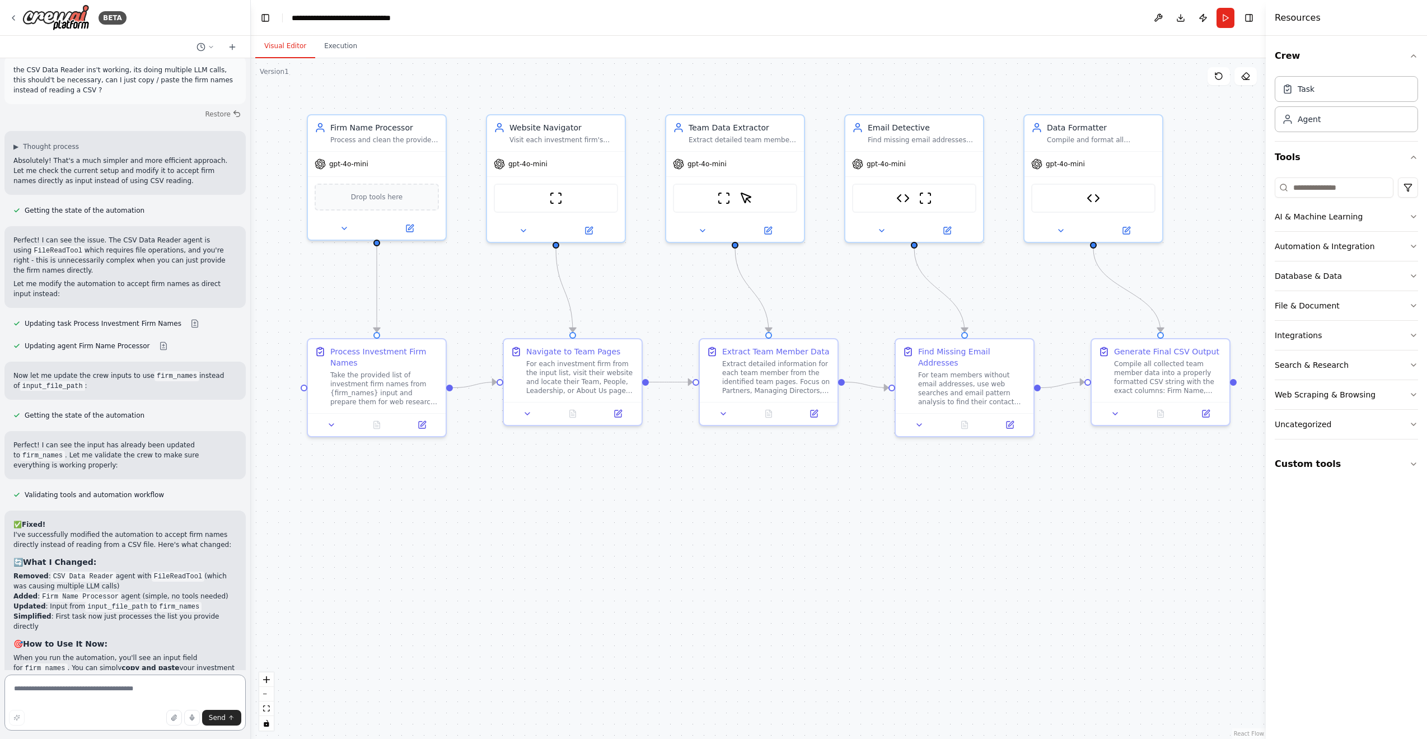
click at [119, 695] on textarea at bounding box center [124, 703] width 241 height 56
type textarea "**********"
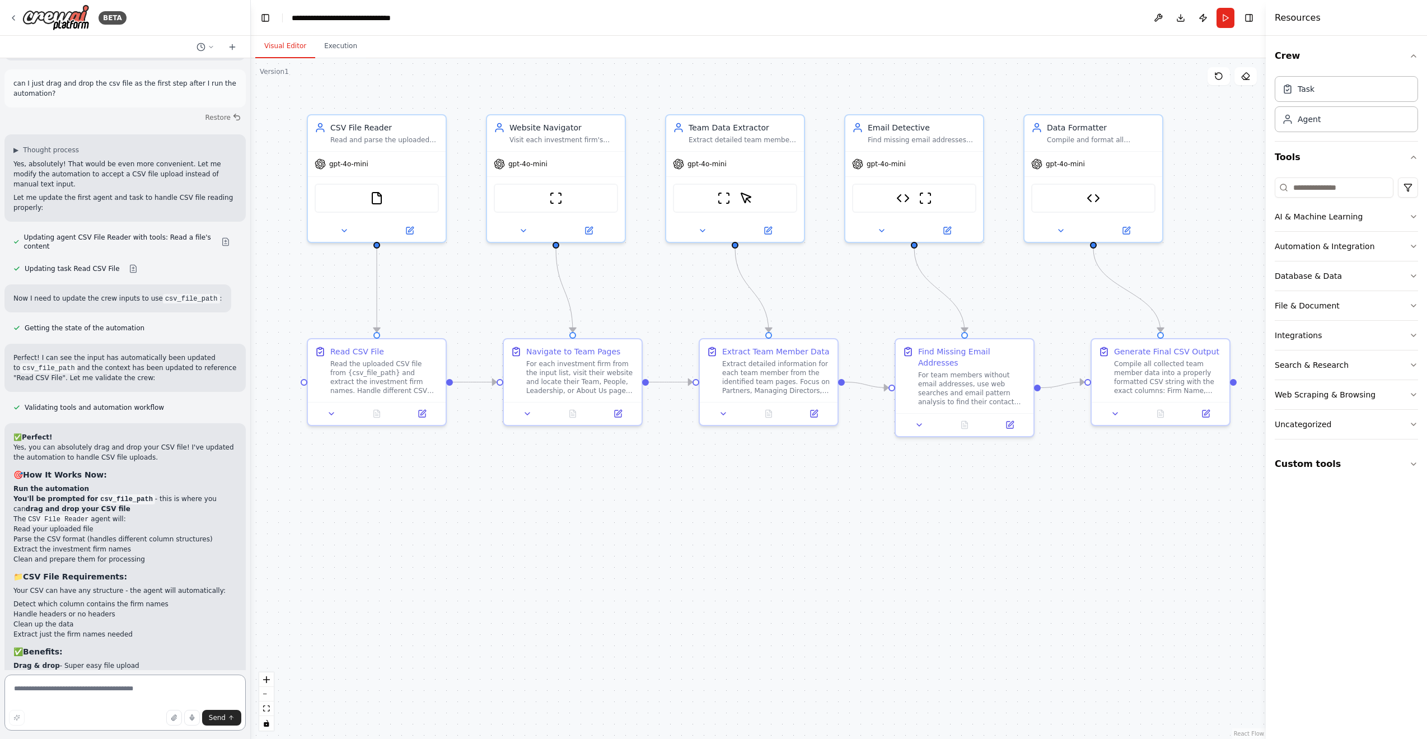
scroll to position [5345, 0]
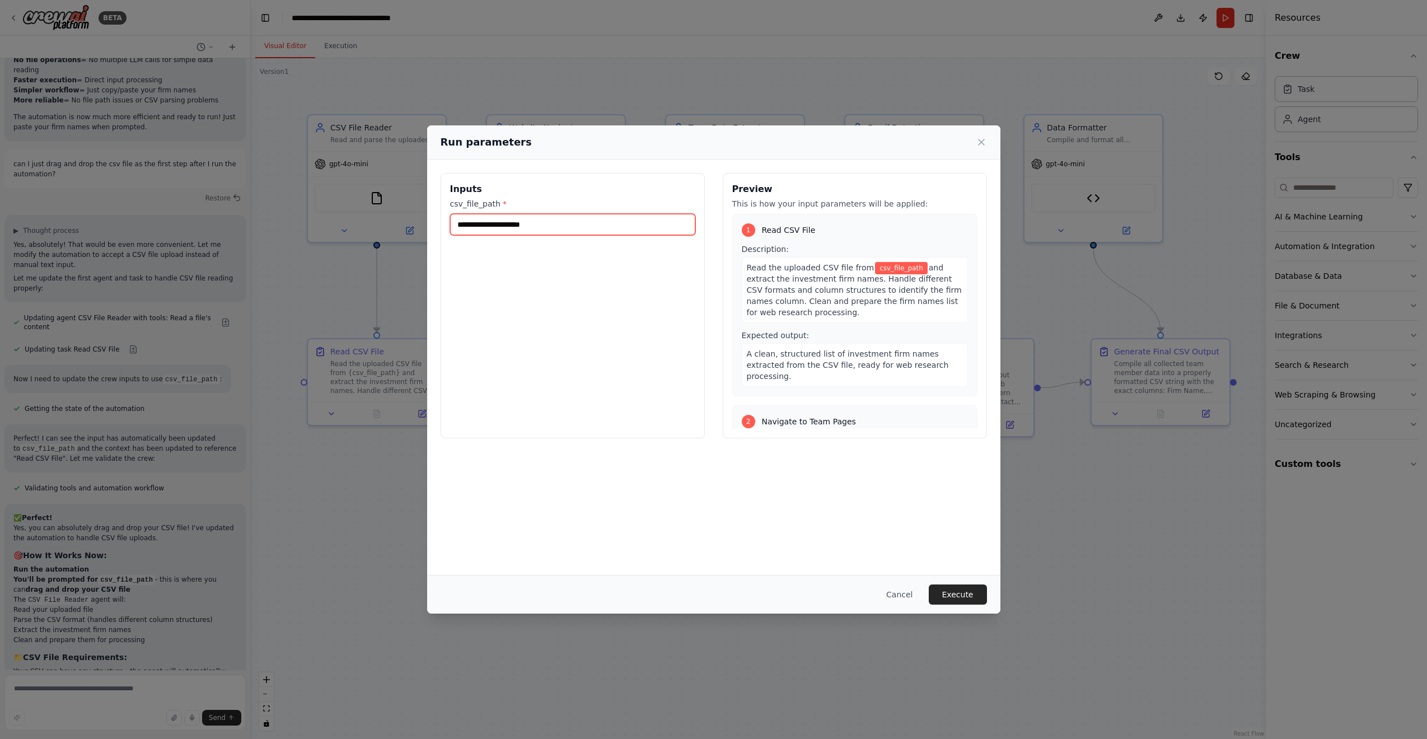
click at [600, 229] on input "csv_file_path *" at bounding box center [572, 224] width 245 height 21
click at [611, 310] on div "Inputs csv_file_path *" at bounding box center [573, 305] width 264 height 265
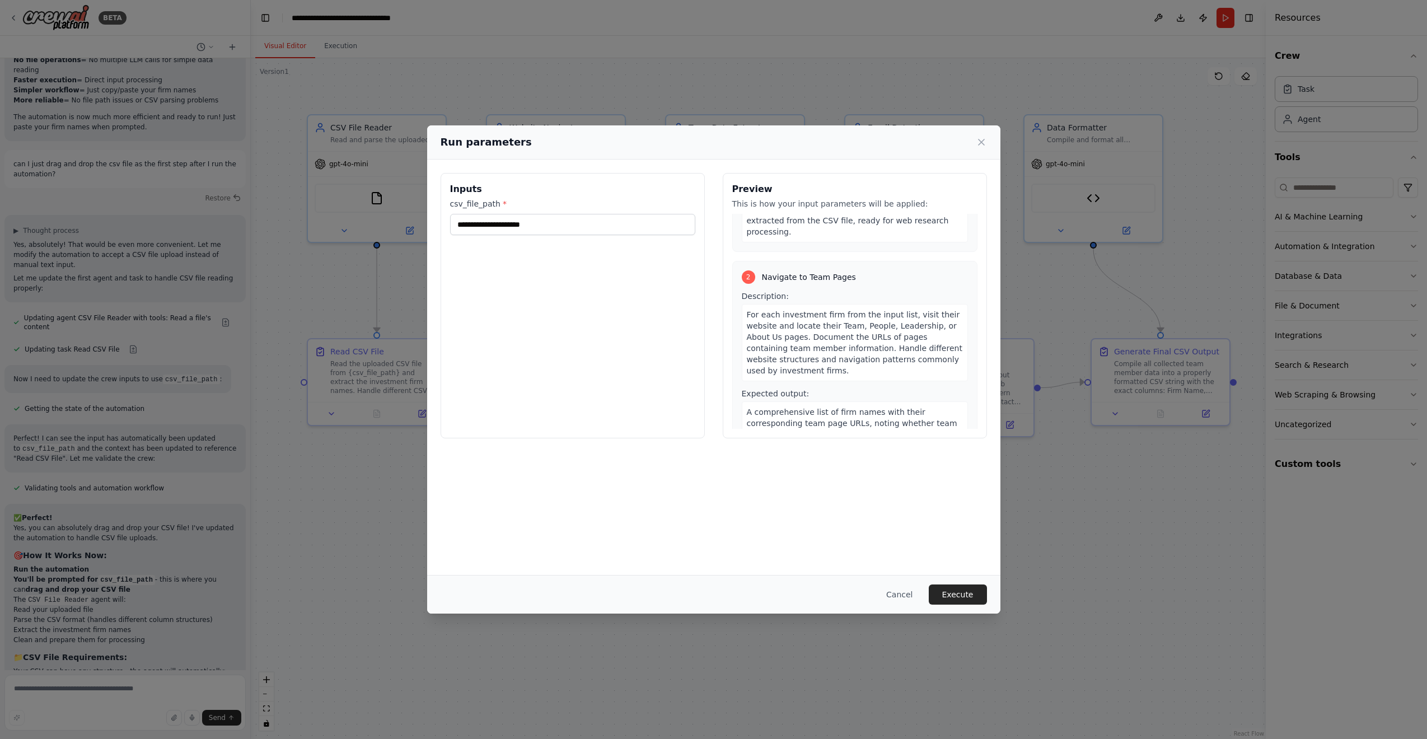
scroll to position [0, 0]
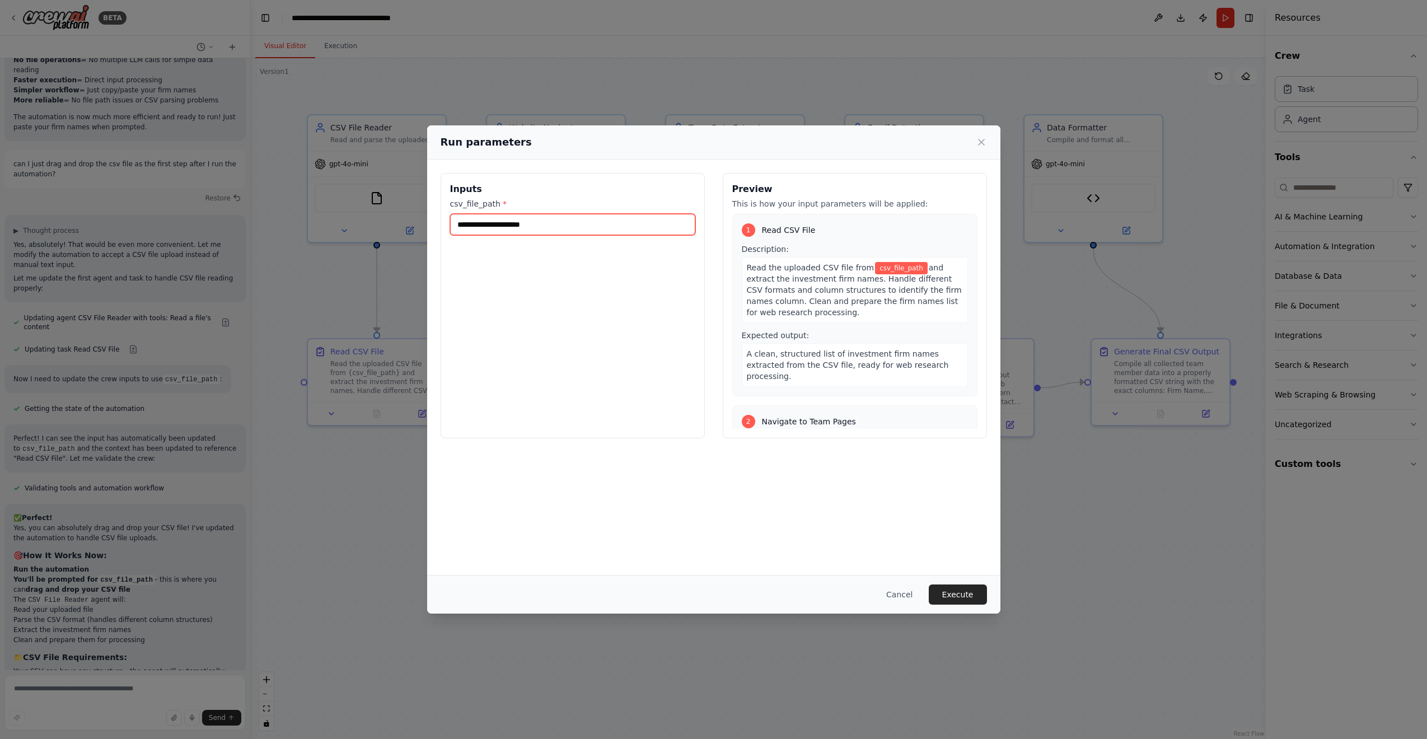
click at [568, 225] on input "csv_file_path *" at bounding box center [572, 224] width 245 height 21
click at [486, 226] on input "csv_file_path *" at bounding box center [572, 224] width 245 height 21
click at [905, 597] on button "Cancel" at bounding box center [899, 595] width 44 height 20
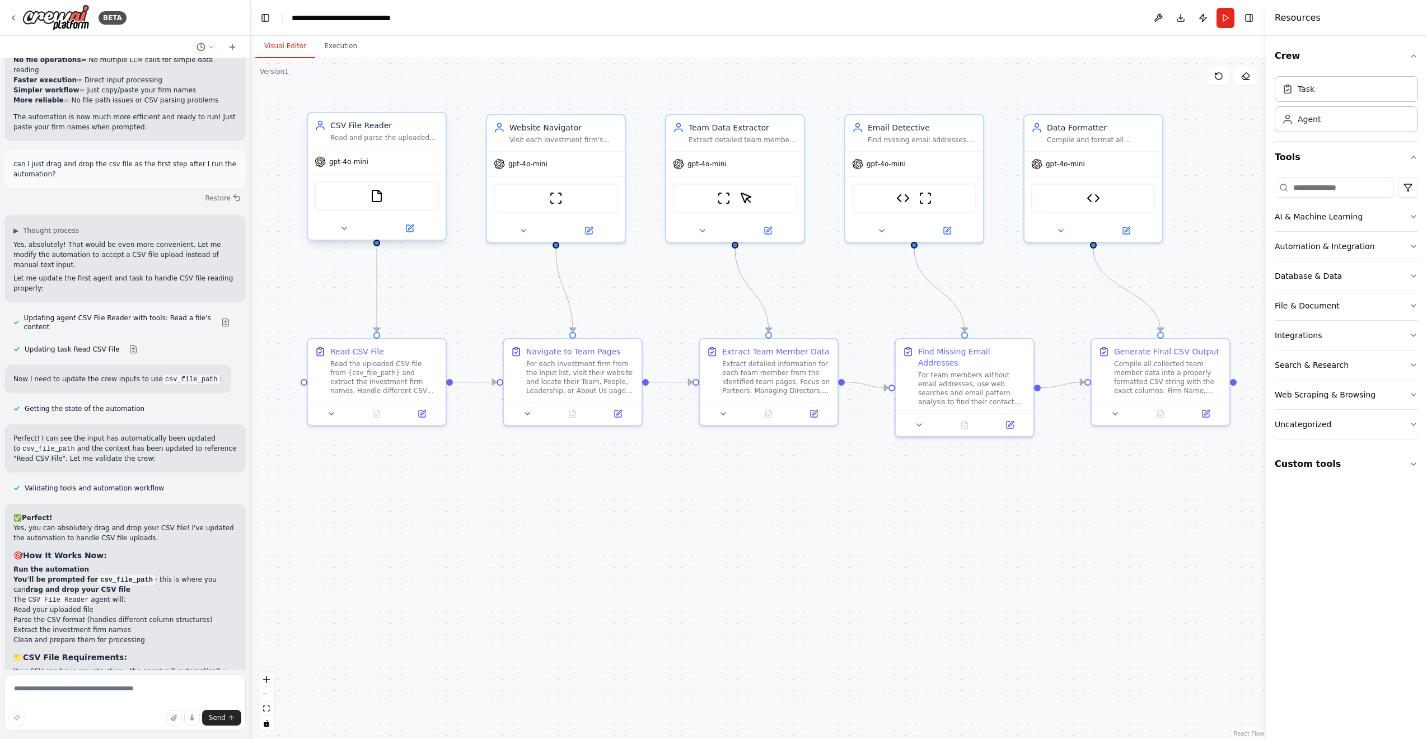
click at [387, 193] on div "FileReadTool" at bounding box center [377, 195] width 124 height 29
click at [378, 196] on img at bounding box center [376, 195] width 13 height 13
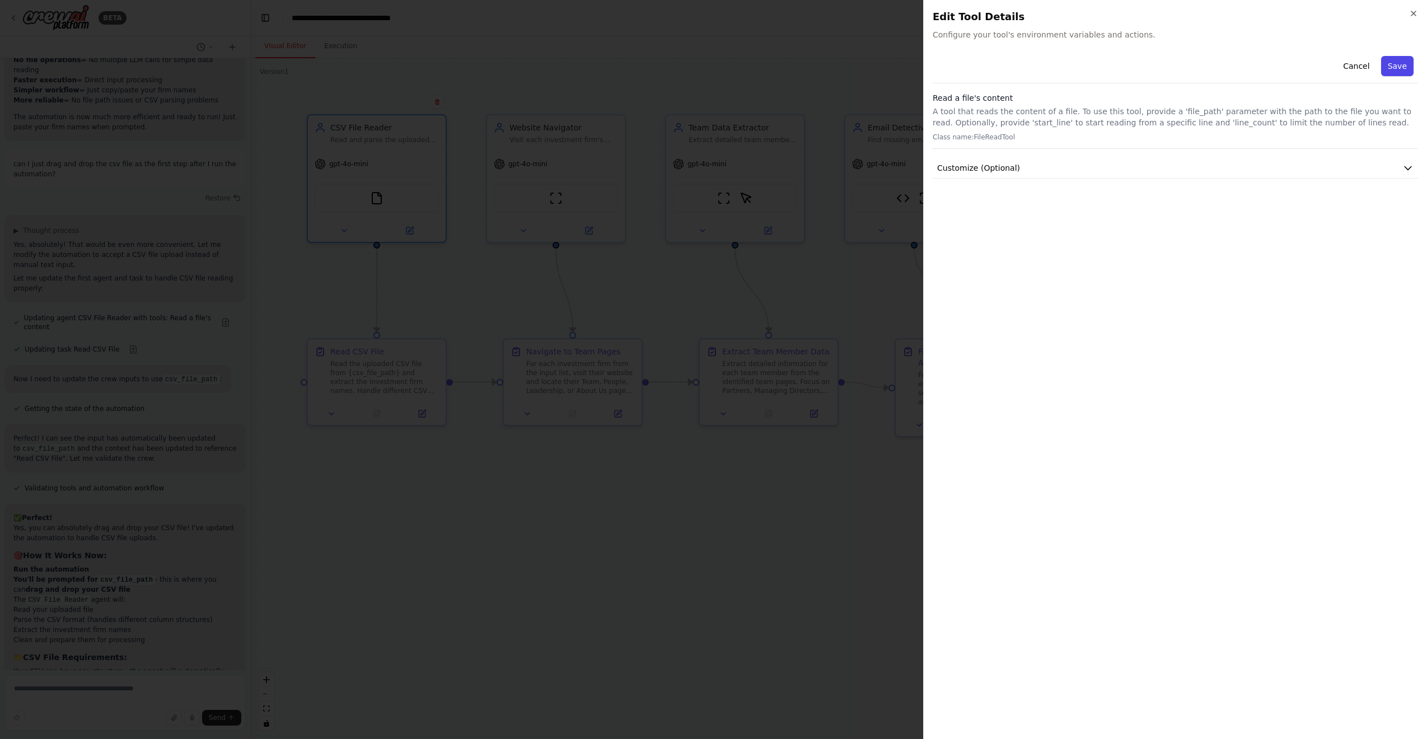
click at [1403, 64] on button "Save" at bounding box center [1397, 66] width 32 height 20
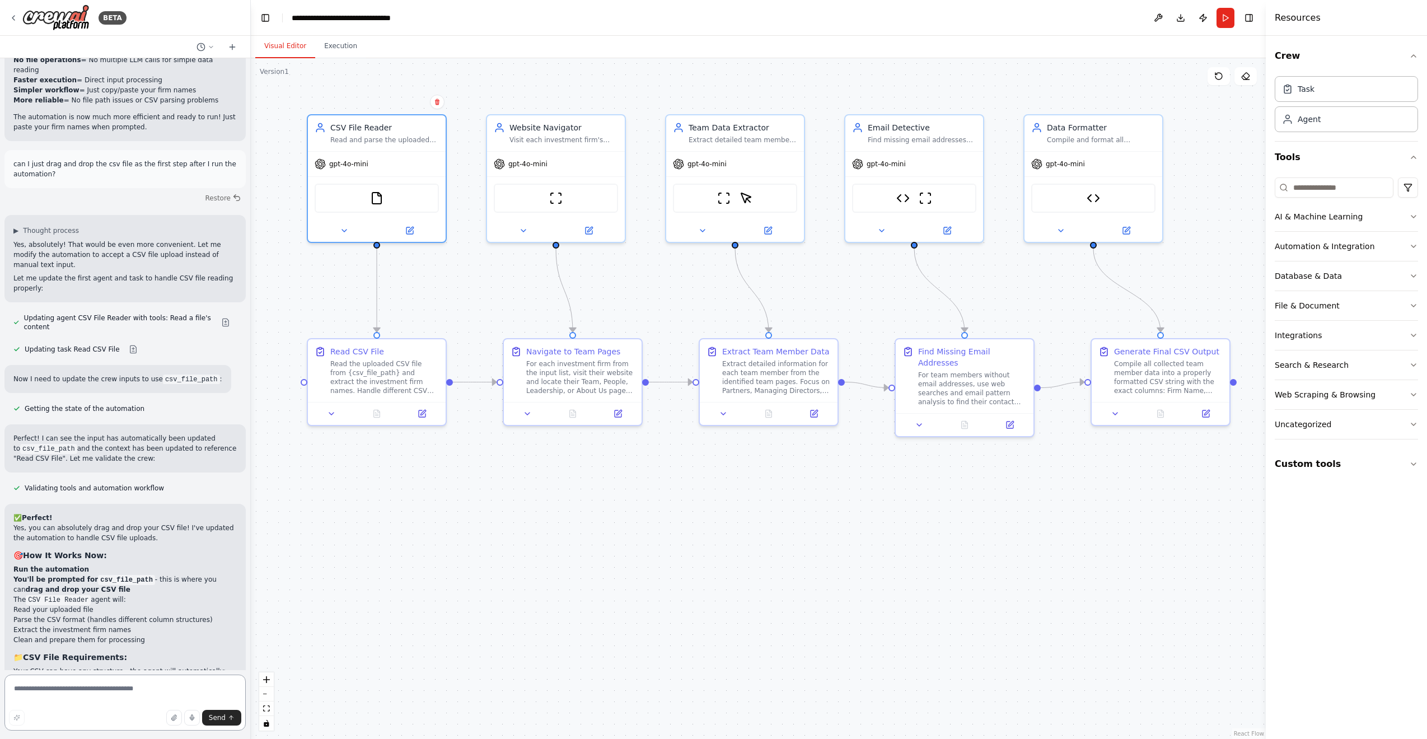
click at [160, 680] on textarea at bounding box center [124, 703] width 241 height 56
type textarea "*"
type textarea "**********"
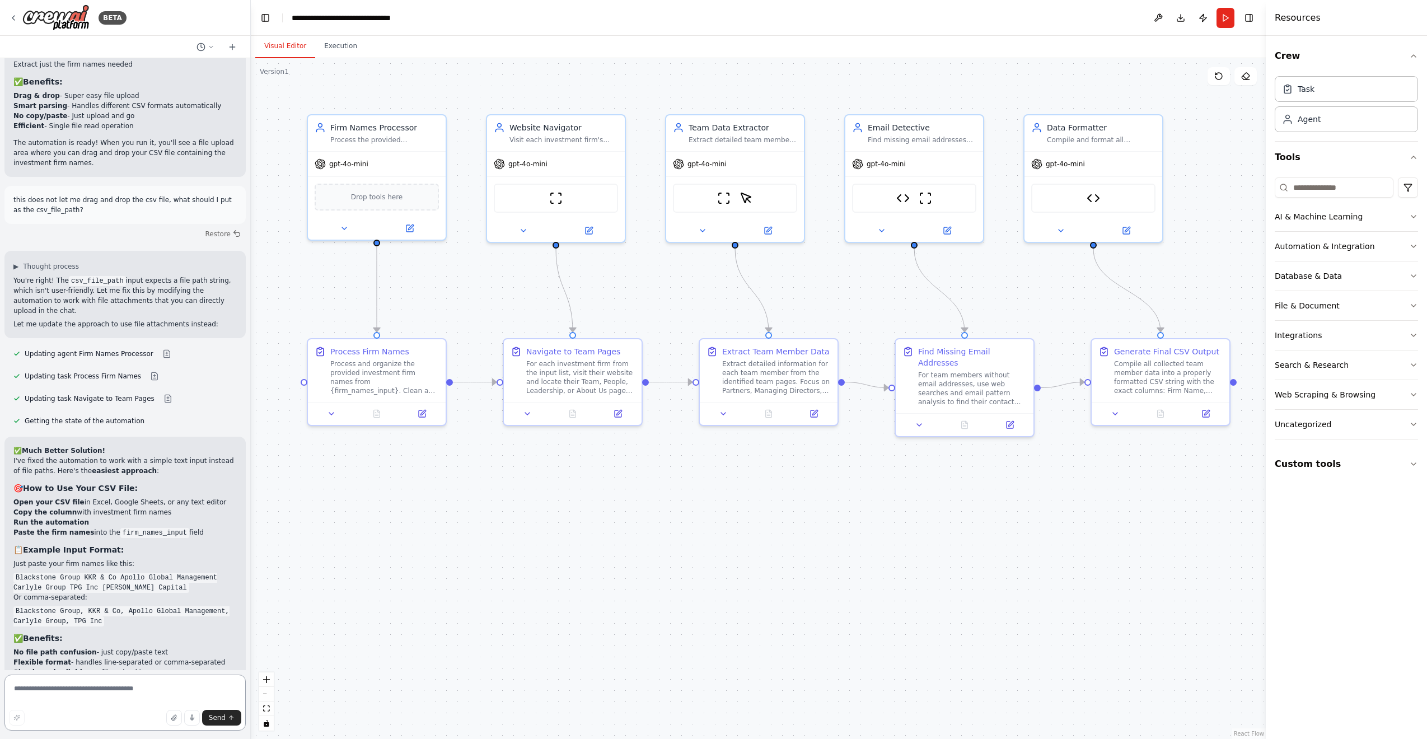
scroll to position [5915, 0]
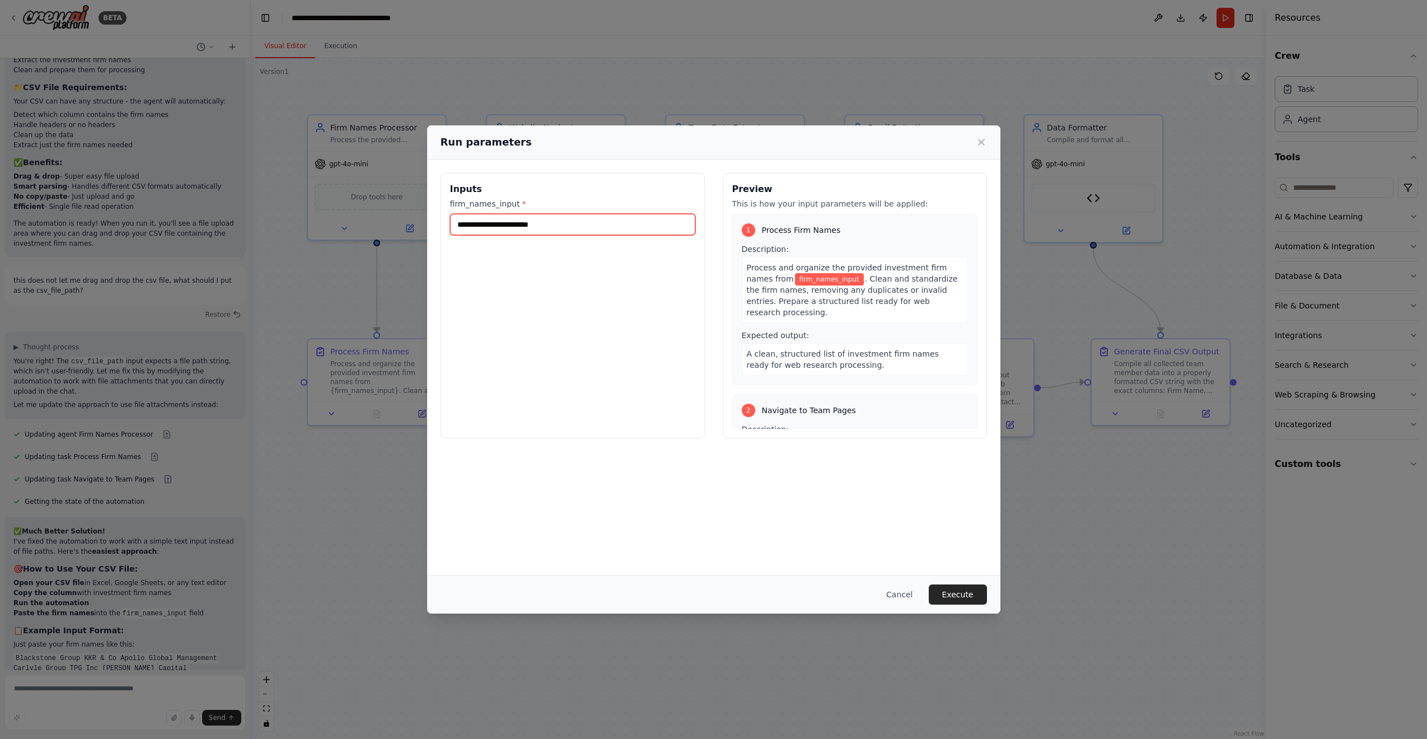
click at [492, 222] on input "firm_names_input *" at bounding box center [572, 224] width 245 height 21
paste input "**********"
click at [544, 222] on input "**********" at bounding box center [572, 224] width 245 height 21
type input "**********"
click at [962, 589] on button "Execute" at bounding box center [958, 595] width 58 height 20
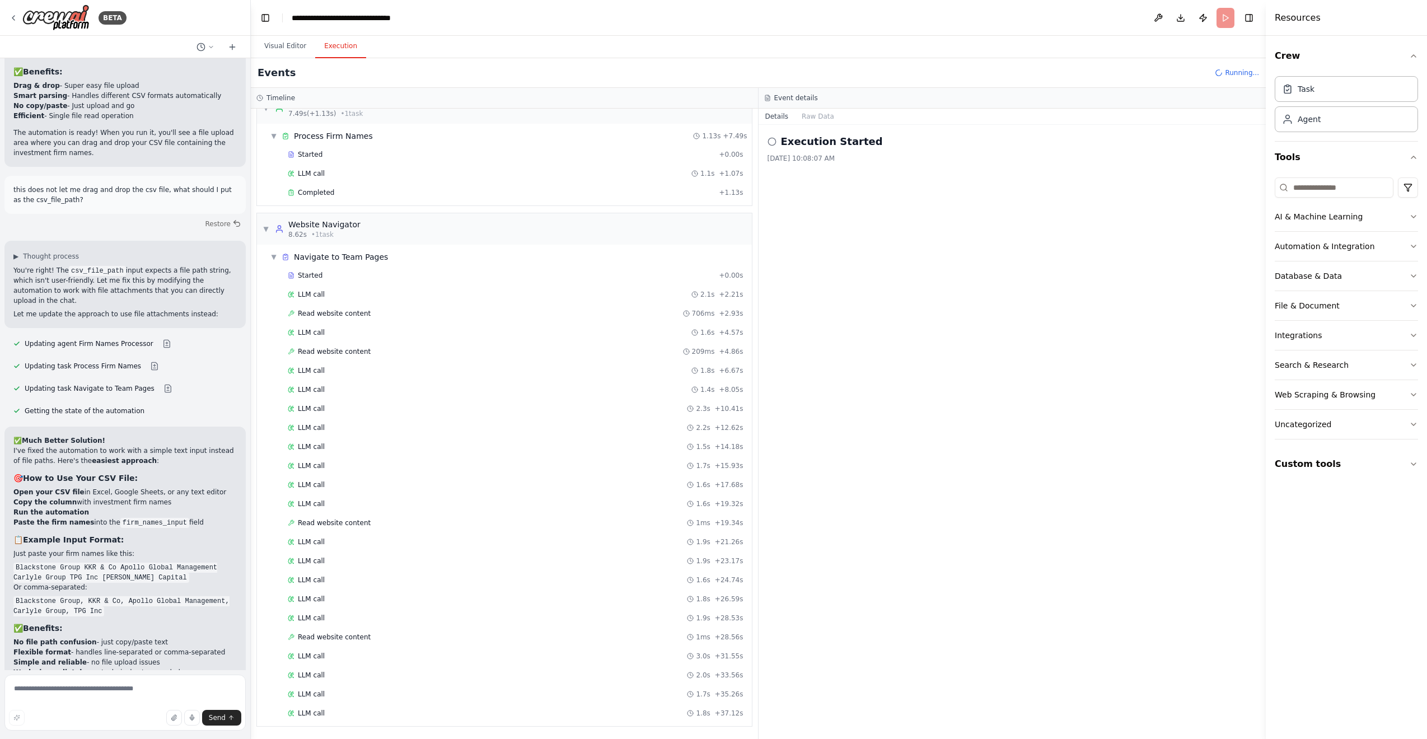
scroll to position [60, 0]
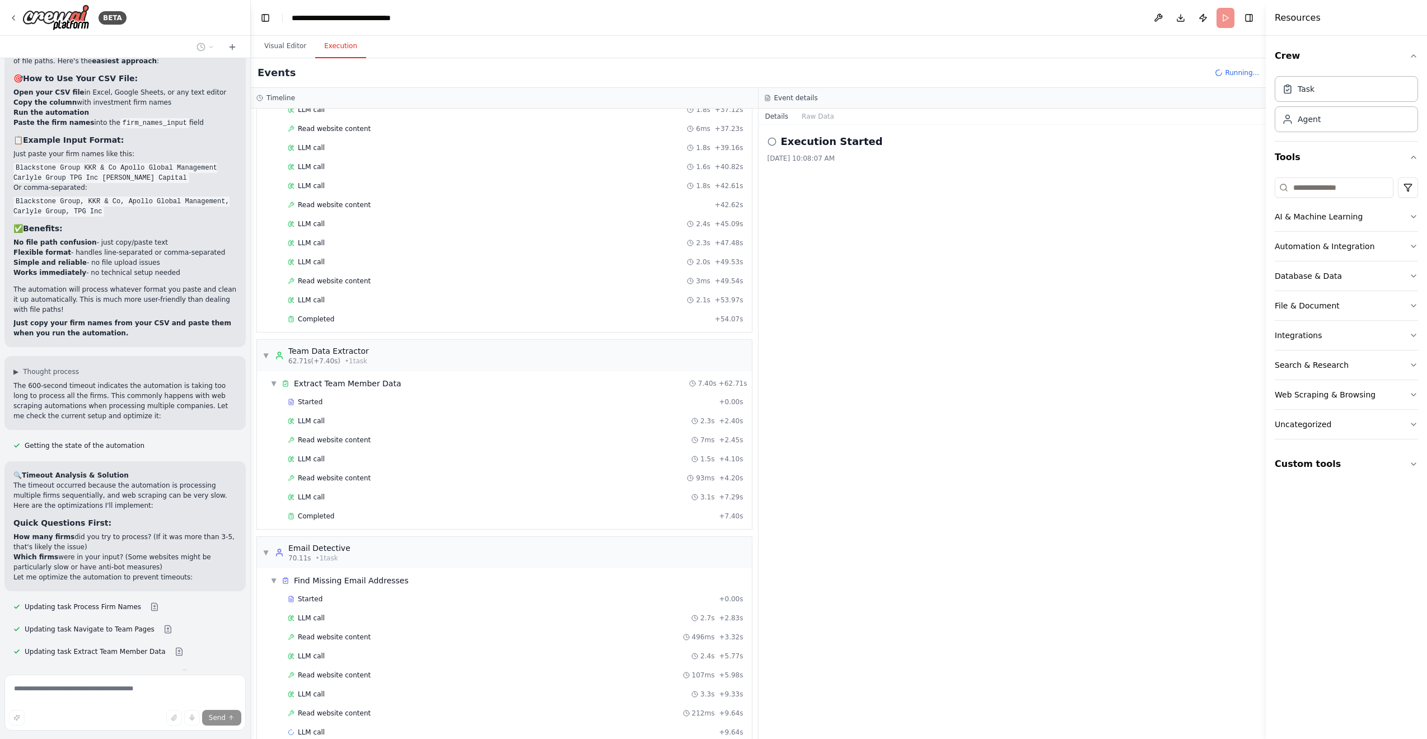
scroll to position [0, 0]
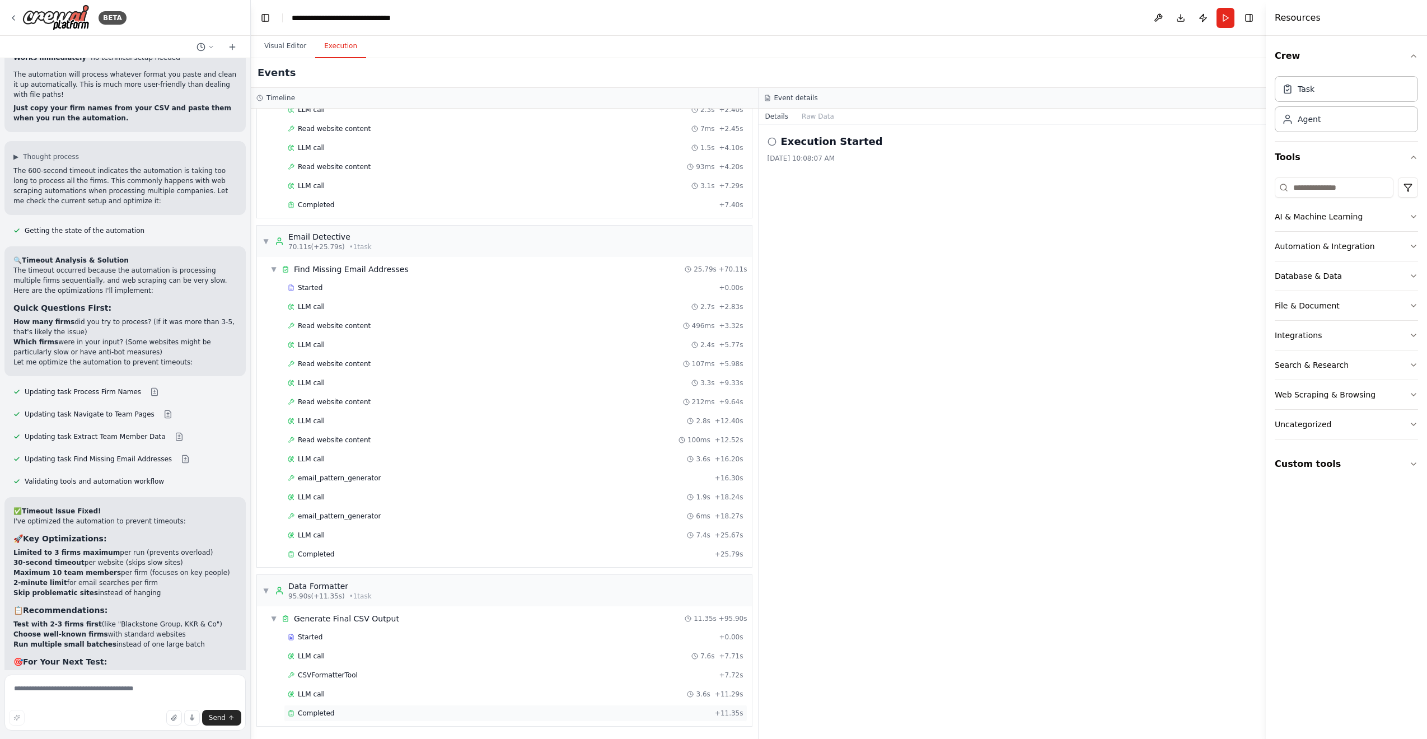
click at [351, 710] on div "Completed" at bounding box center [499, 713] width 423 height 9
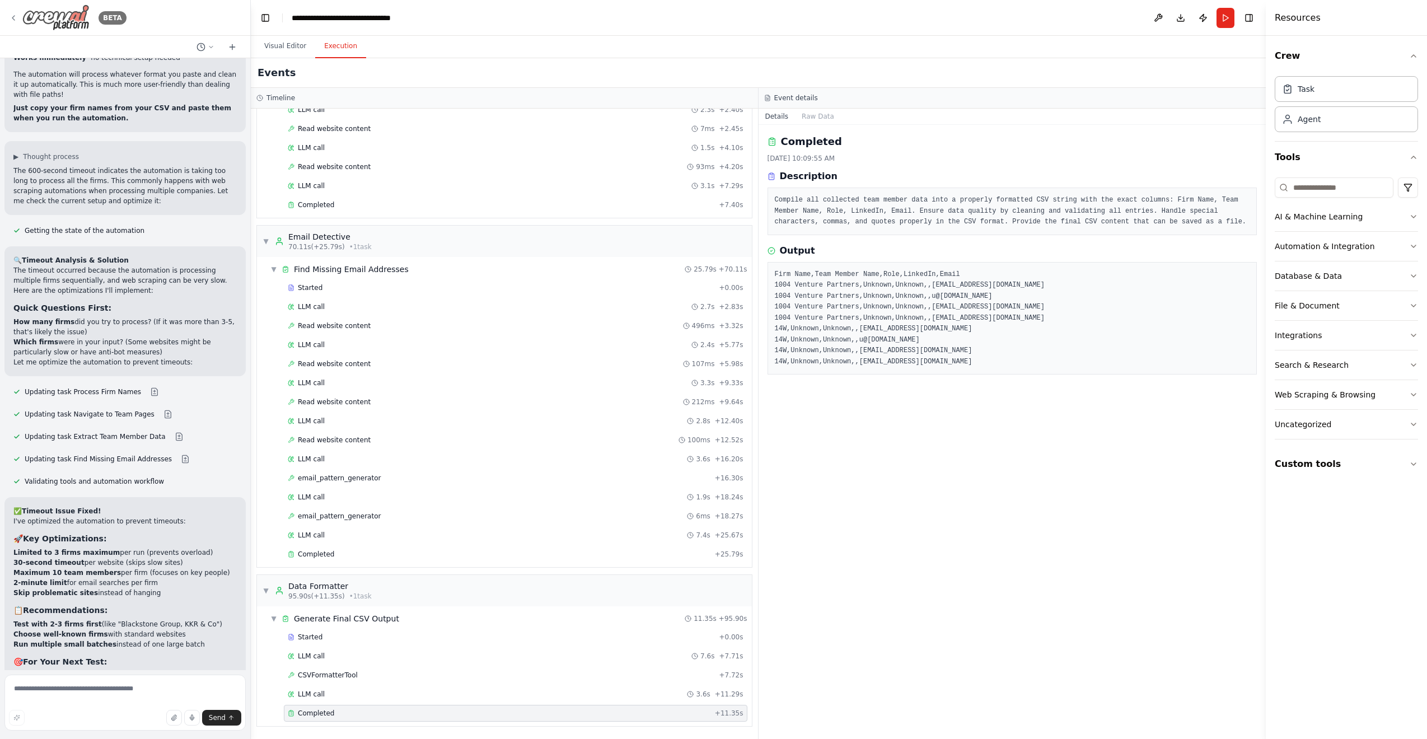
click at [68, 18] on img at bounding box center [55, 17] width 67 height 26
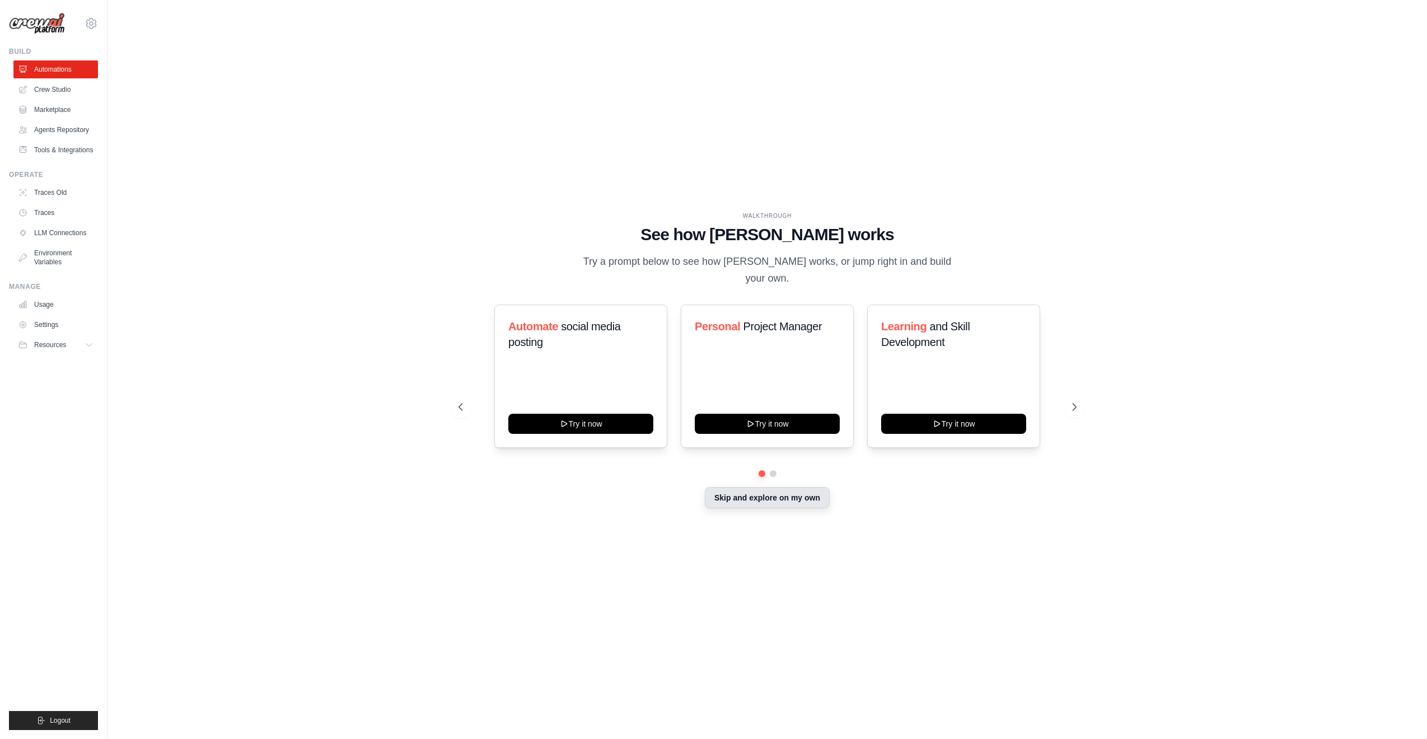
click at [727, 494] on button "Skip and explore on my own" at bounding box center [767, 497] width 125 height 21
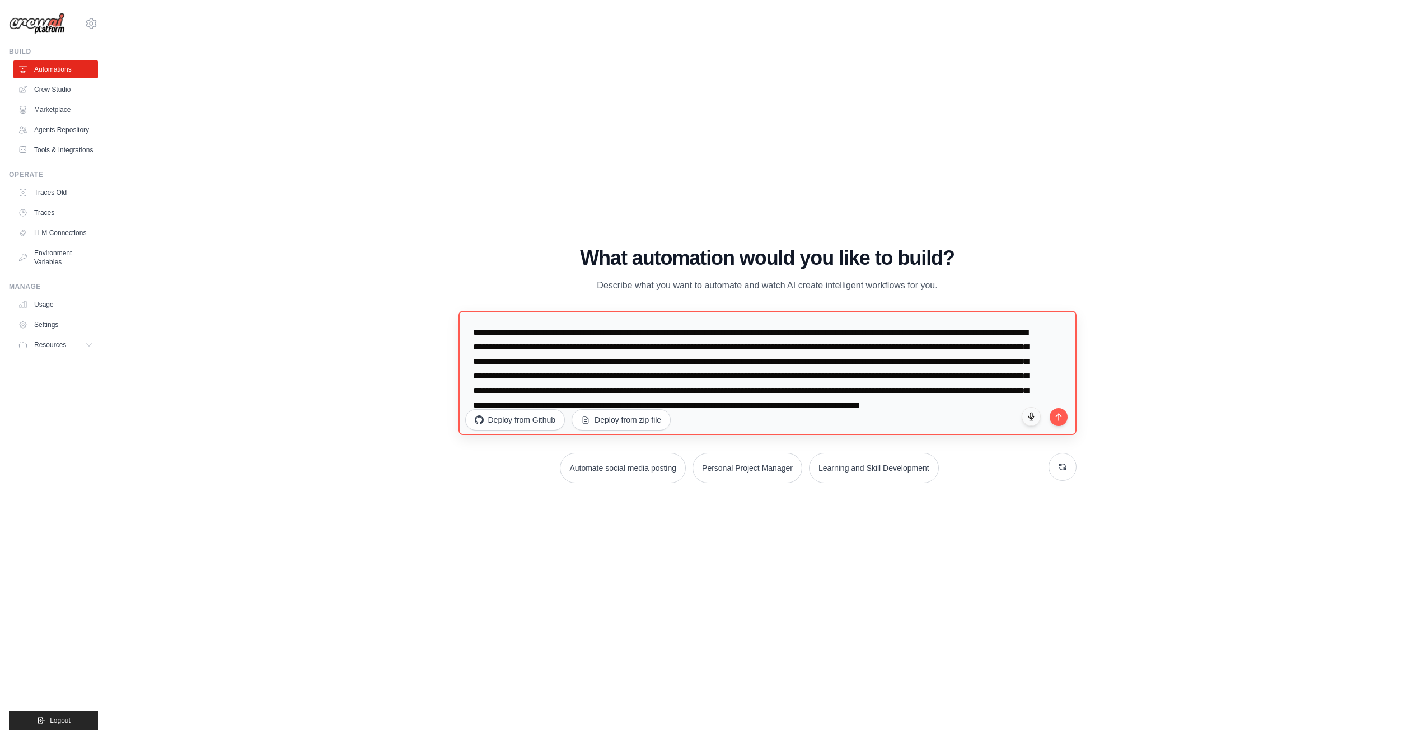
scroll to position [29, 0]
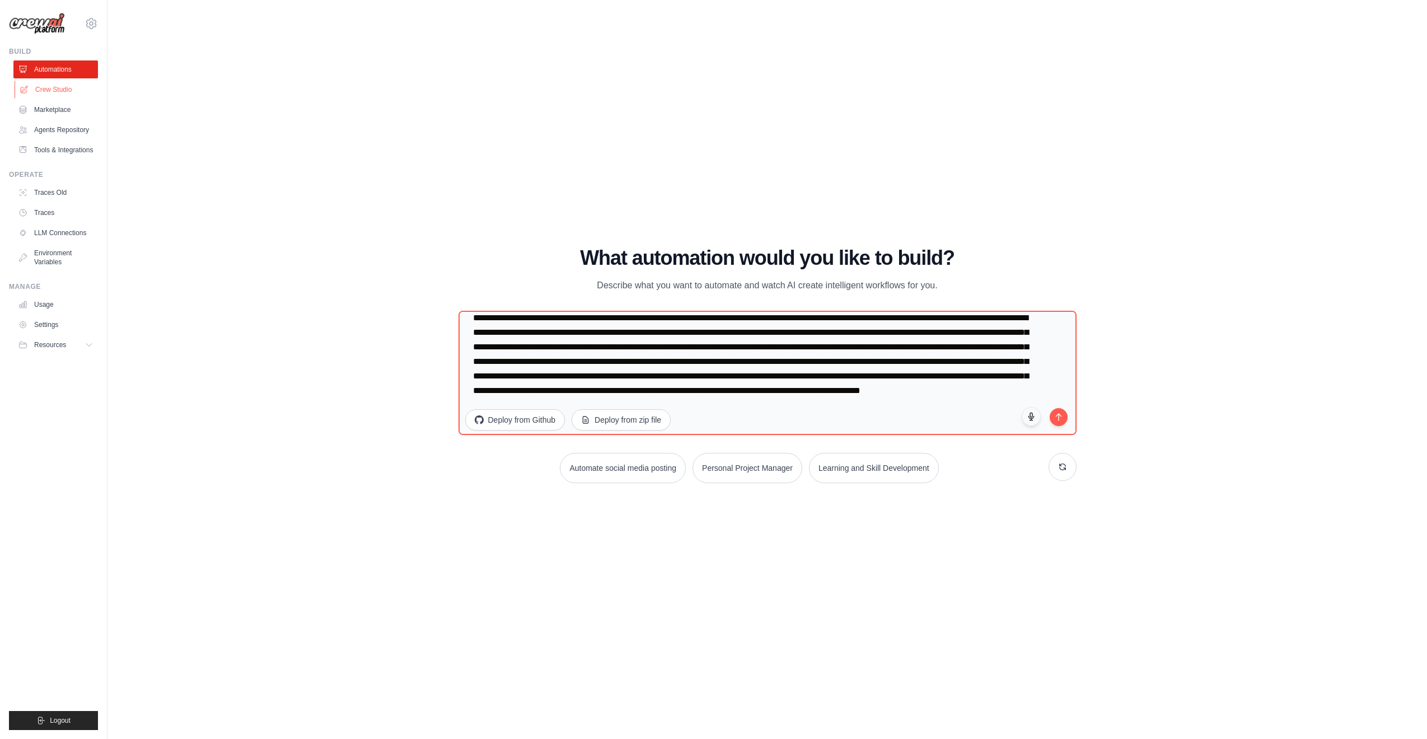
click at [55, 90] on link "Crew Studio" at bounding box center [57, 90] width 85 height 18
